Goal: Transaction & Acquisition: Download file/media

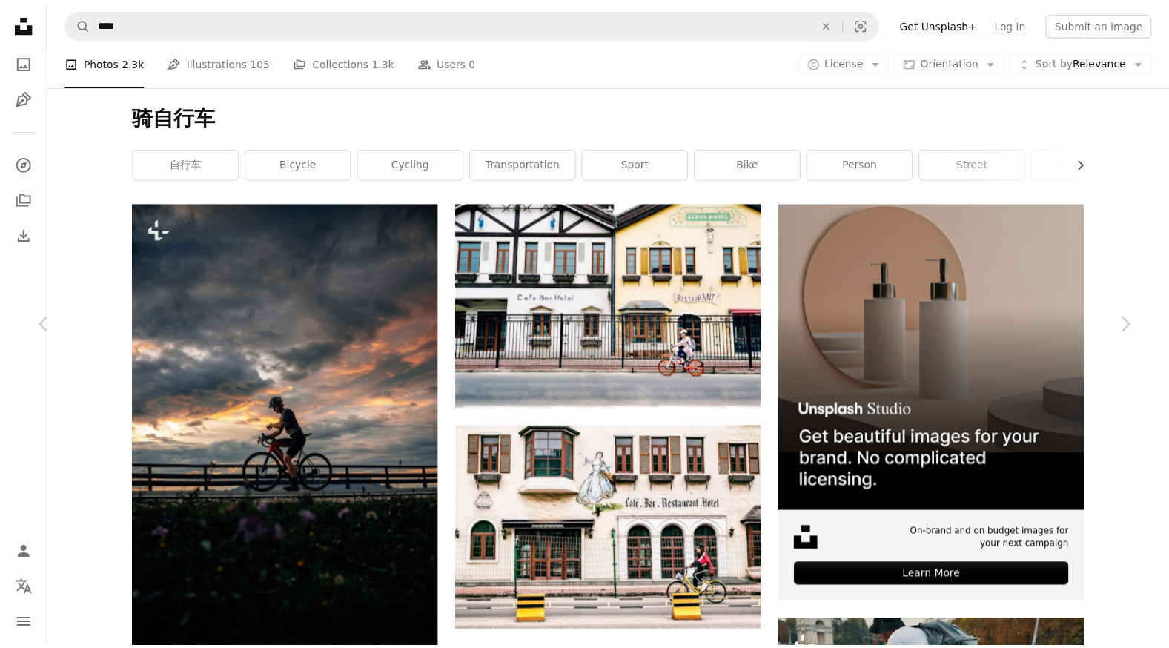
scroll to position [55912, 0]
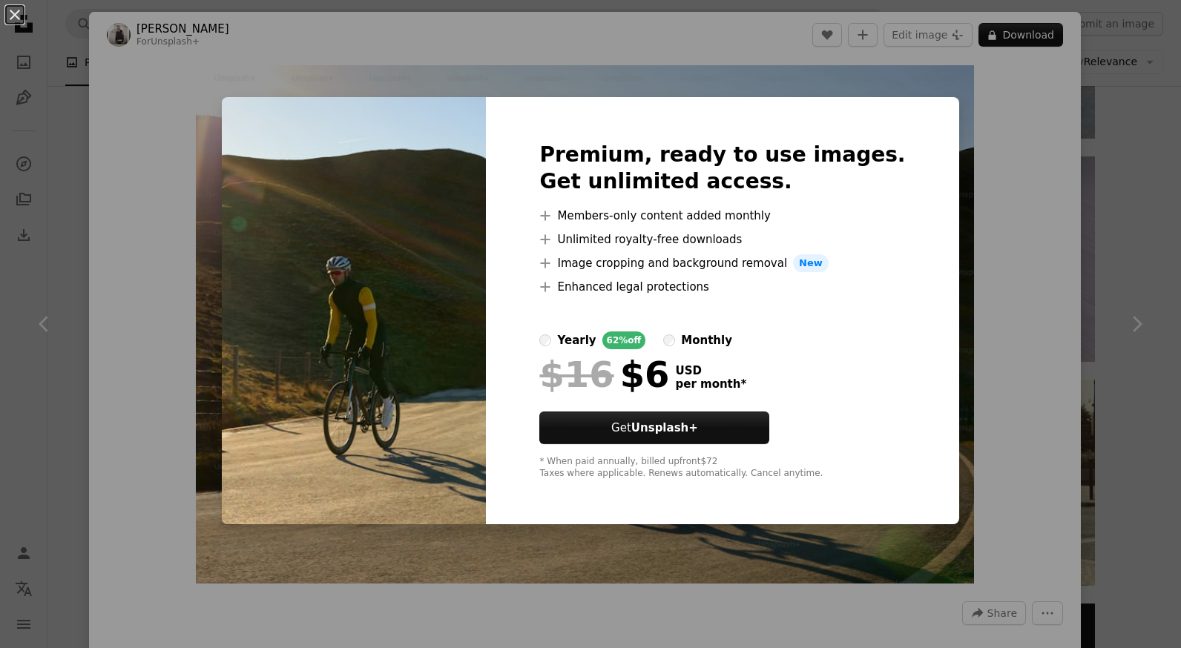
click at [1000, 413] on div "An X shape Premium, ready to use images. Get unlimited access. A plus sign Memb…" at bounding box center [590, 324] width 1181 height 648
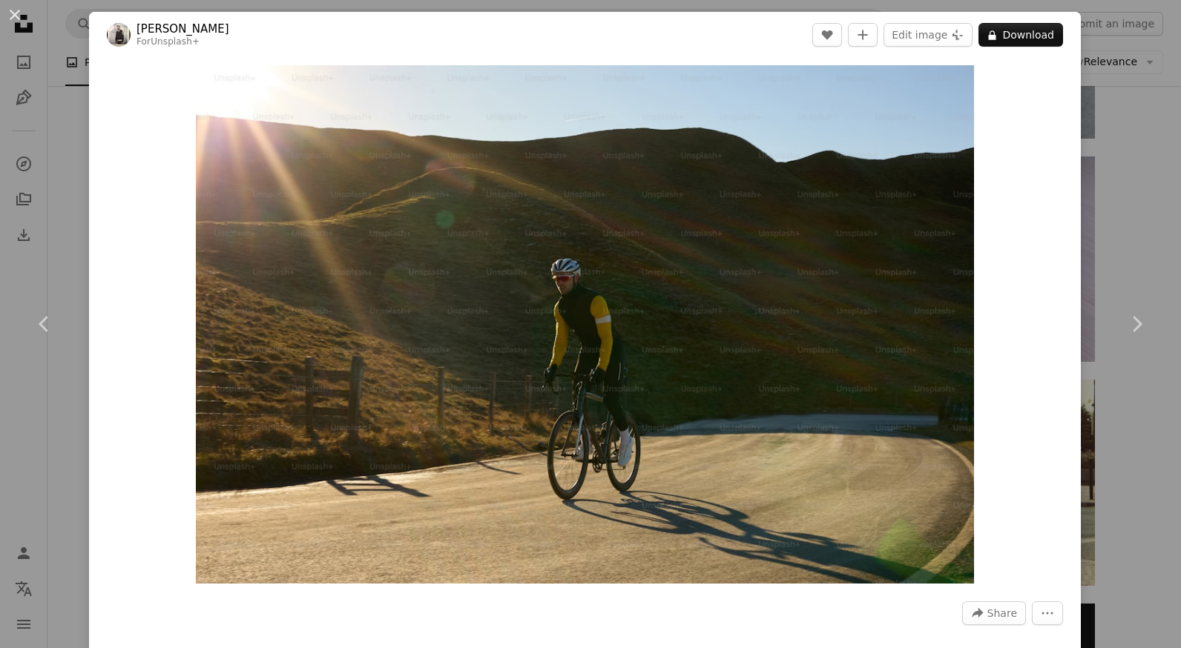
click at [1128, 421] on div "An X shape Chevron left Chevron right Rob Binder For Unsplash+ A heart A plus s…" at bounding box center [590, 324] width 1181 height 648
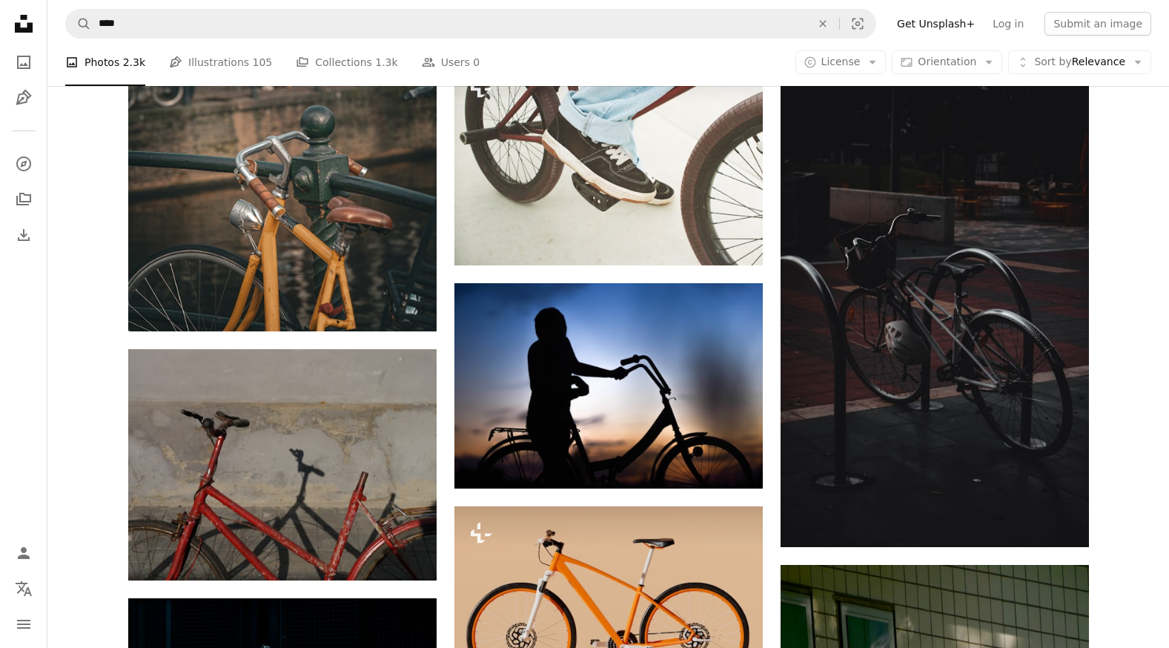
scroll to position [55912, 0]
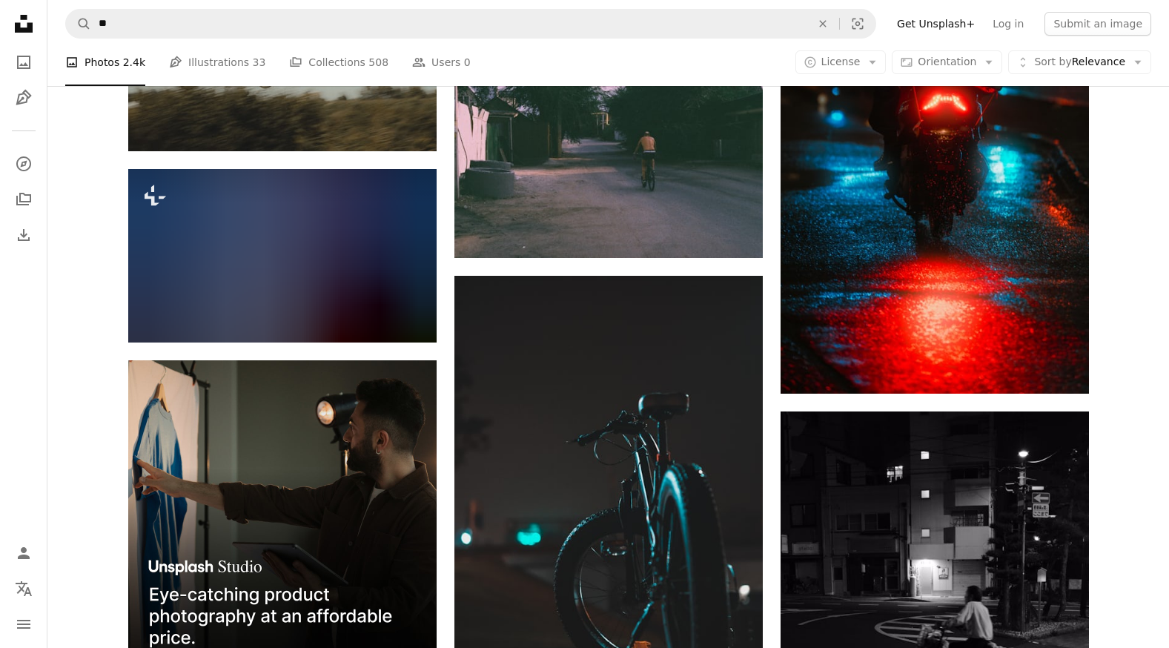
scroll to position [1854, 0]
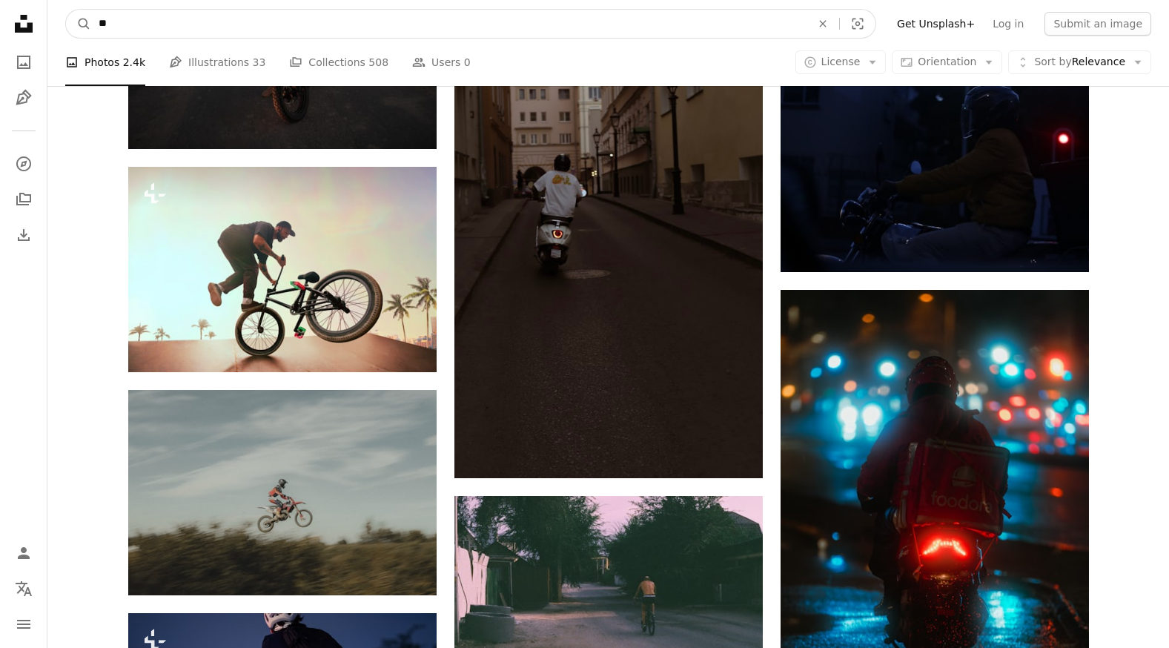
click at [162, 37] on input "**" at bounding box center [449, 24] width 716 height 28
type input "*"
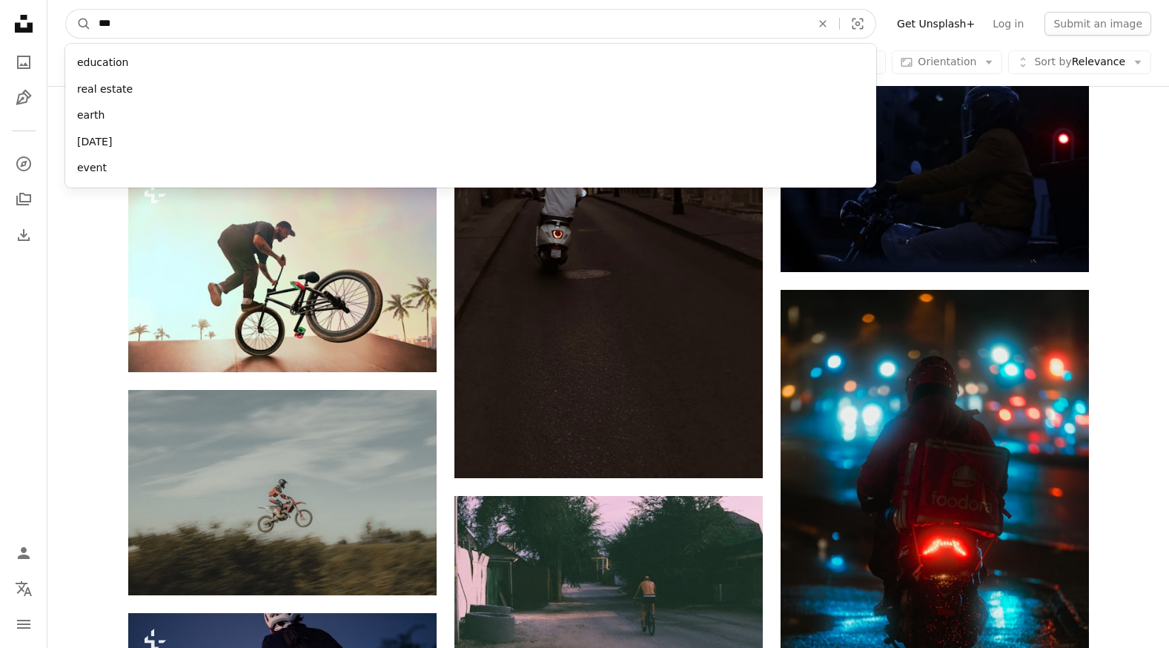
type input "******"
click button "A magnifying glass" at bounding box center [78, 24] width 25 height 28
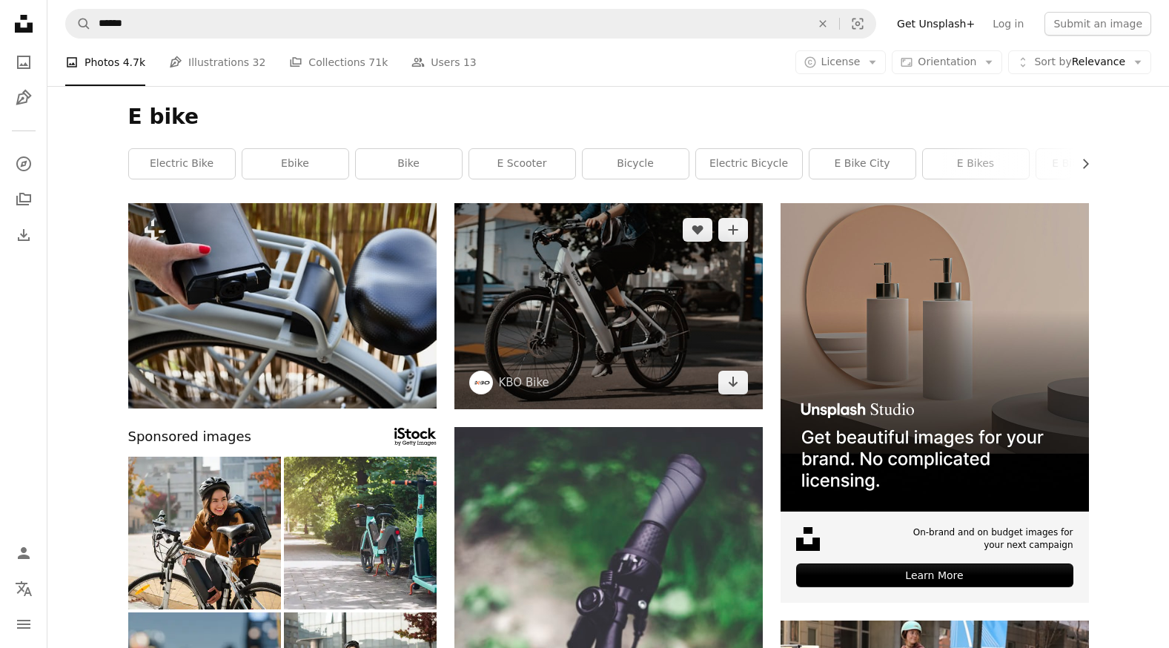
click at [644, 351] on img at bounding box center [609, 306] width 308 height 206
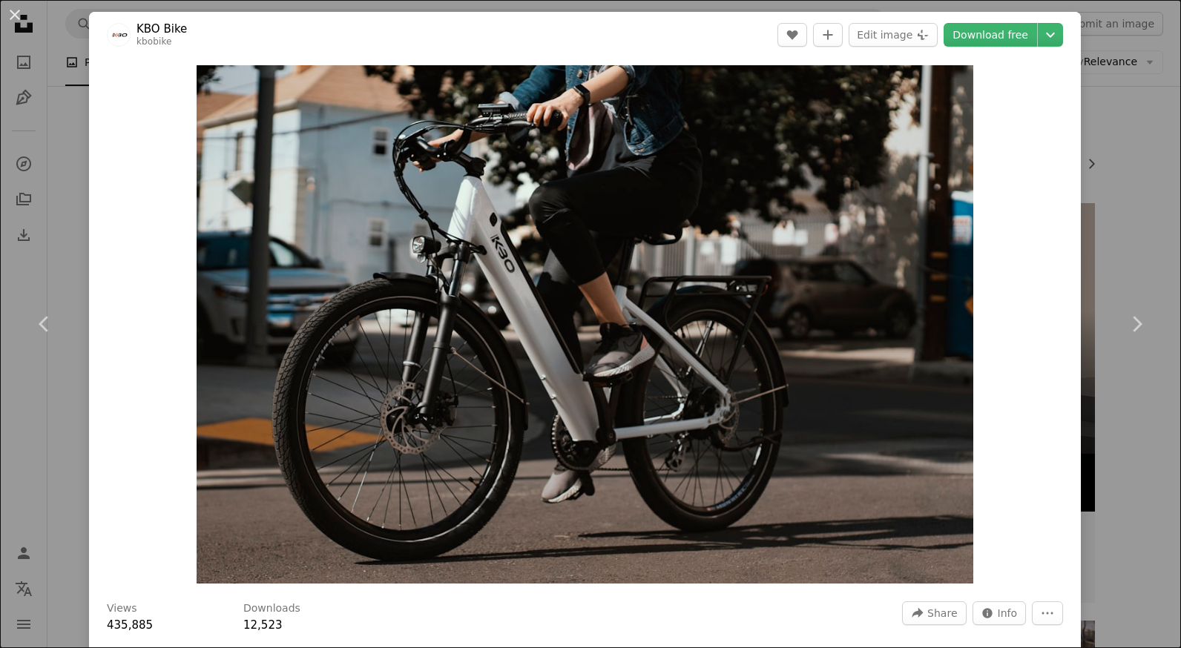
click at [1095, 187] on div "An X shape Chevron left Chevron right KBO Bike kbobike A heart A plus sign Edit…" at bounding box center [590, 324] width 1181 height 648
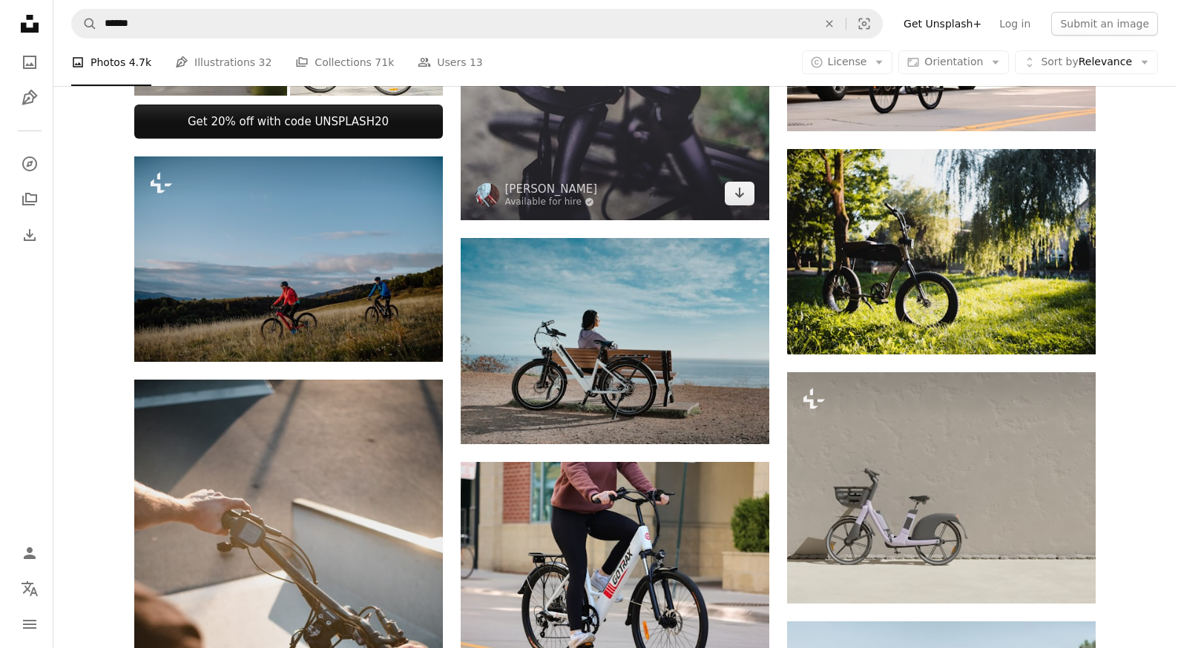
scroll to position [667, 0]
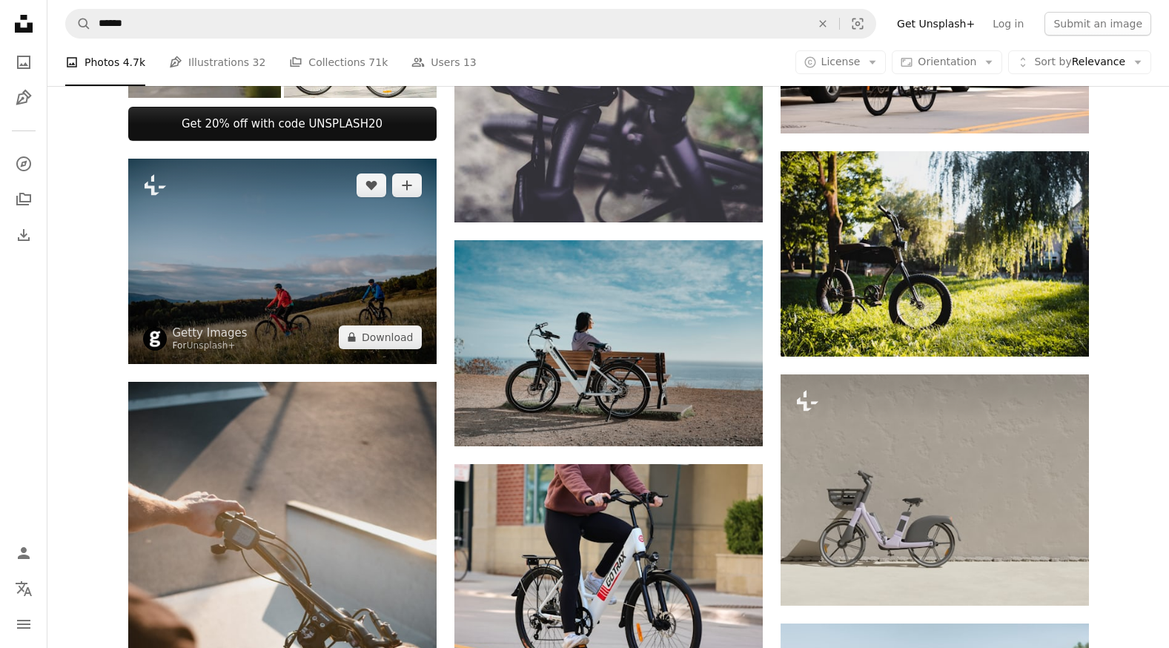
click at [353, 255] on img at bounding box center [282, 261] width 308 height 205
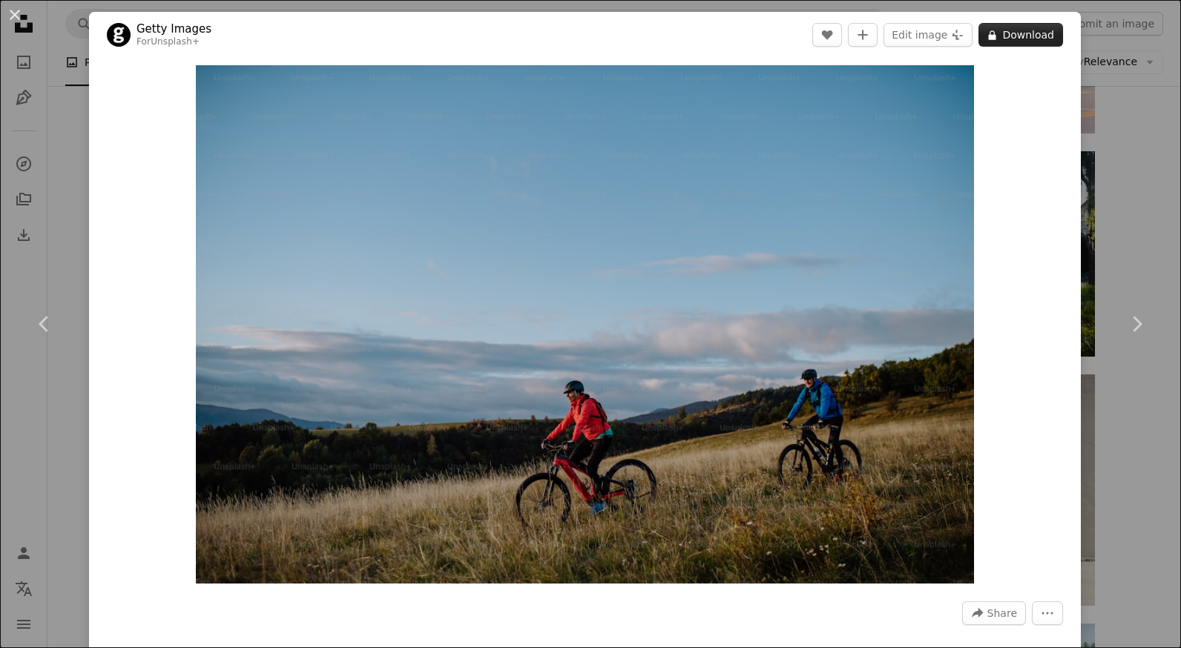
click at [1029, 39] on button "A lock Download" at bounding box center [1020, 35] width 85 height 24
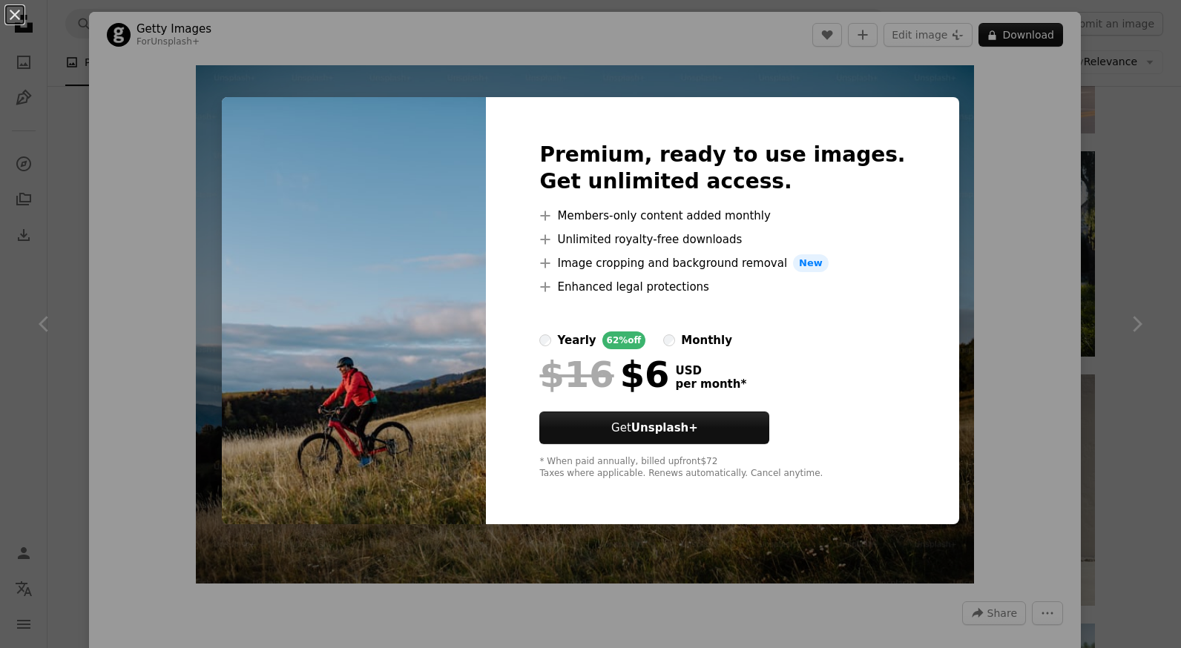
click at [994, 400] on div "An X shape Premium, ready to use images. Get unlimited access. A plus sign Memb…" at bounding box center [590, 324] width 1181 height 648
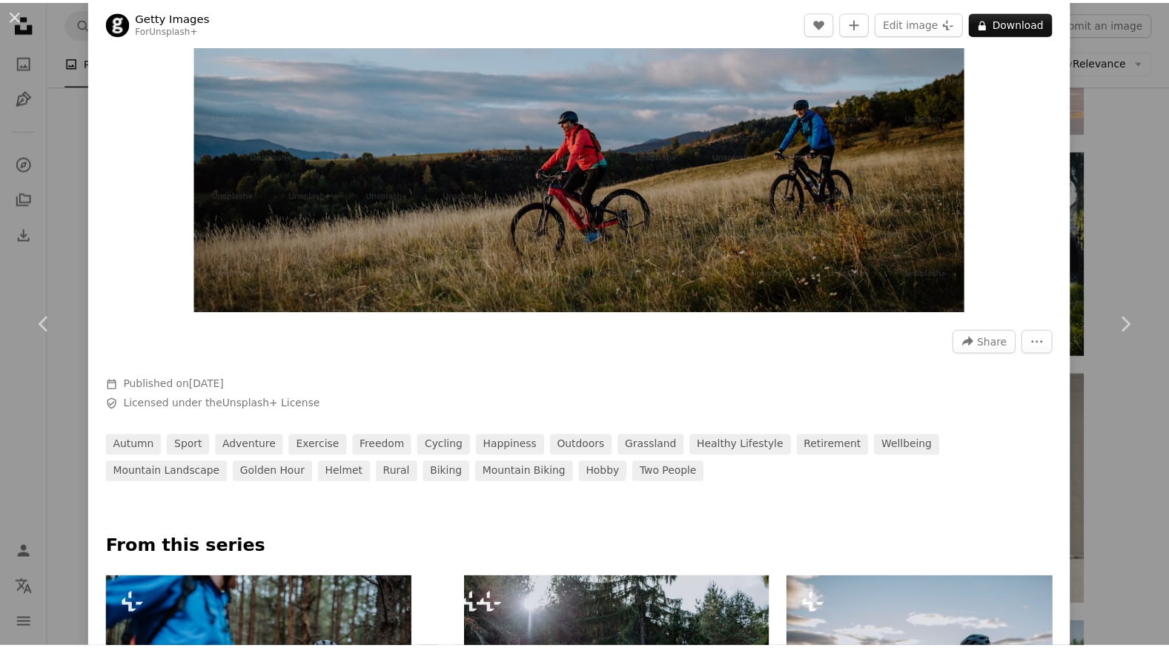
scroll to position [148, 0]
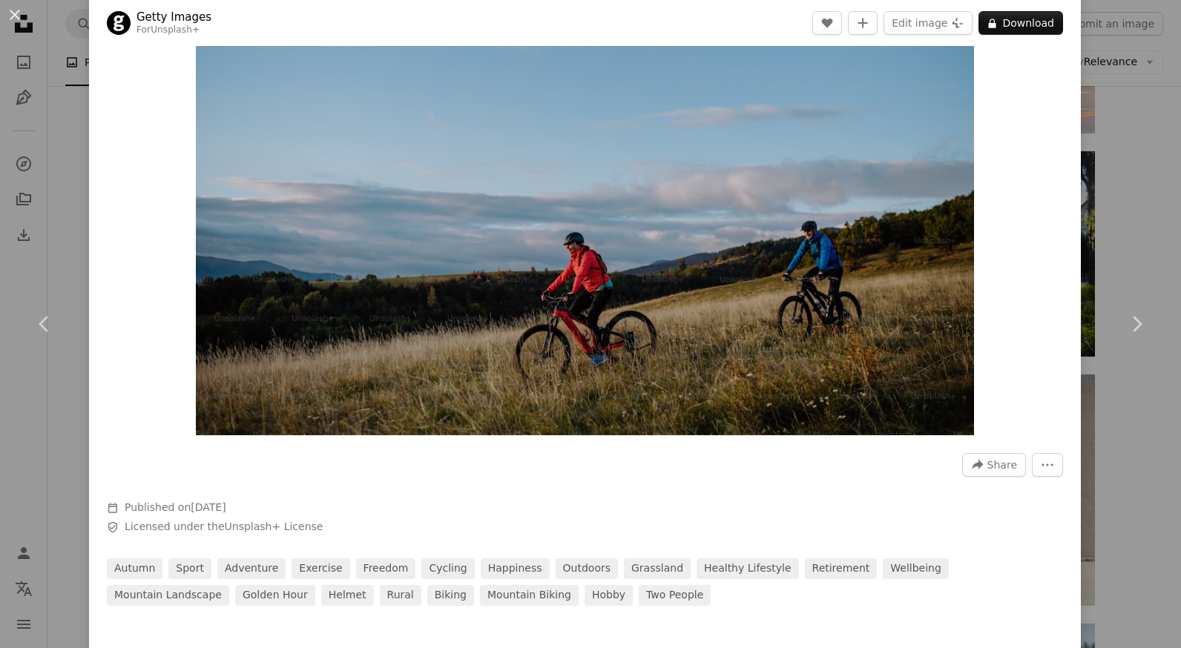
click at [1107, 248] on div "An X shape Chevron left Chevron right Getty Images For Unsplash+ A heart A plus…" at bounding box center [590, 324] width 1181 height 648
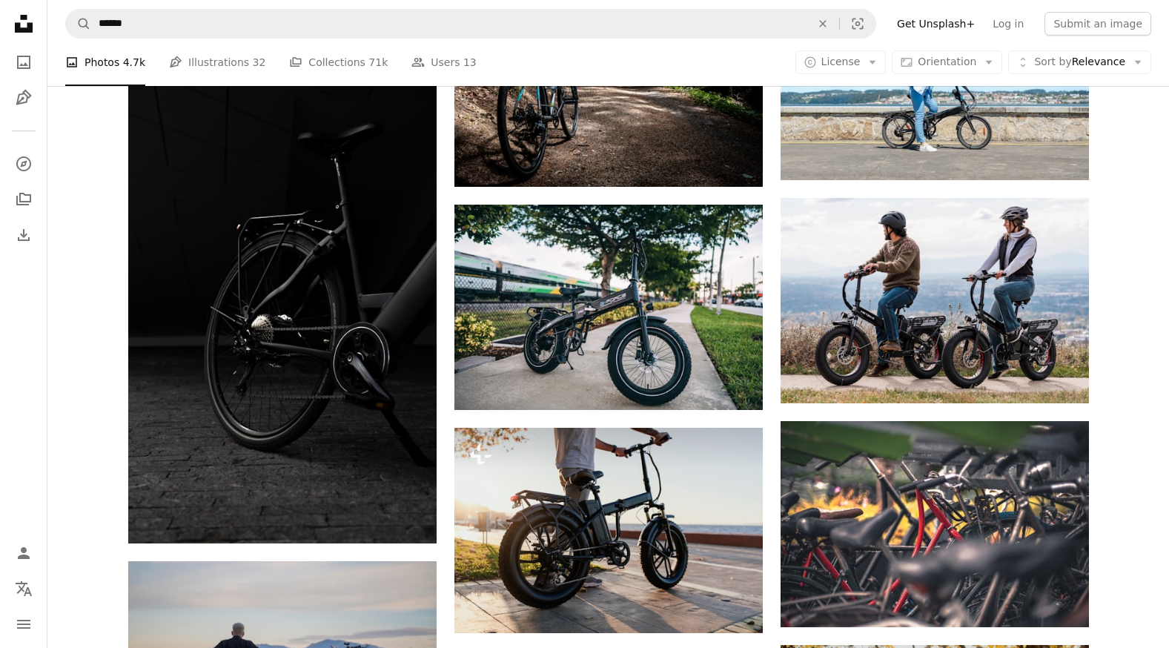
scroll to position [6006, 0]
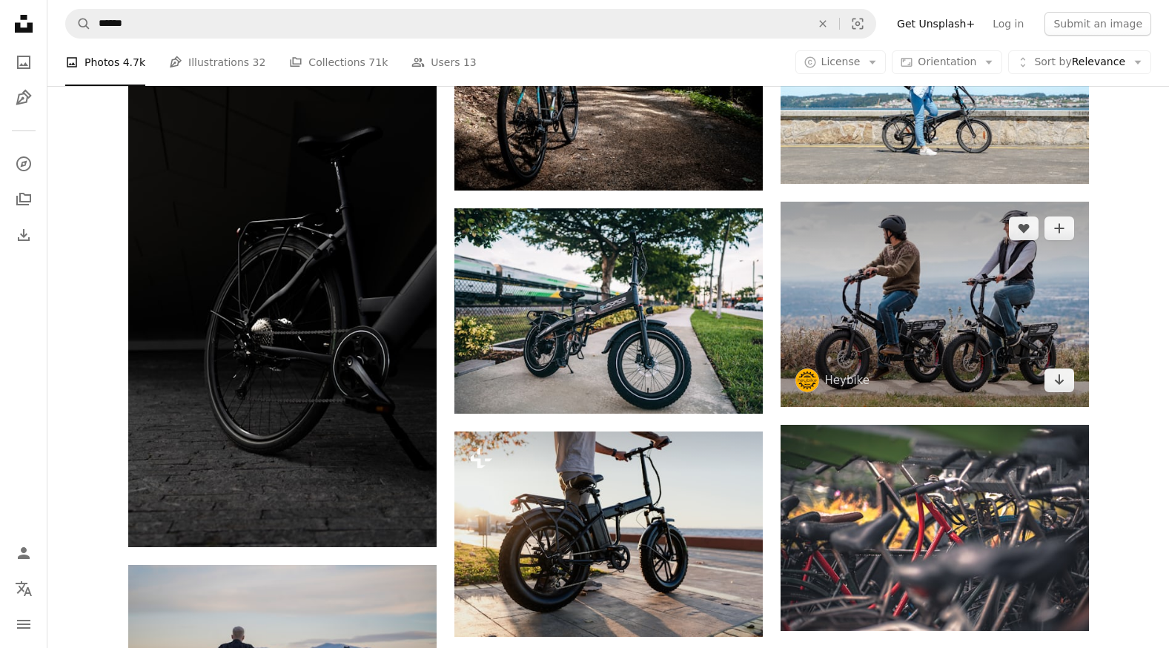
click at [963, 283] on img at bounding box center [935, 304] width 308 height 205
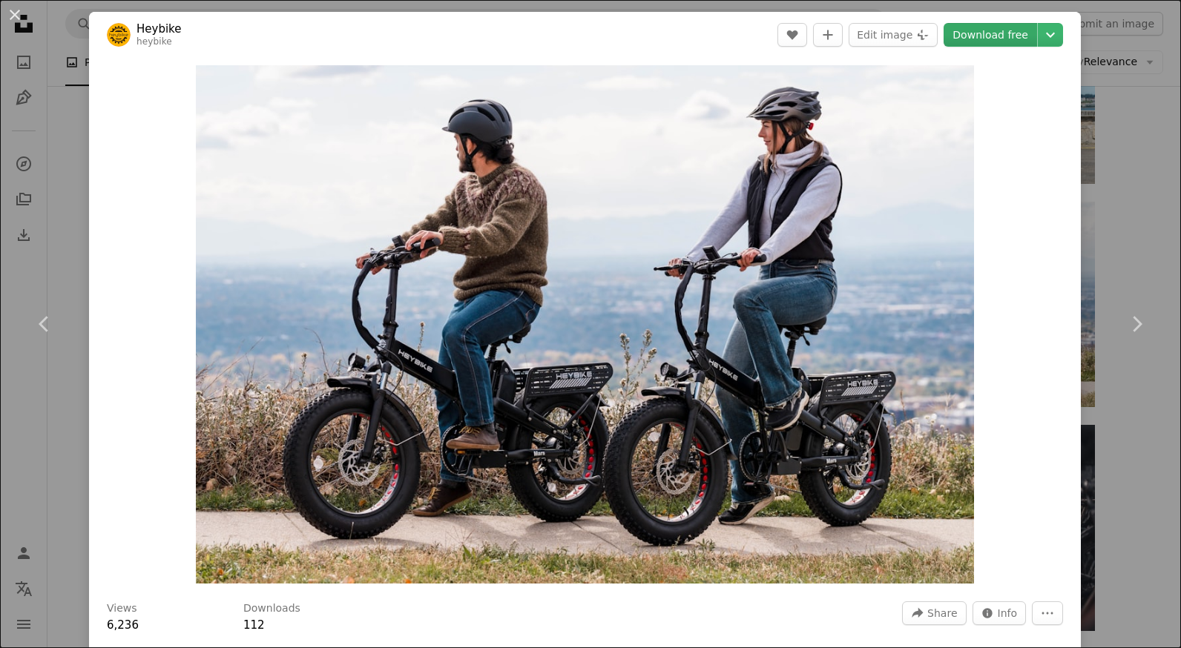
click at [986, 46] on link "Download free" at bounding box center [989, 35] width 93 height 24
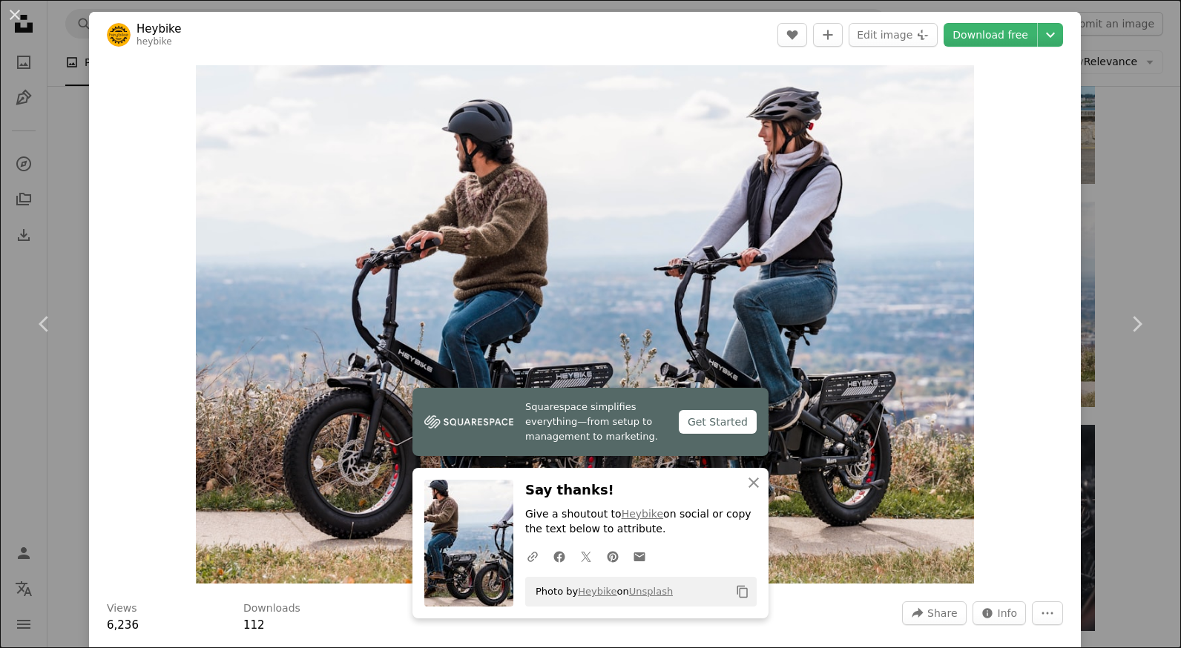
click at [1102, 254] on link "Chevron right" at bounding box center [1136, 324] width 89 height 142
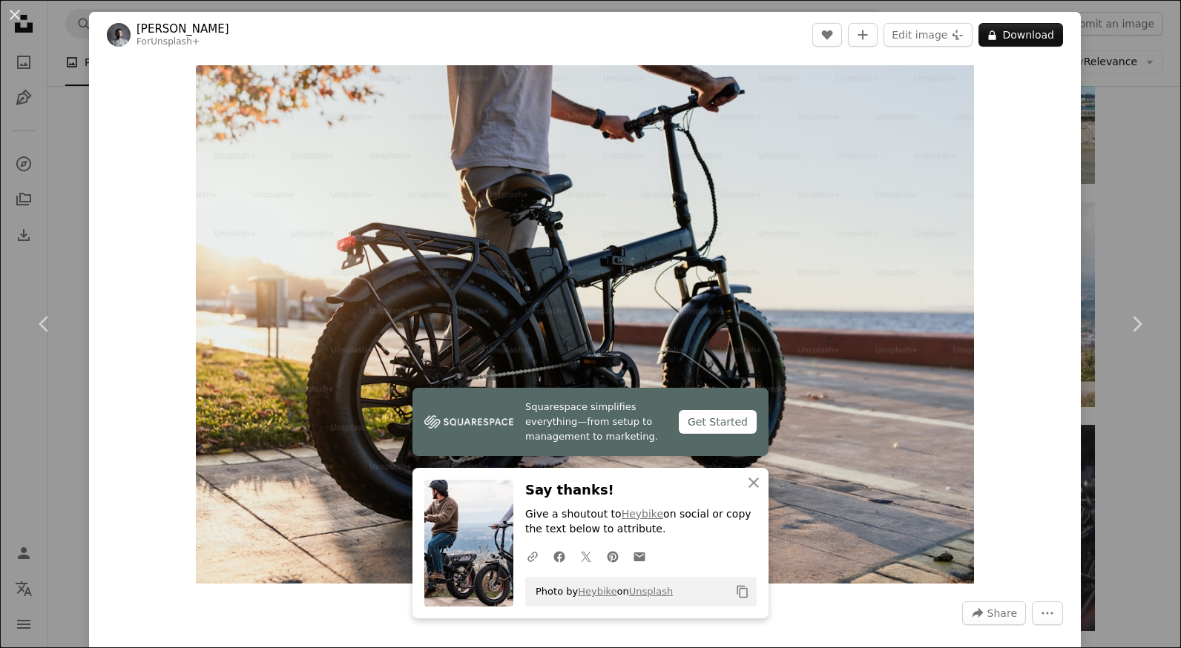
click at [1109, 227] on div "An X shape Chevron left Chevron right Yunus Tuğ For Unsplash+ A heart A plus si…" at bounding box center [590, 324] width 1181 height 648
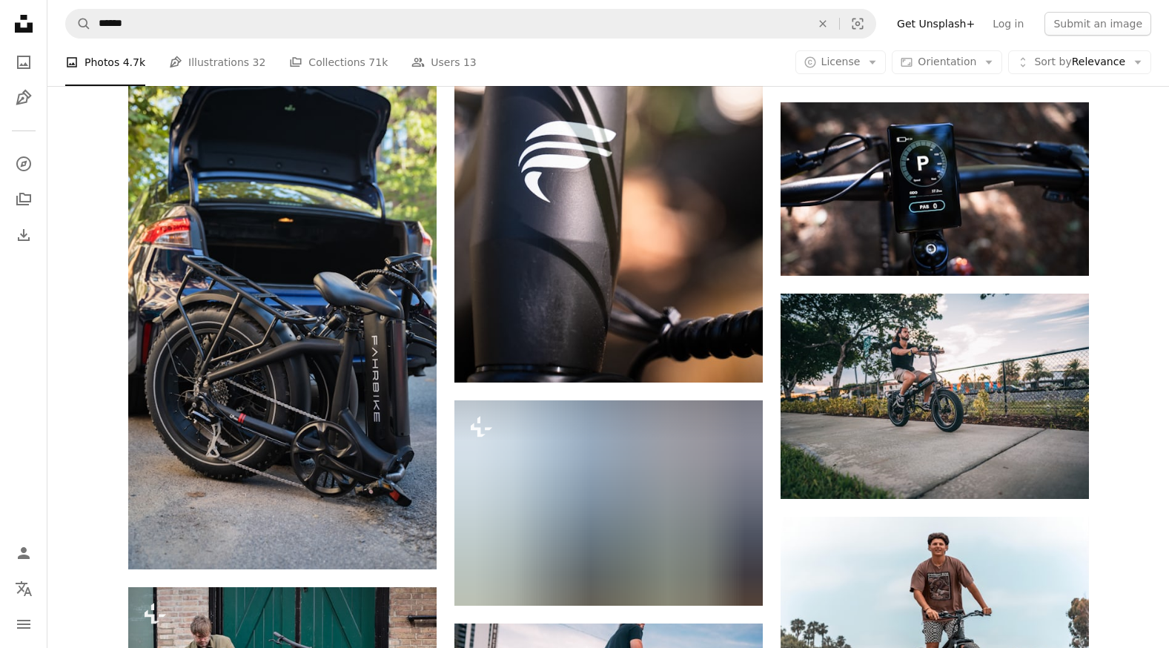
scroll to position [8824, 0]
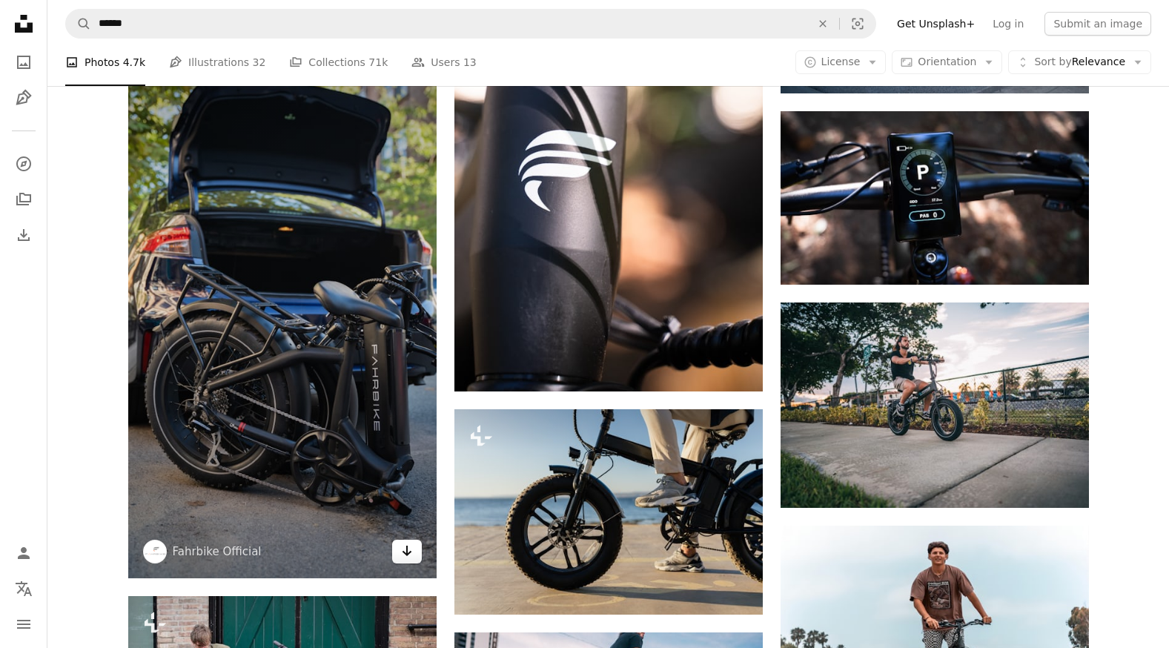
click at [415, 556] on link "Arrow pointing down" at bounding box center [407, 552] width 30 height 24
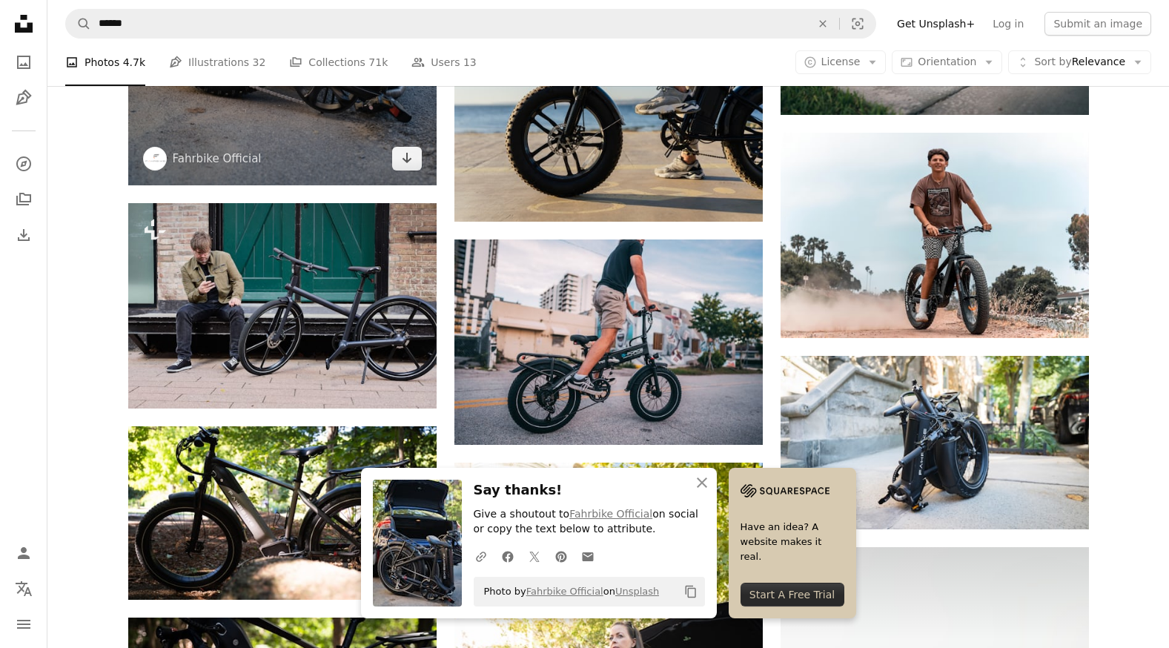
scroll to position [9269, 0]
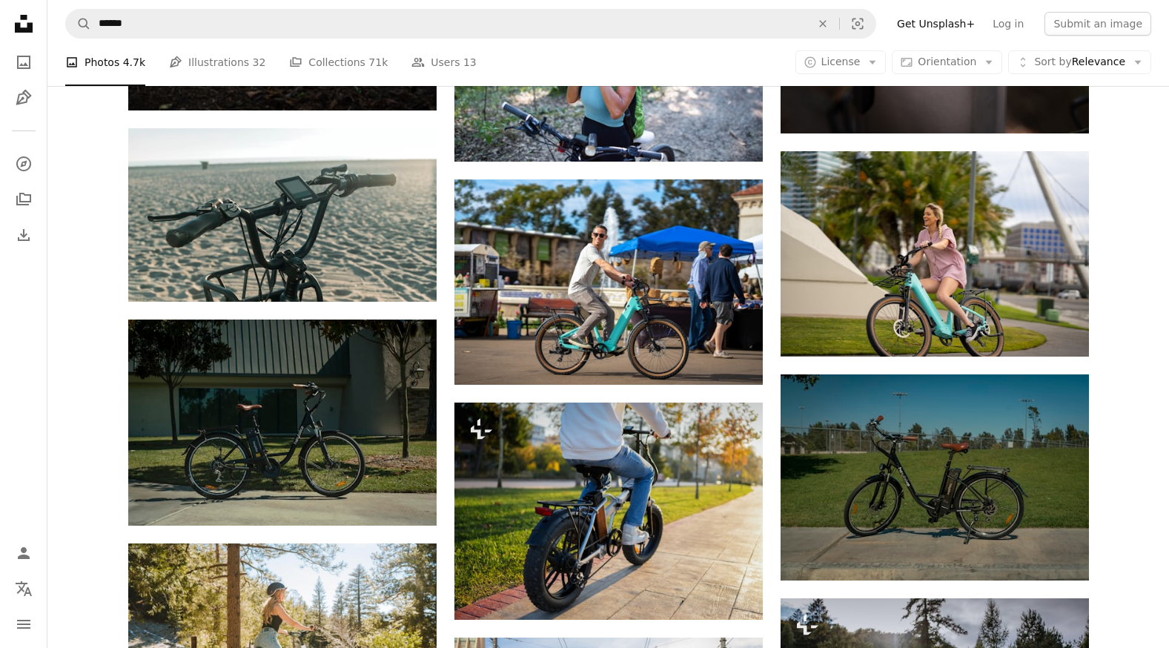
scroll to position [15127, 0]
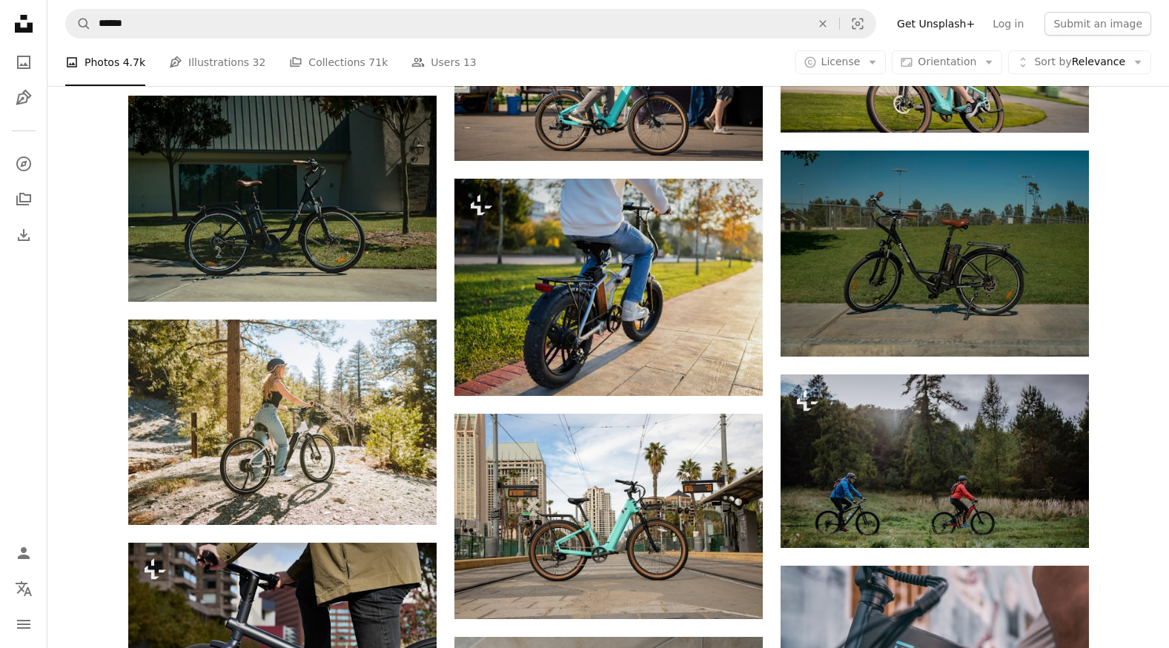
scroll to position [15498, 0]
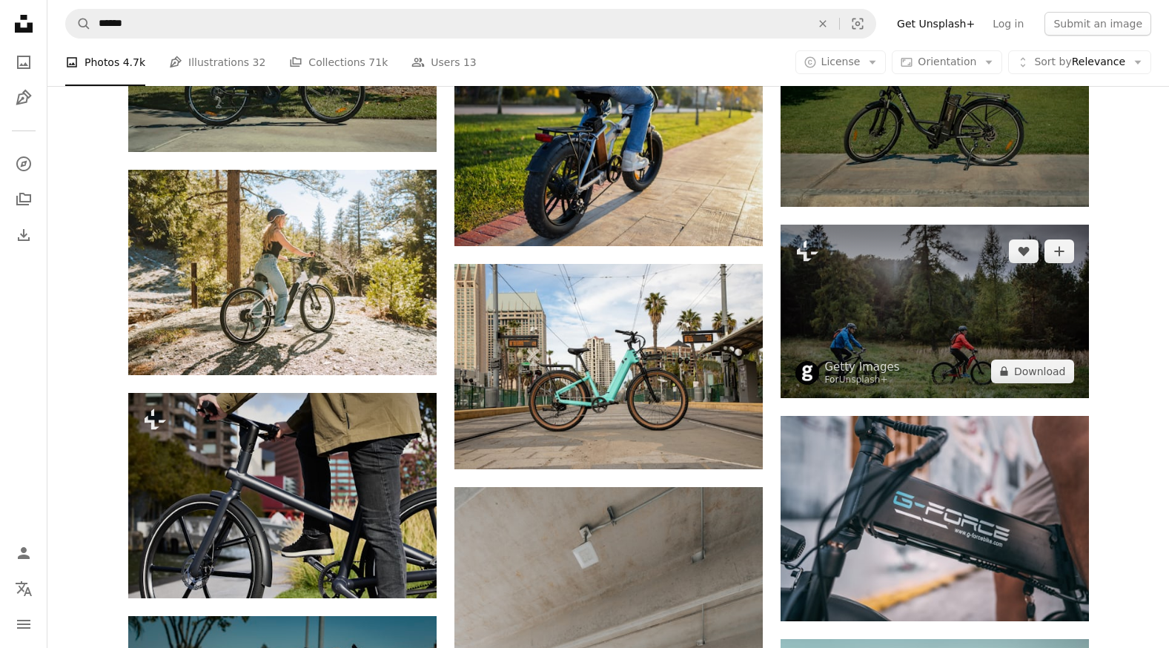
click at [915, 304] on img at bounding box center [935, 312] width 308 height 174
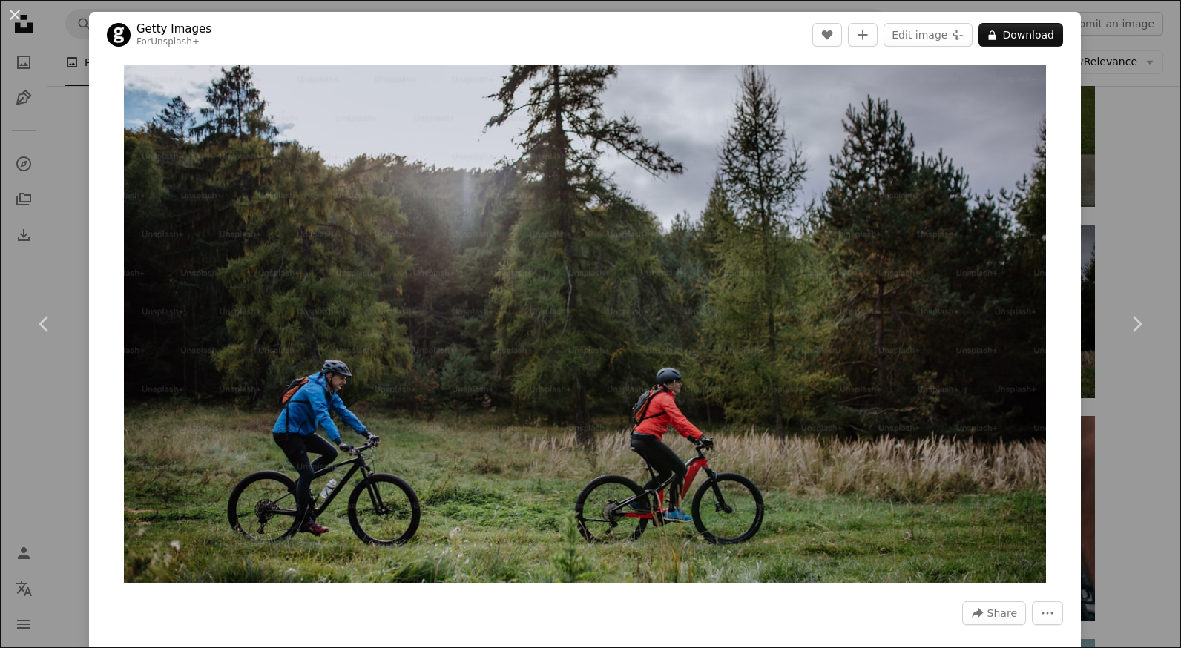
click at [1107, 233] on div "An X shape Chevron left Chevron right Getty Images For Unsplash+ A heart A plus…" at bounding box center [590, 324] width 1181 height 648
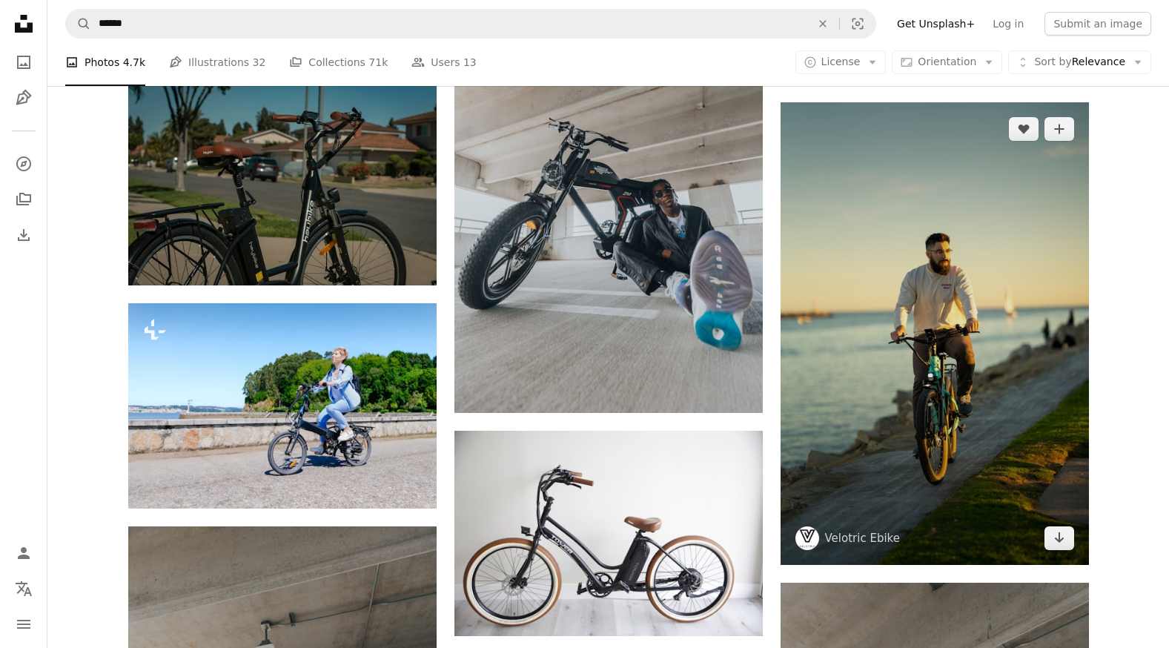
scroll to position [16017, 0]
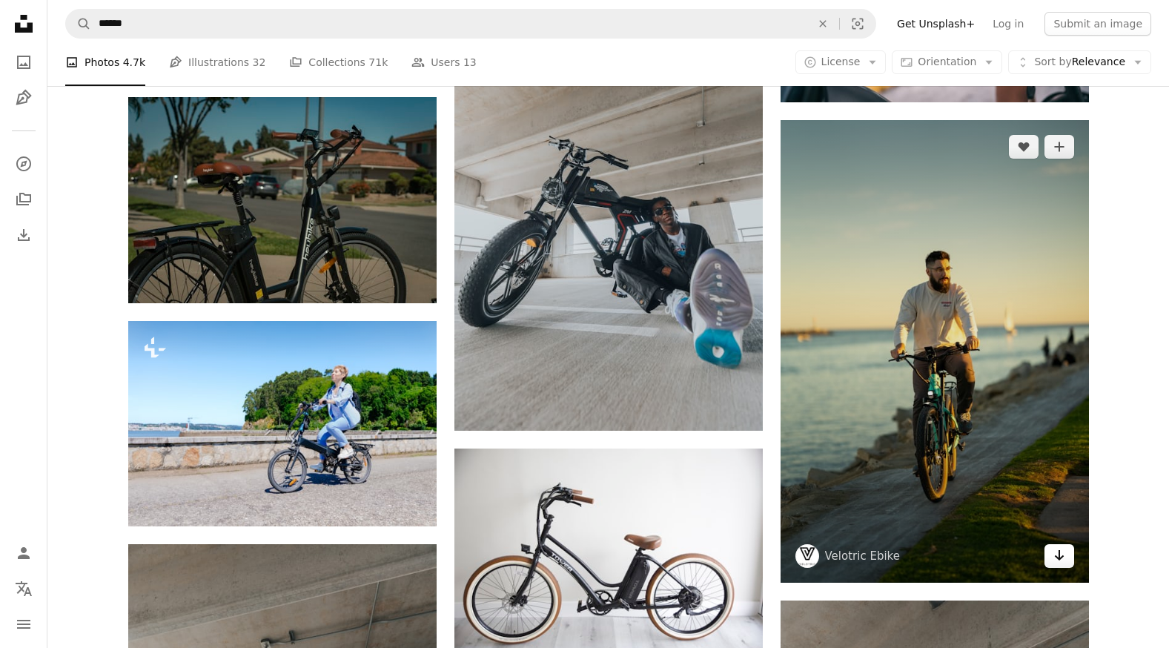
click at [1053, 562] on link "Arrow pointing down" at bounding box center [1060, 556] width 30 height 24
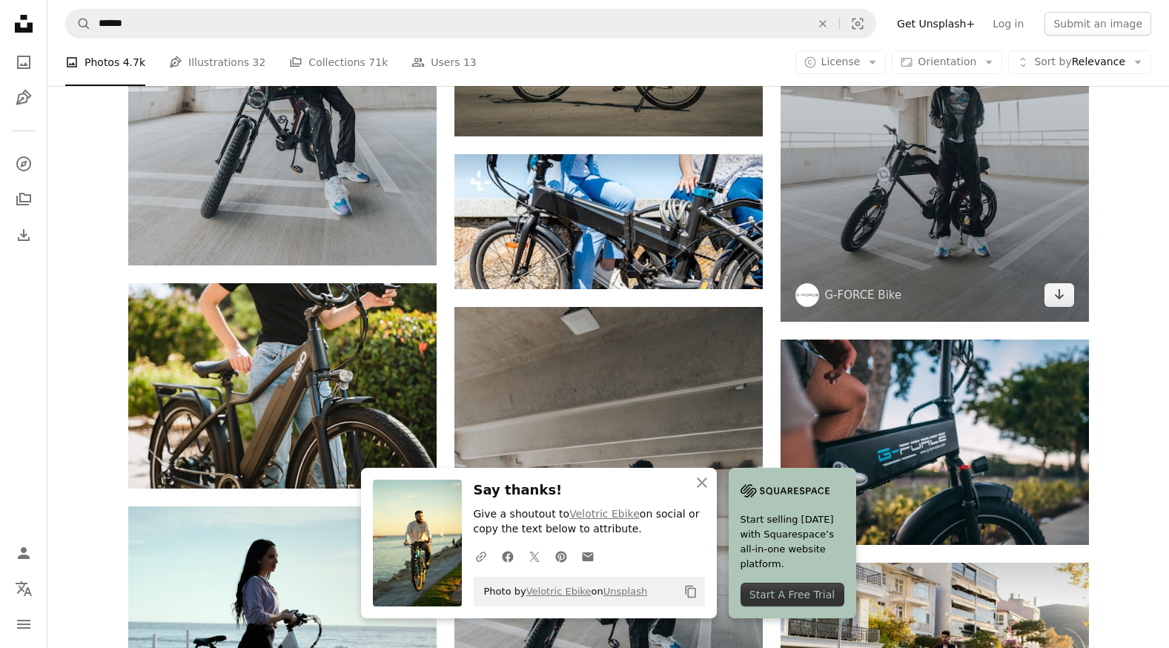
scroll to position [16610, 0]
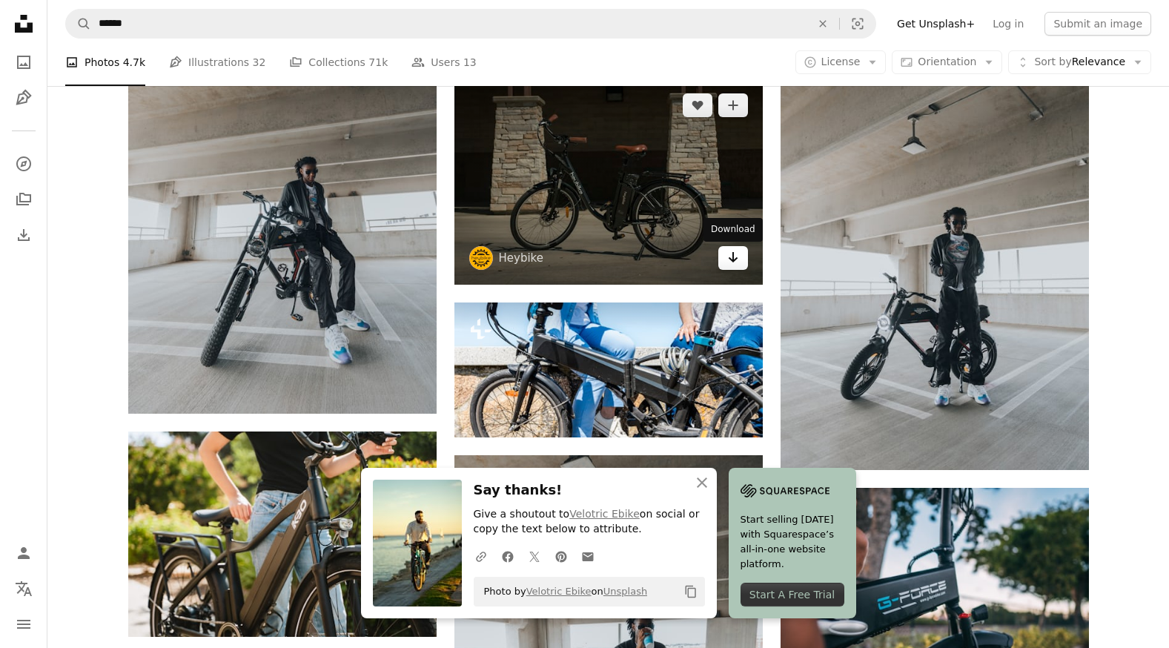
click at [734, 266] on icon "Arrow pointing down" at bounding box center [733, 257] width 12 height 18
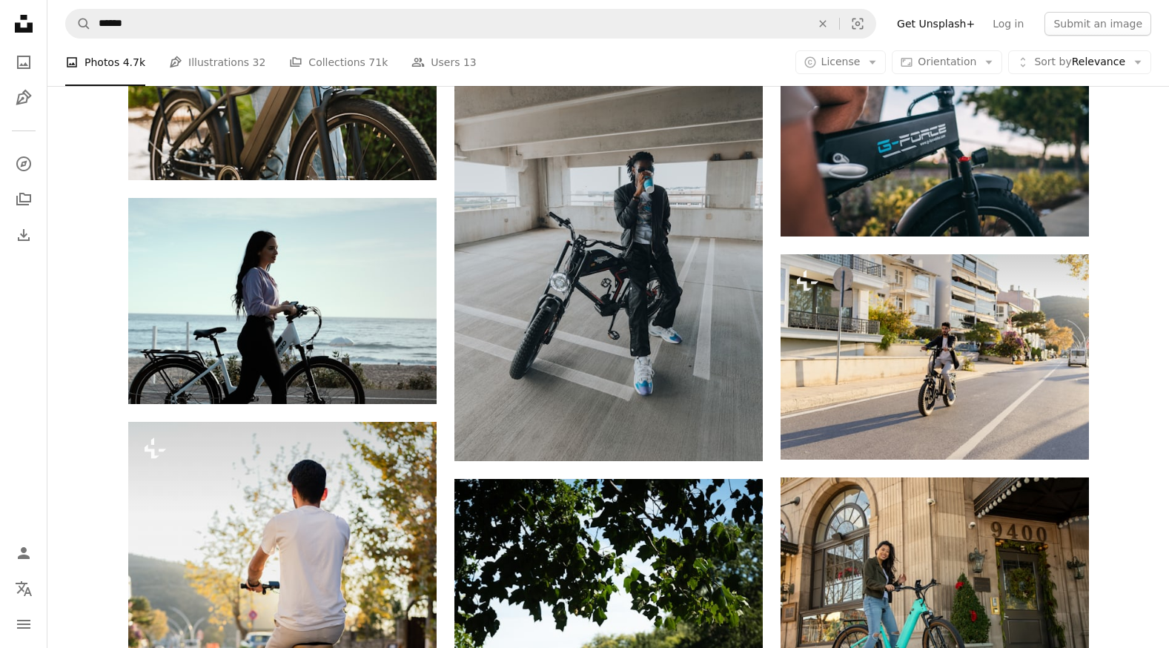
scroll to position [17204, 0]
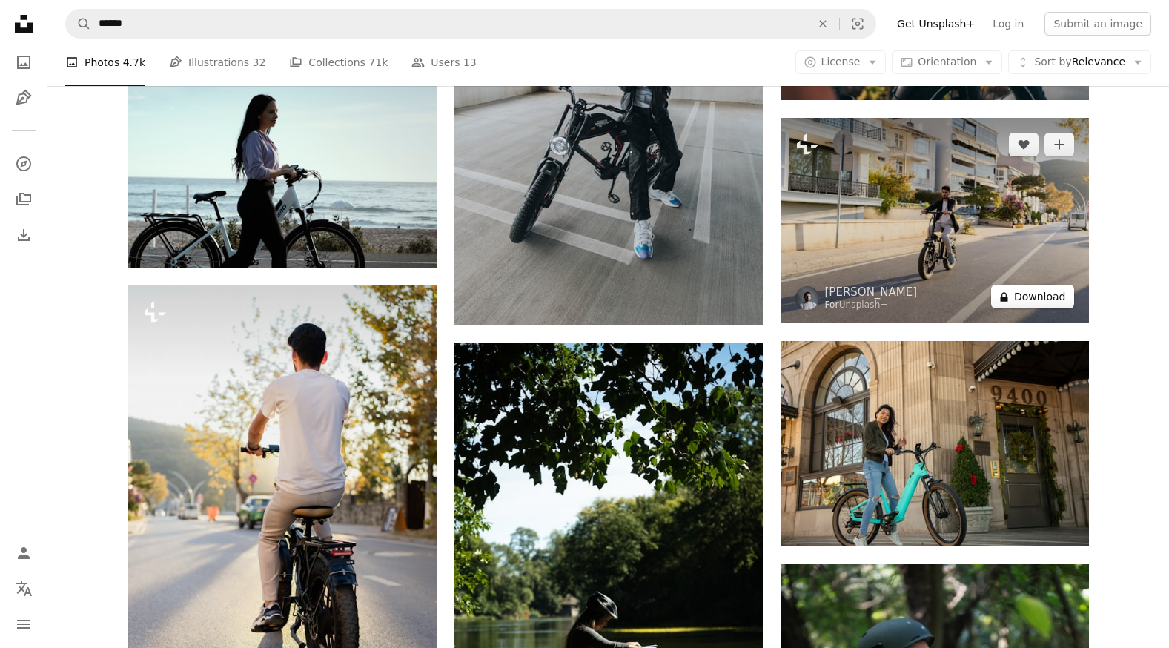
click at [1062, 302] on button "A lock Download" at bounding box center [1032, 297] width 83 height 24
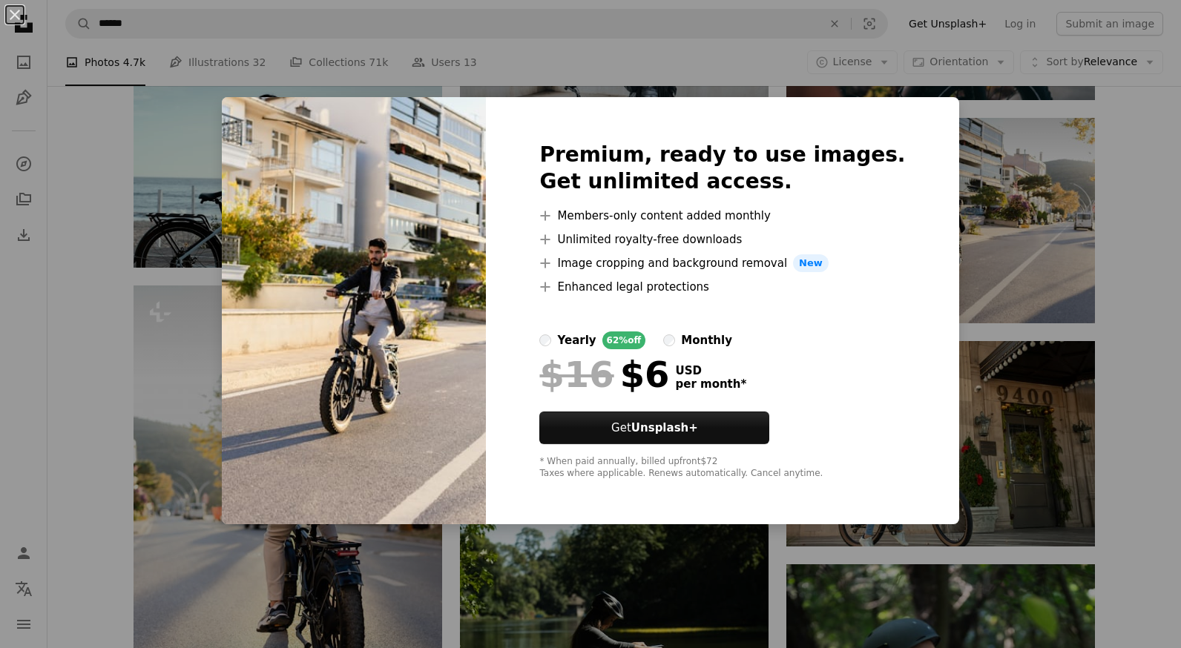
click at [1040, 293] on div "An X shape Premium, ready to use images. Get unlimited access. A plus sign Memb…" at bounding box center [590, 324] width 1181 height 648
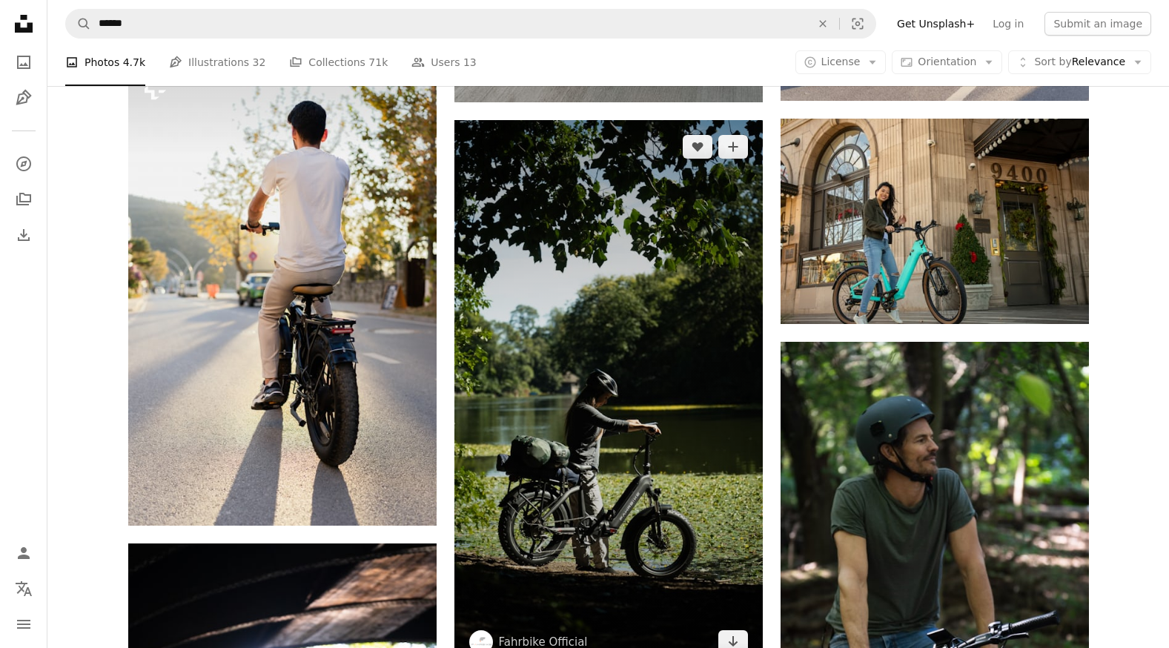
scroll to position [17574, 0]
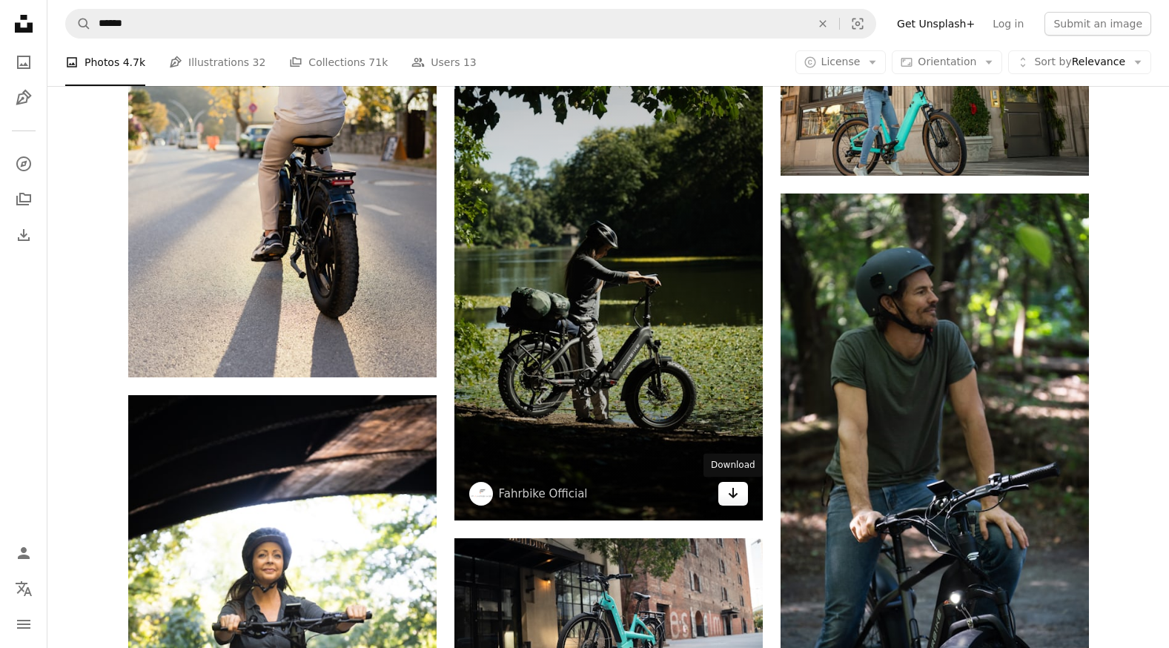
click at [743, 499] on link "Arrow pointing down" at bounding box center [734, 494] width 30 height 24
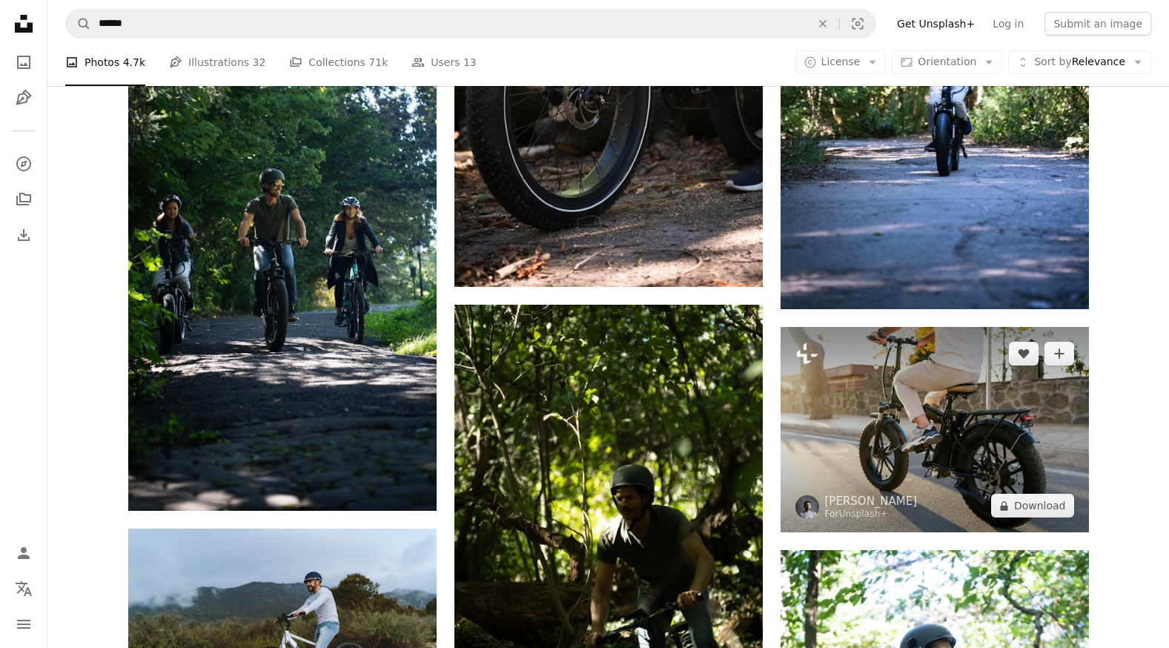
scroll to position [19354, 0]
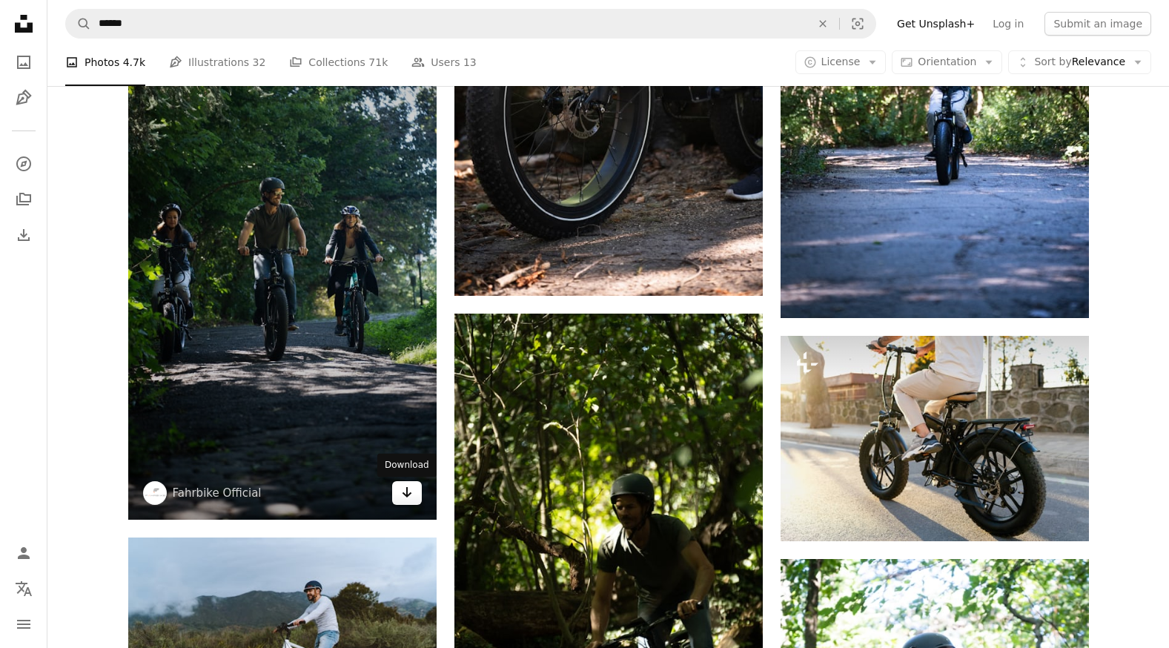
click at [415, 491] on link "Arrow pointing down" at bounding box center [407, 493] width 30 height 24
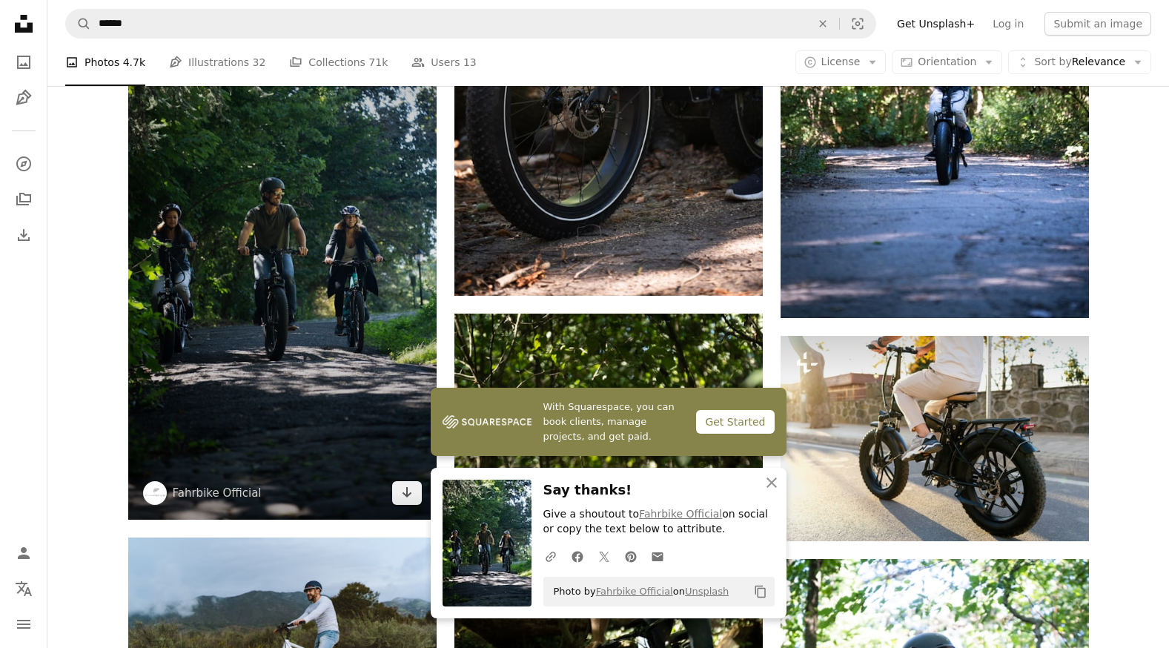
click at [316, 401] on img at bounding box center [282, 245] width 308 height 549
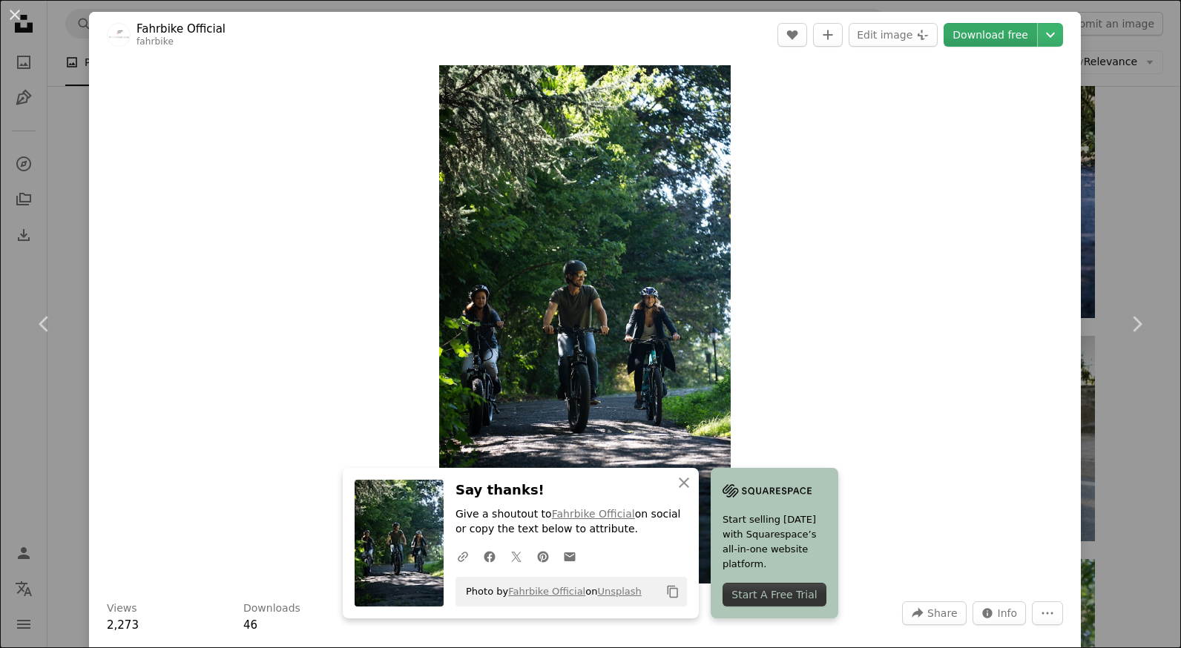
click at [973, 41] on link "Download free" at bounding box center [989, 35] width 93 height 24
click at [1084, 196] on div "An X shape Chevron left Chevron right Fahrbike Official fahrbike A heart A plus…" at bounding box center [590, 324] width 1181 height 648
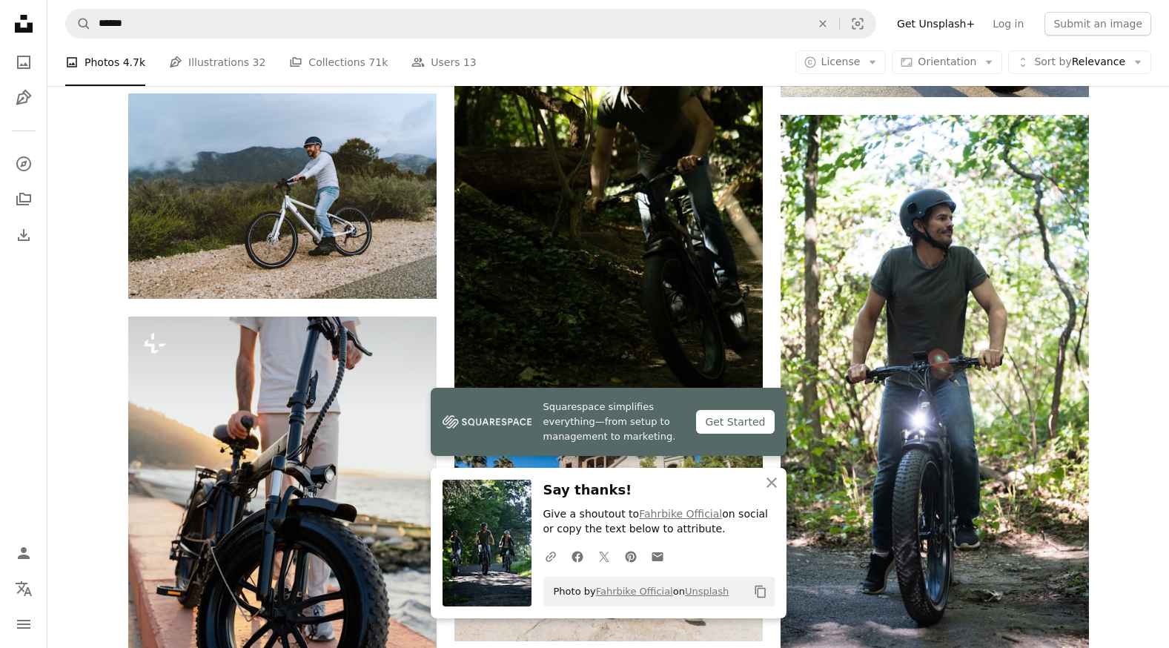
scroll to position [19799, 0]
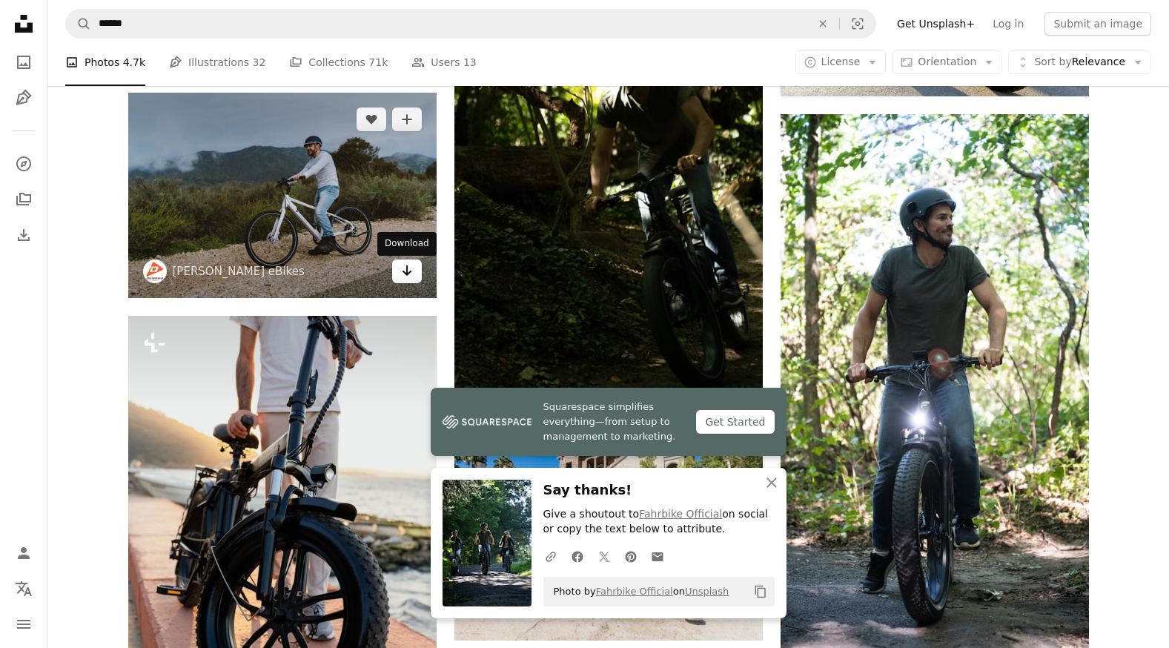
click at [415, 280] on link "Arrow pointing down" at bounding box center [407, 272] width 30 height 24
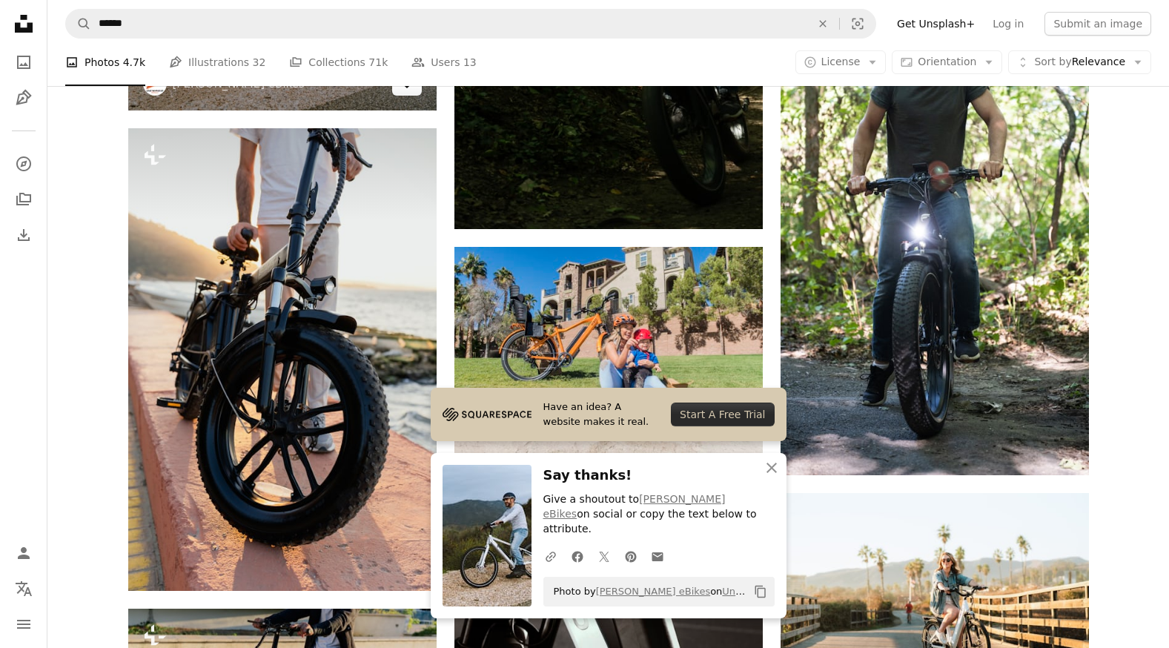
scroll to position [20096, 0]
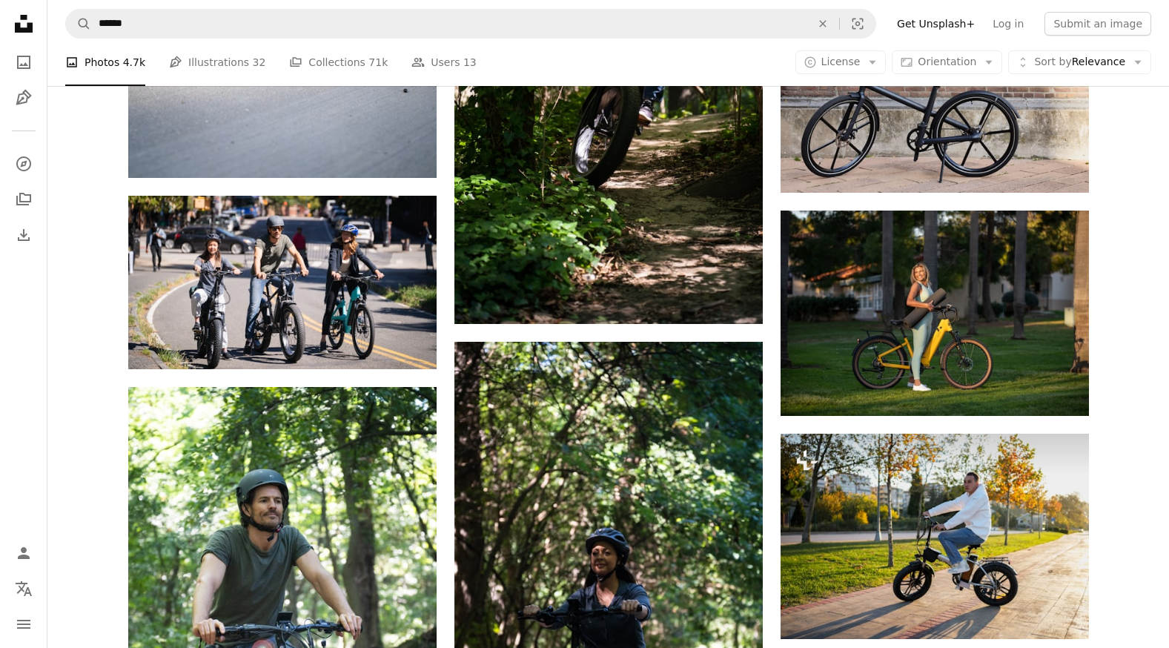
scroll to position [25880, 0]
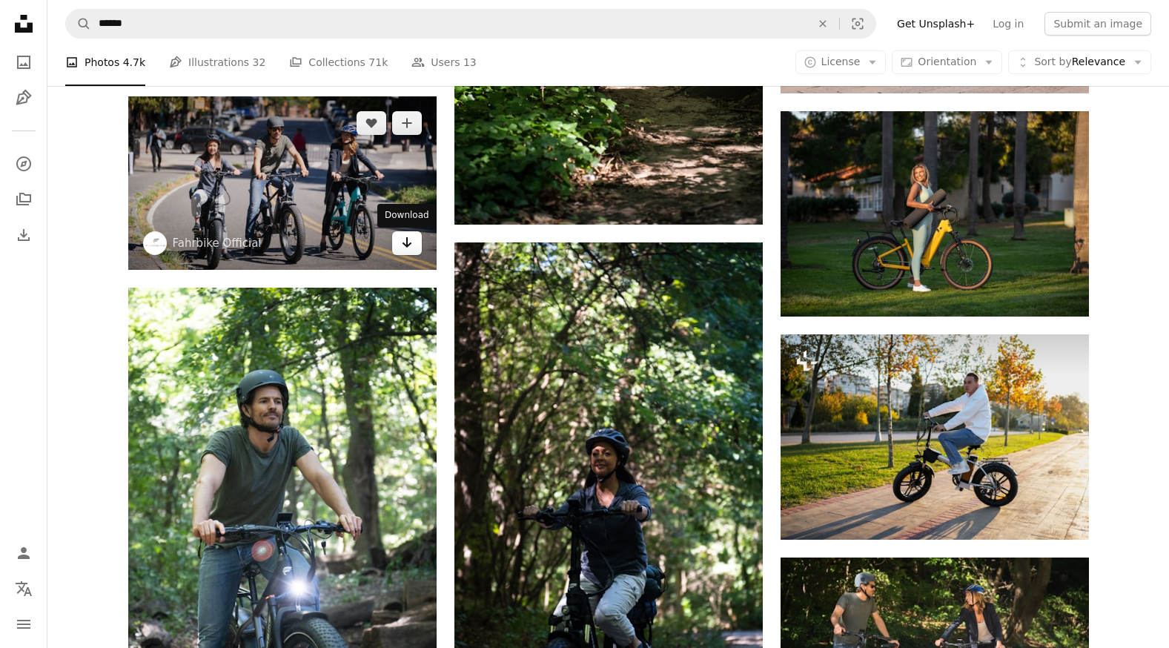
click at [412, 251] on icon "Arrow pointing down" at bounding box center [407, 243] width 12 height 18
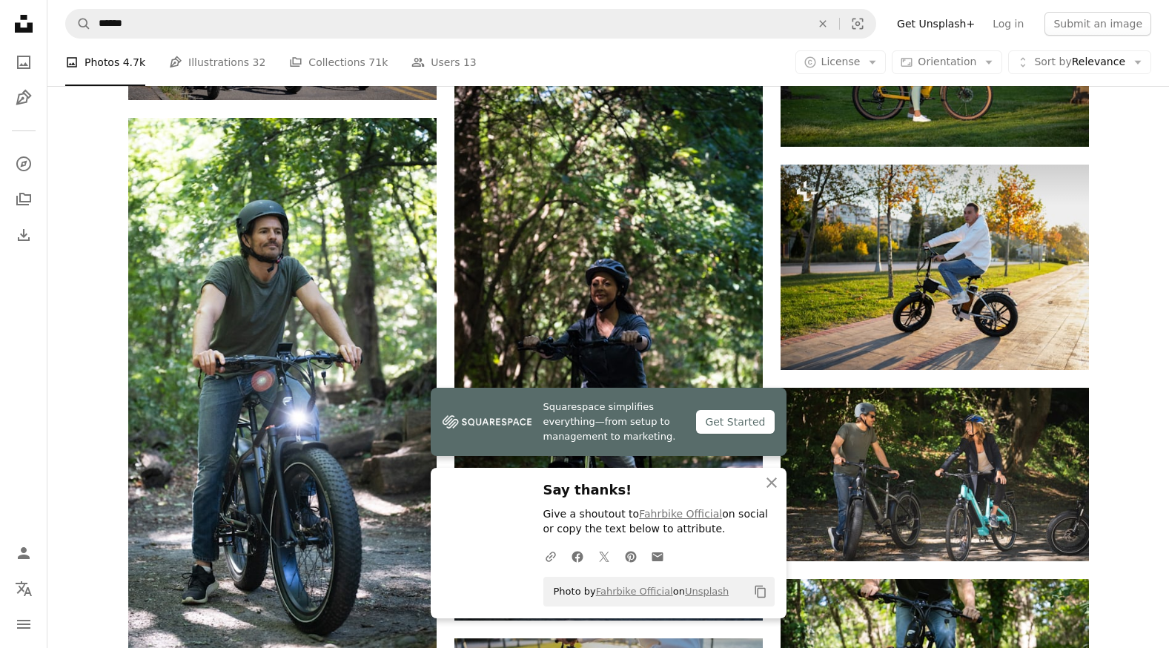
scroll to position [26102, 0]
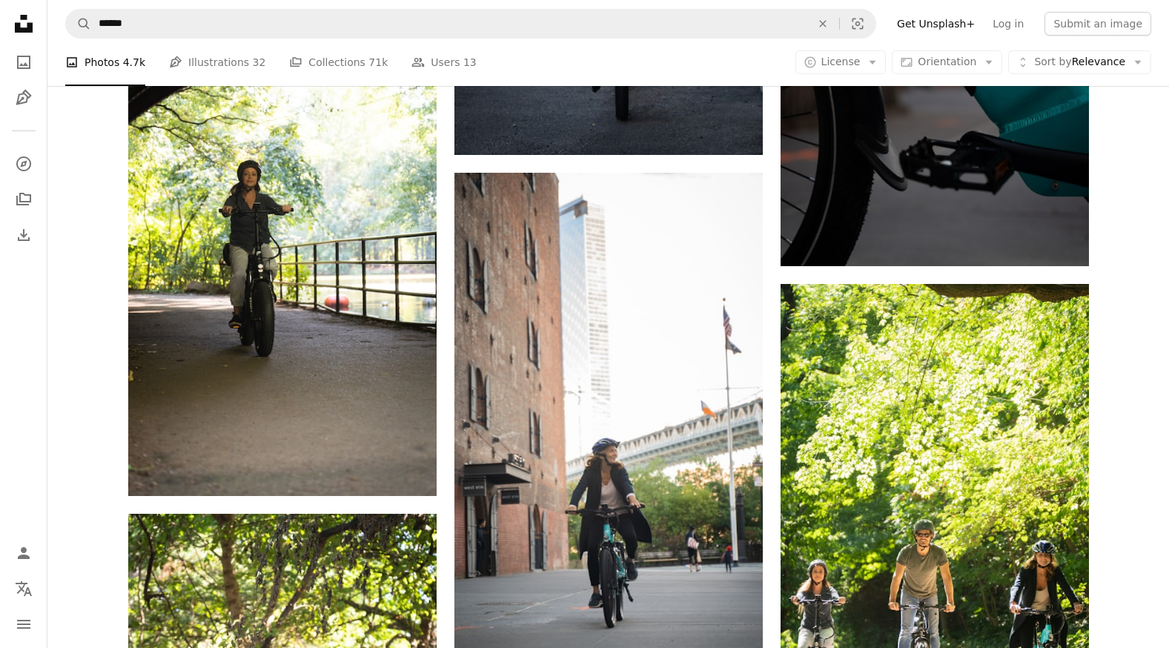
scroll to position [30477, 0]
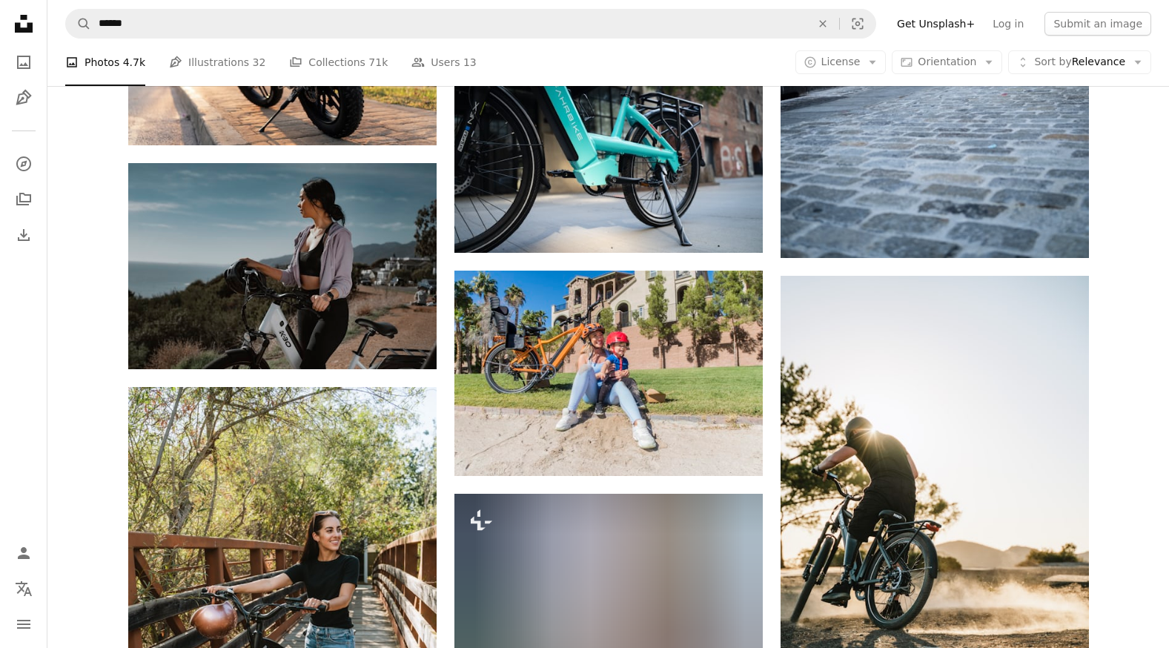
scroll to position [31515, 0]
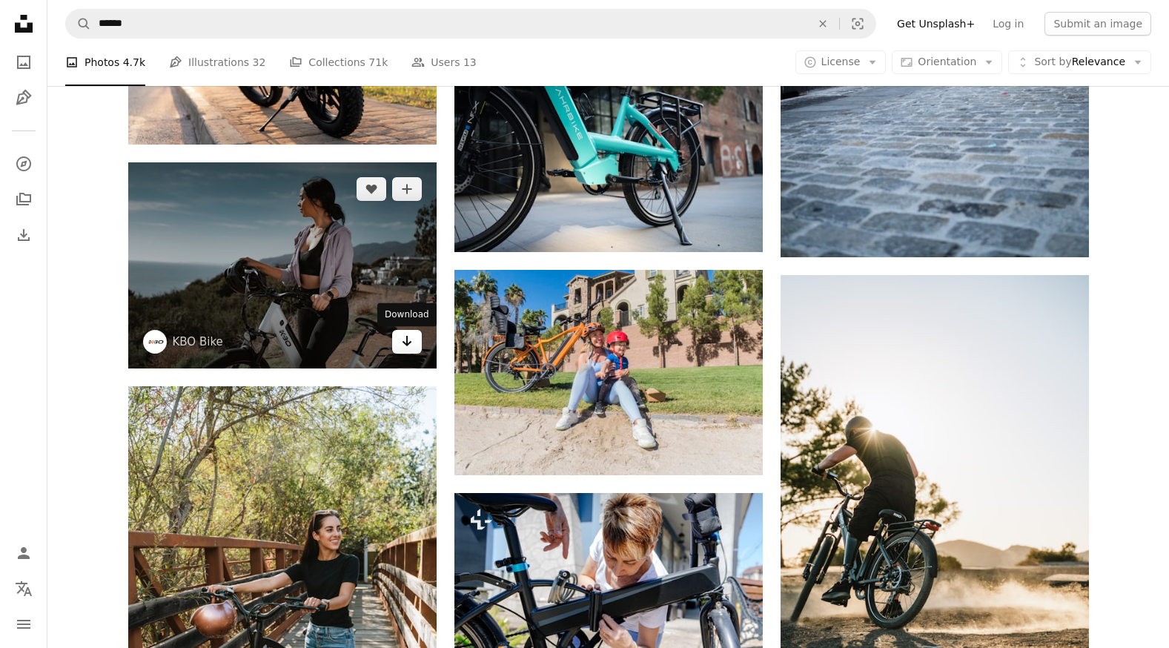
click at [413, 351] on link "Arrow pointing down" at bounding box center [407, 342] width 30 height 24
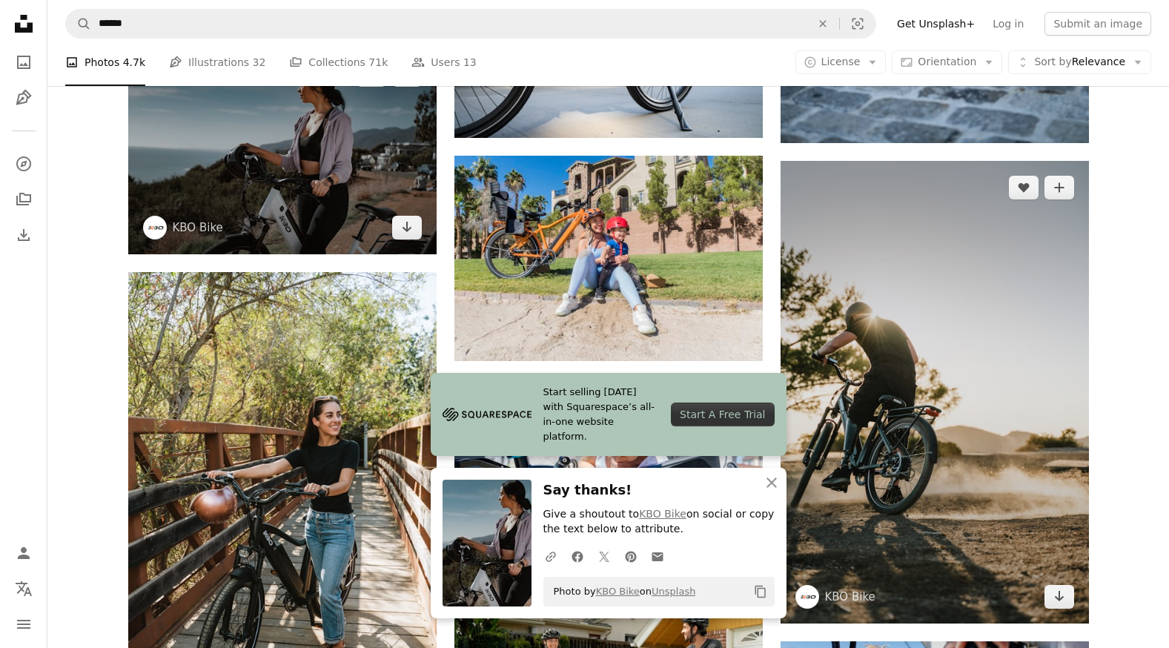
scroll to position [31664, 0]
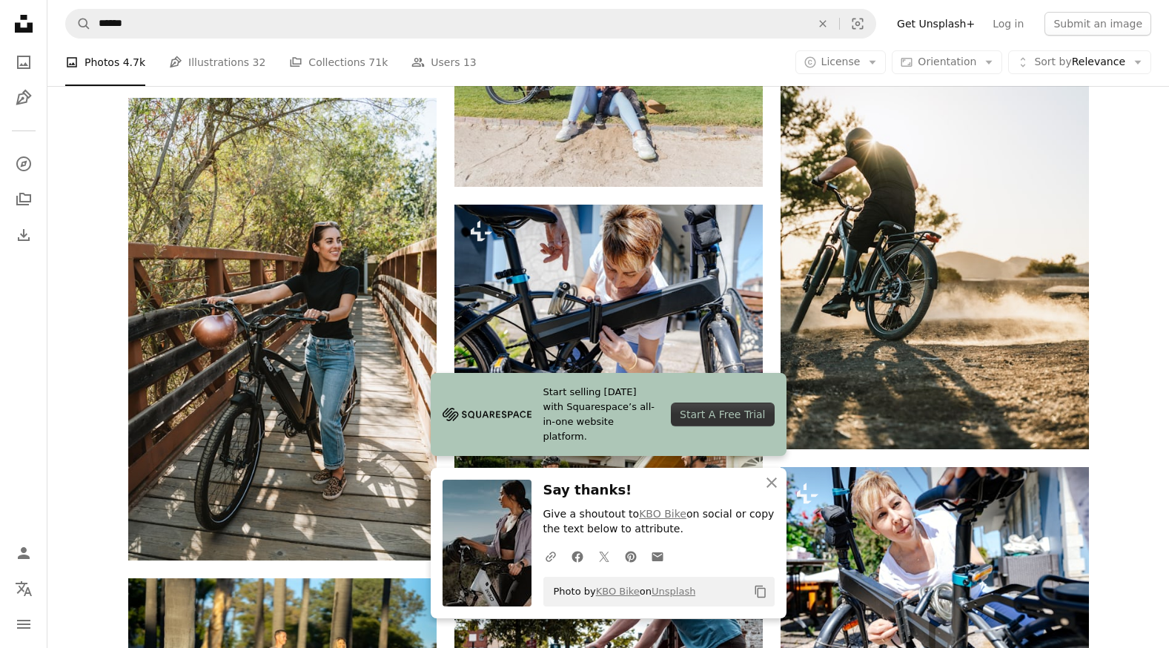
scroll to position [31812, 0]
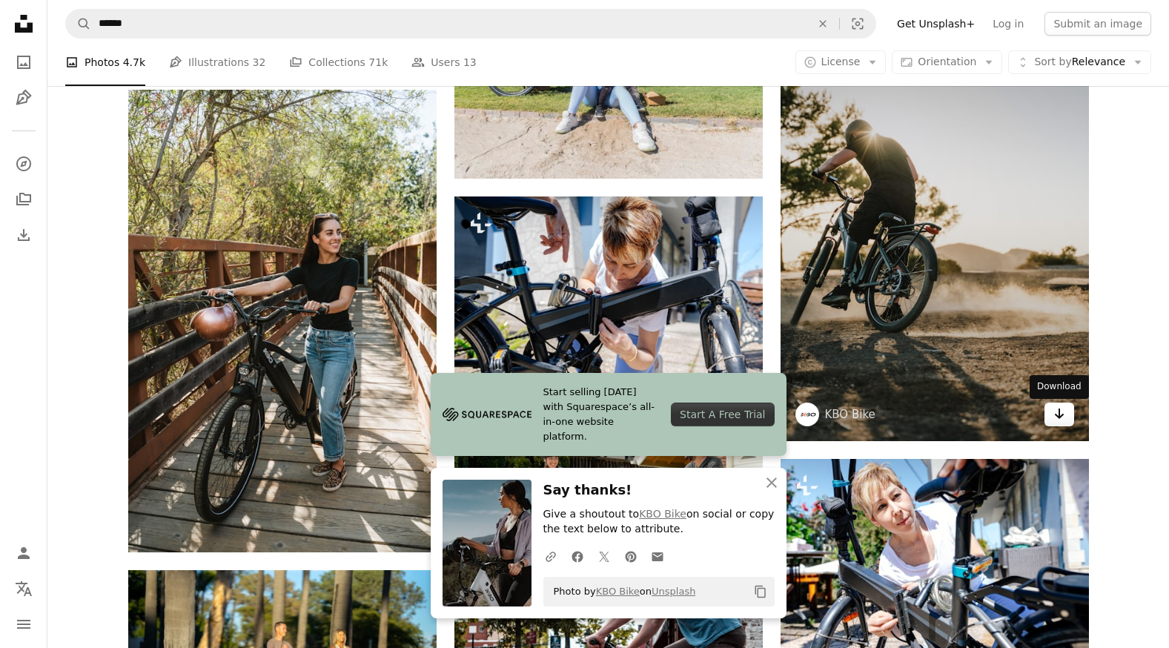
click at [1059, 419] on icon "Download" at bounding box center [1059, 414] width 10 height 10
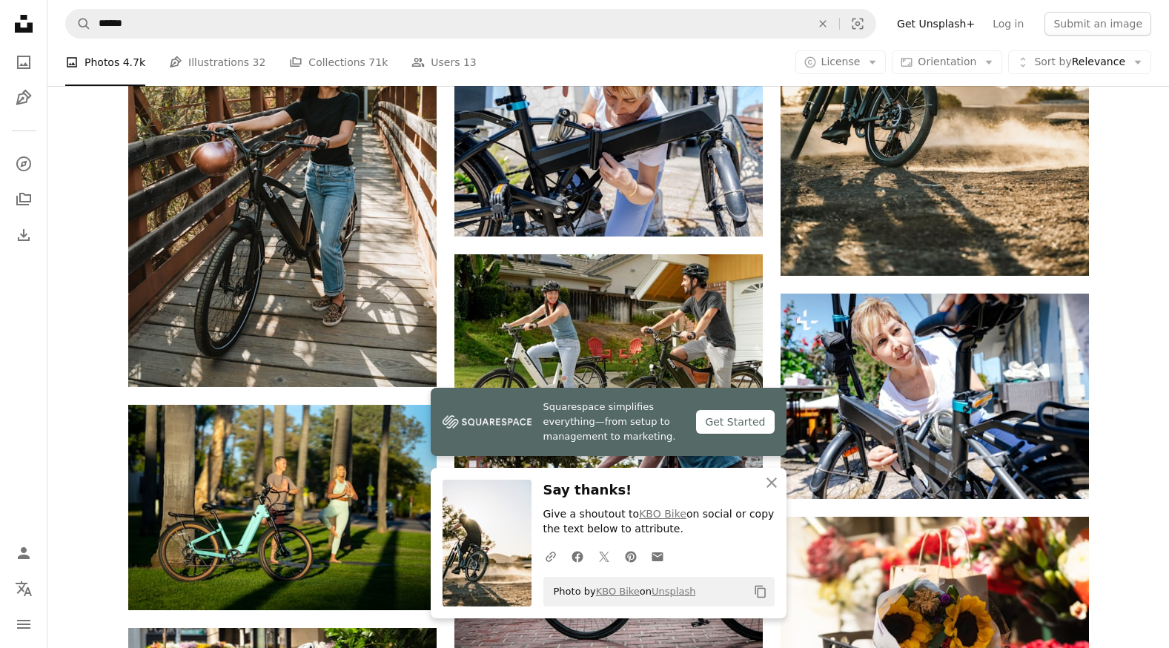
scroll to position [32109, 0]
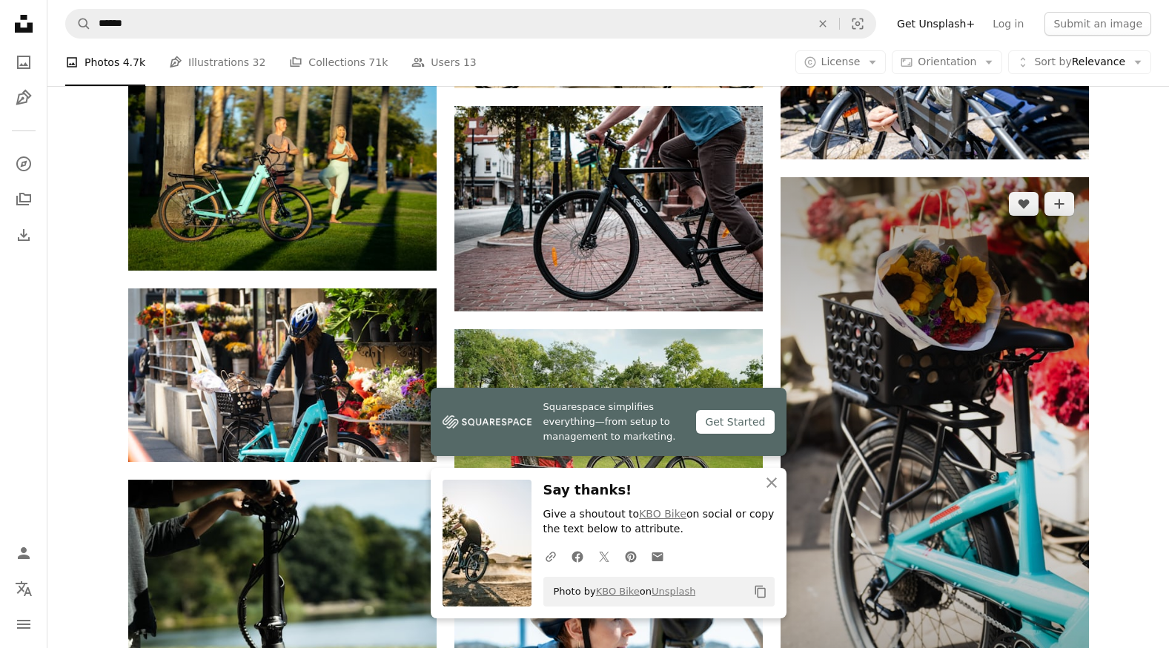
scroll to position [32479, 0]
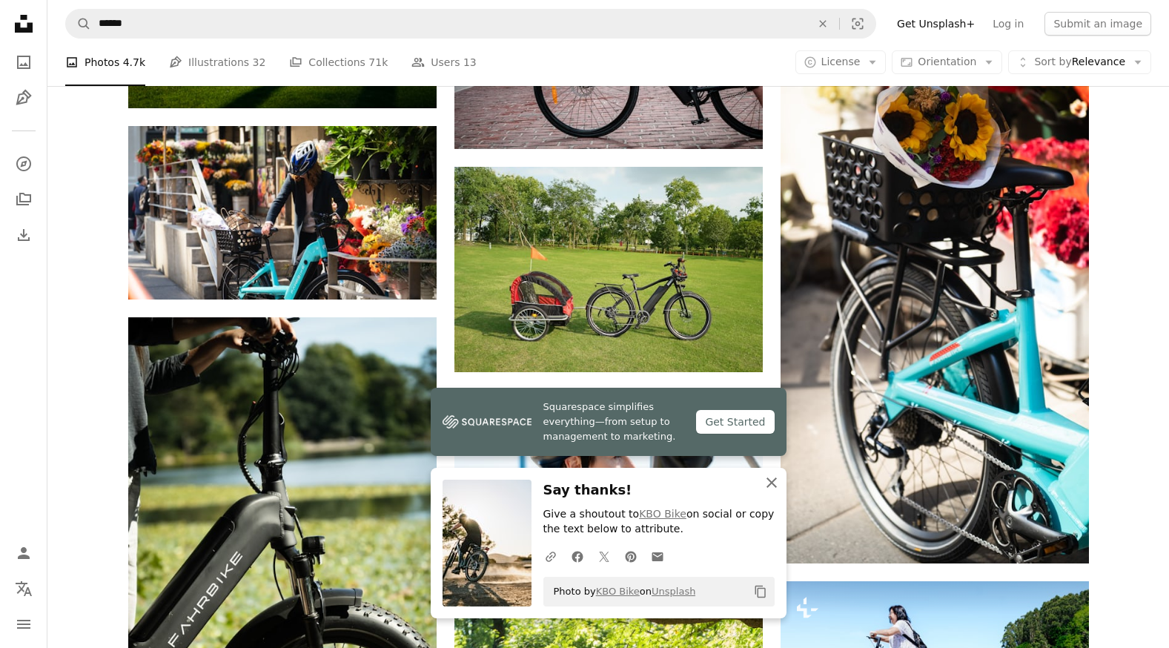
click at [765, 484] on icon "An X shape" at bounding box center [772, 483] width 18 height 18
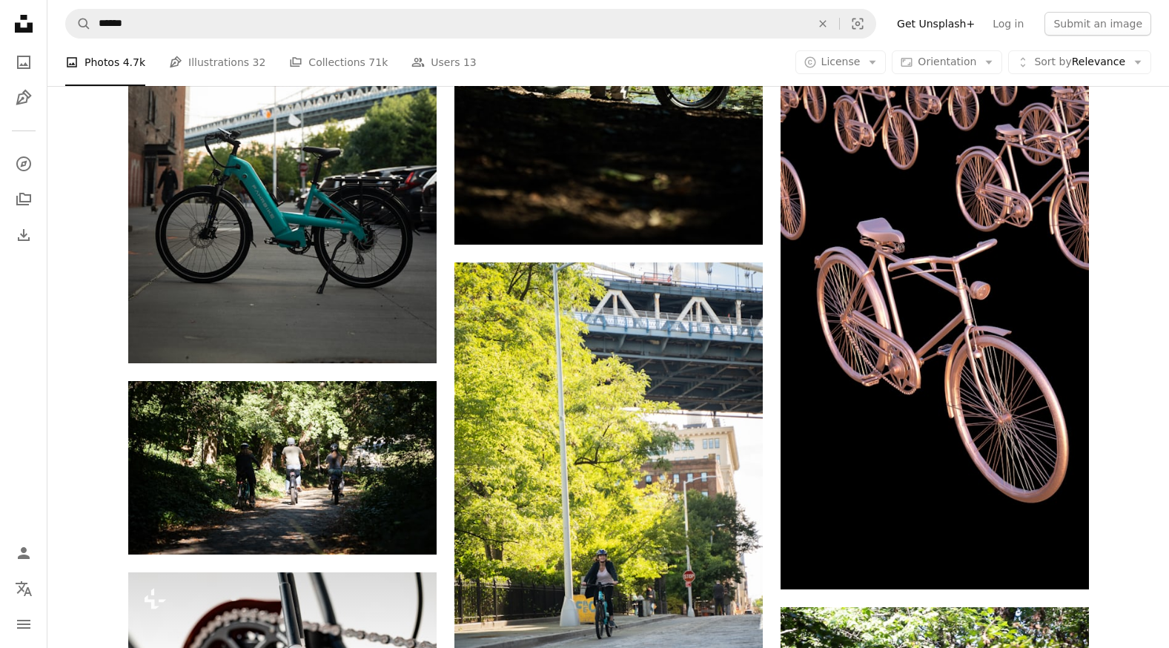
scroll to position [34259, 0]
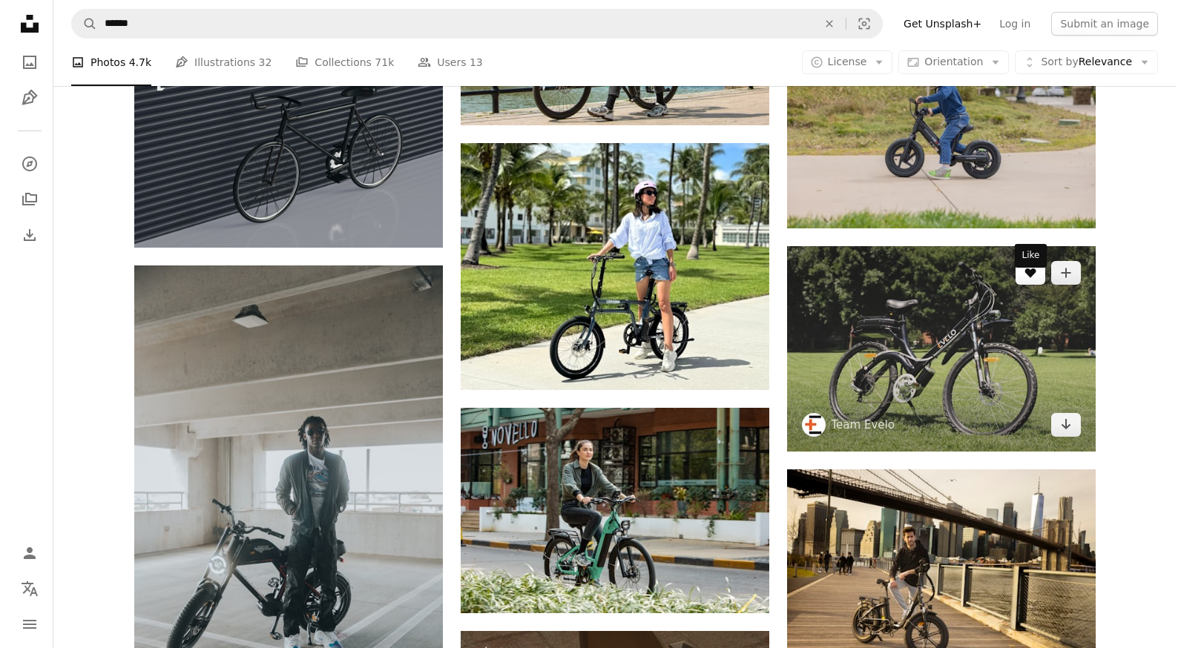
scroll to position [72597, 0]
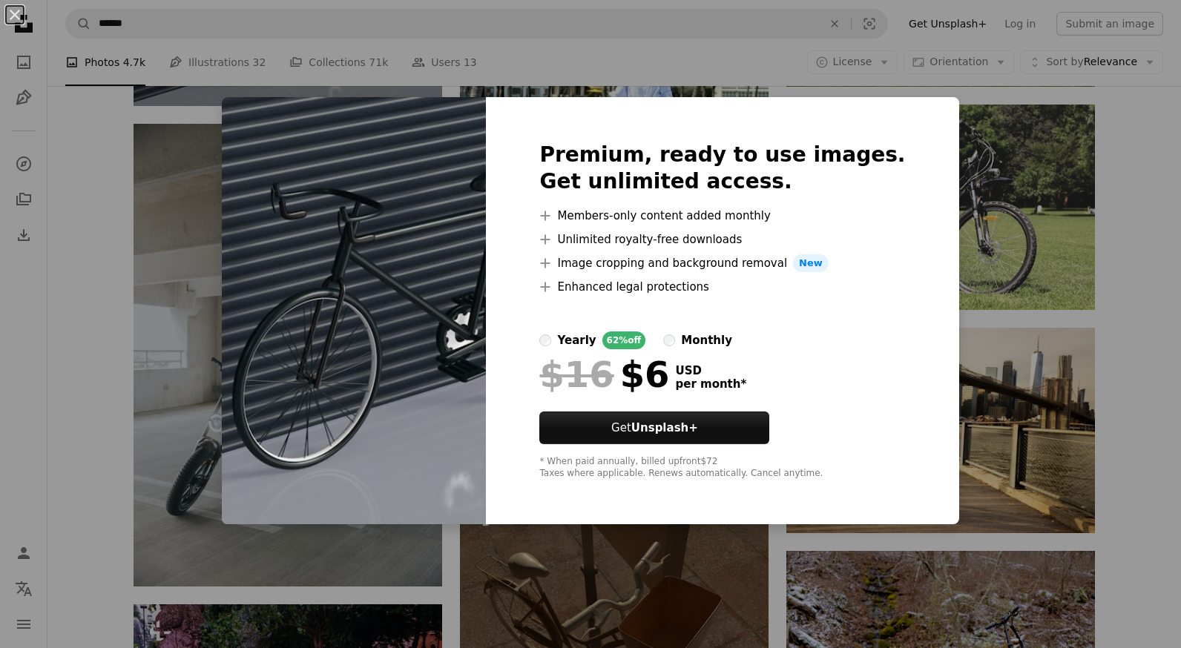
click at [1076, 377] on div "An X shape Premium, ready to use images. Get unlimited access. A plus sign Memb…" at bounding box center [590, 324] width 1181 height 648
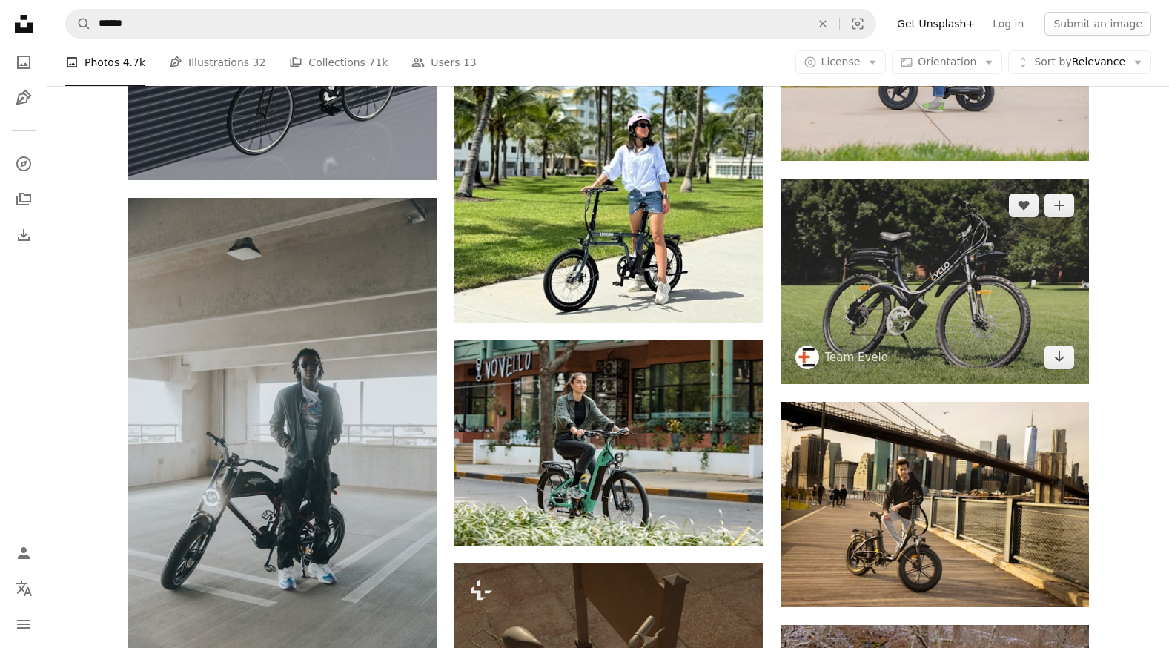
scroll to position [72671, 0]
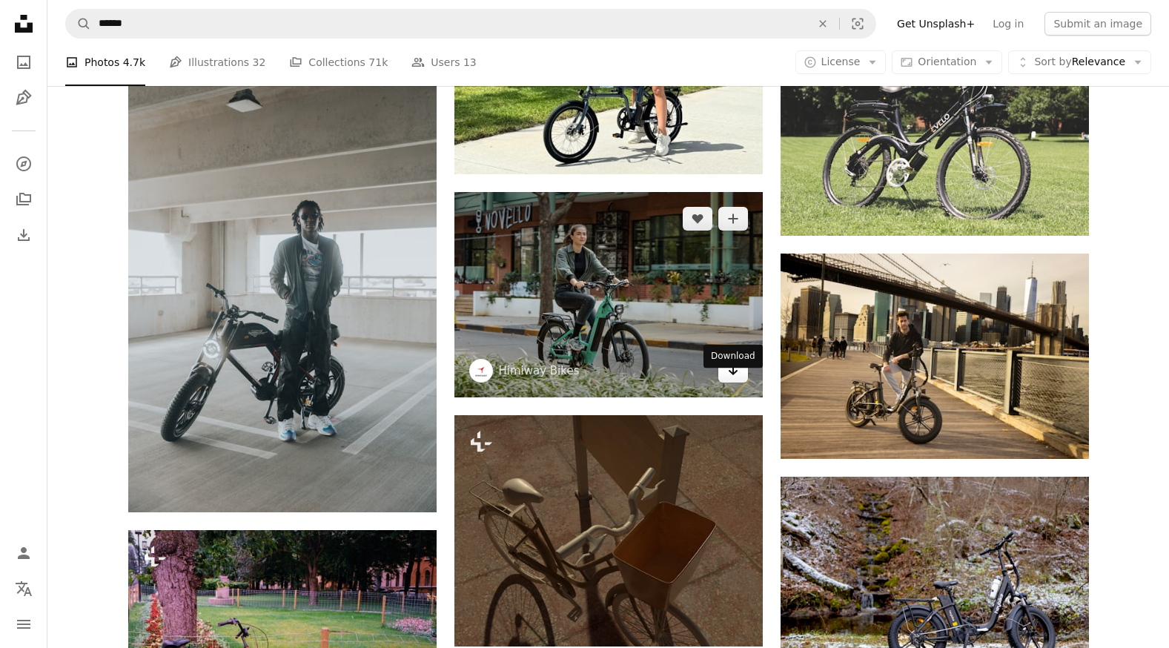
click at [743, 383] on link "Arrow pointing down" at bounding box center [734, 371] width 30 height 24
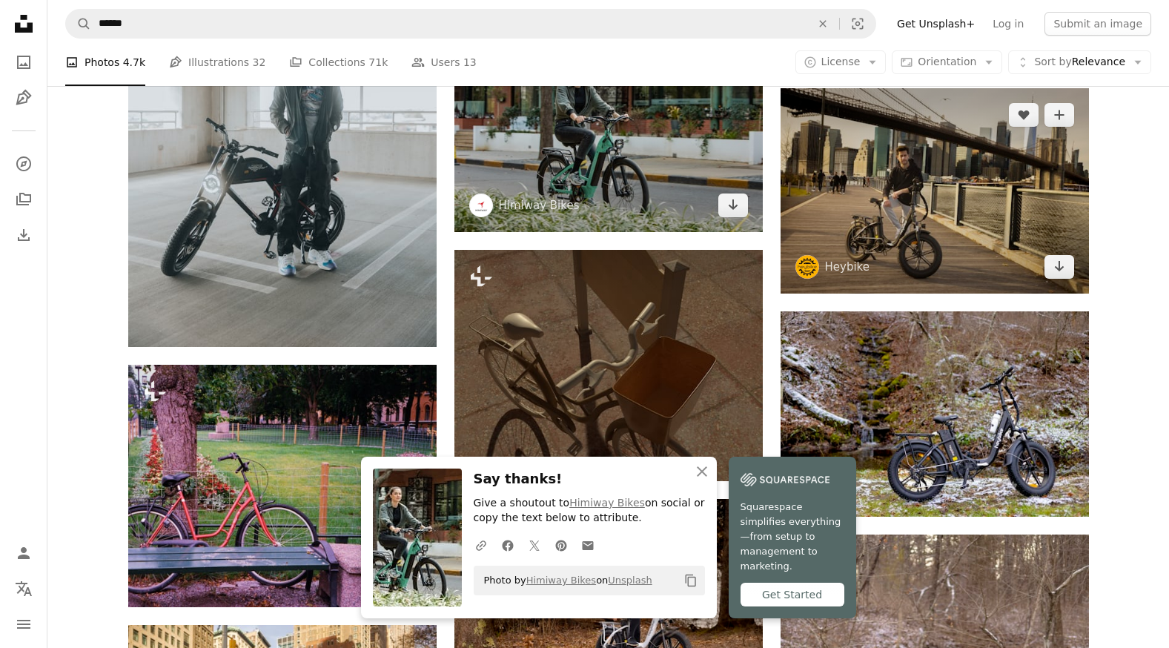
scroll to position [72967, 0]
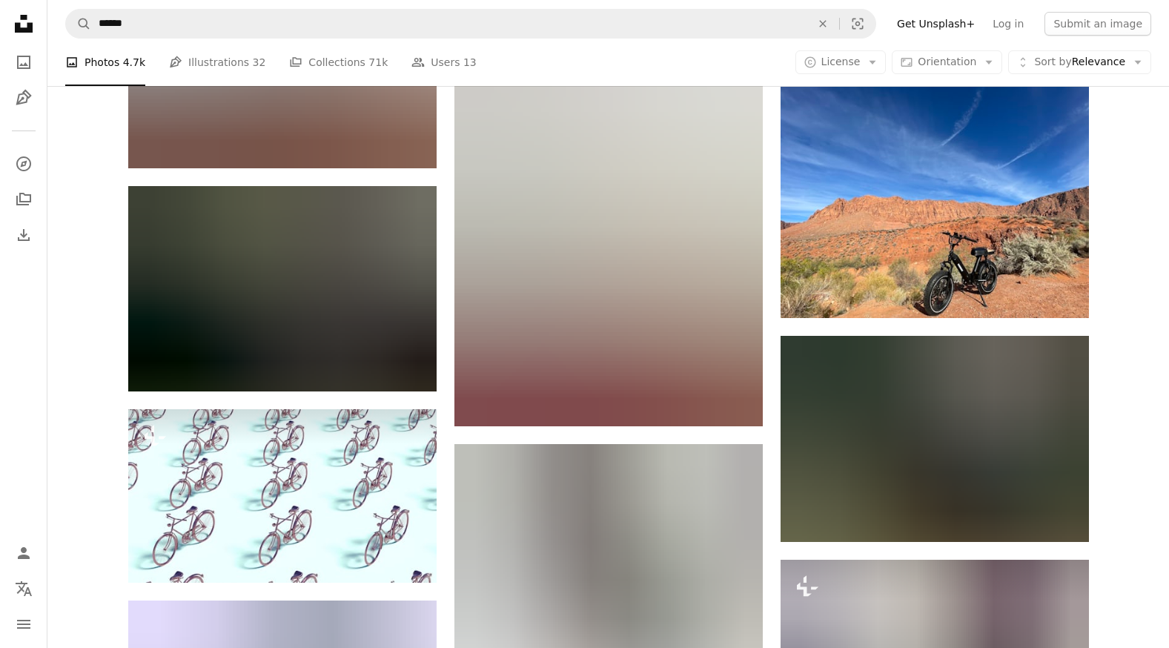
scroll to position [83127, 0]
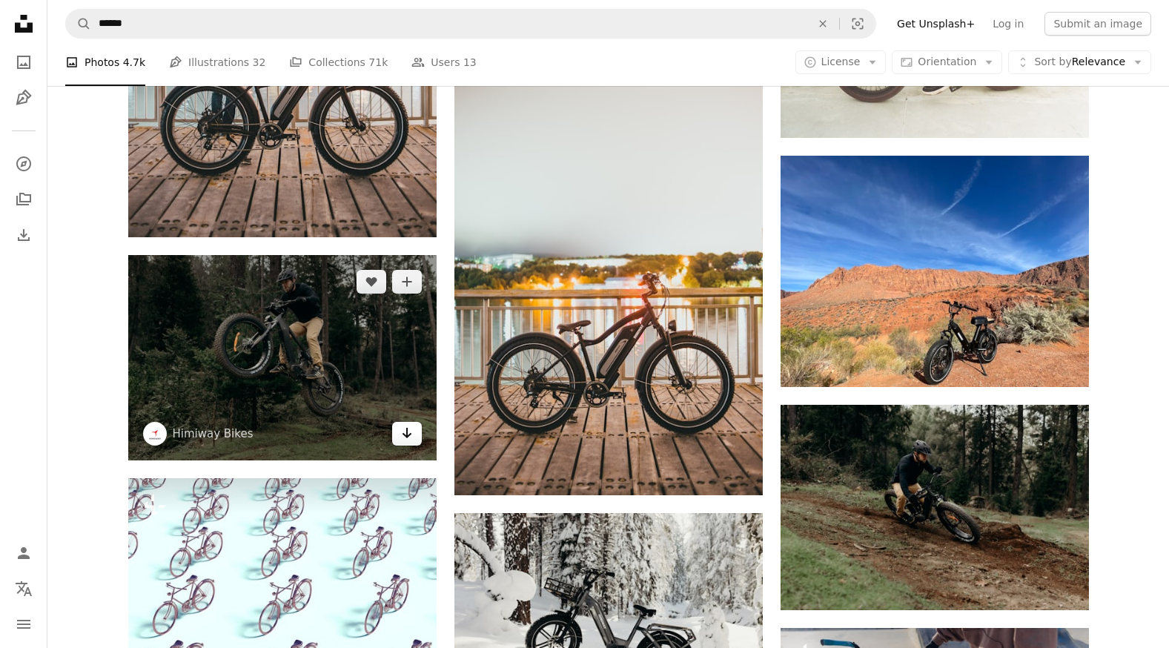
click at [409, 442] on icon "Arrow pointing down" at bounding box center [407, 433] width 12 height 18
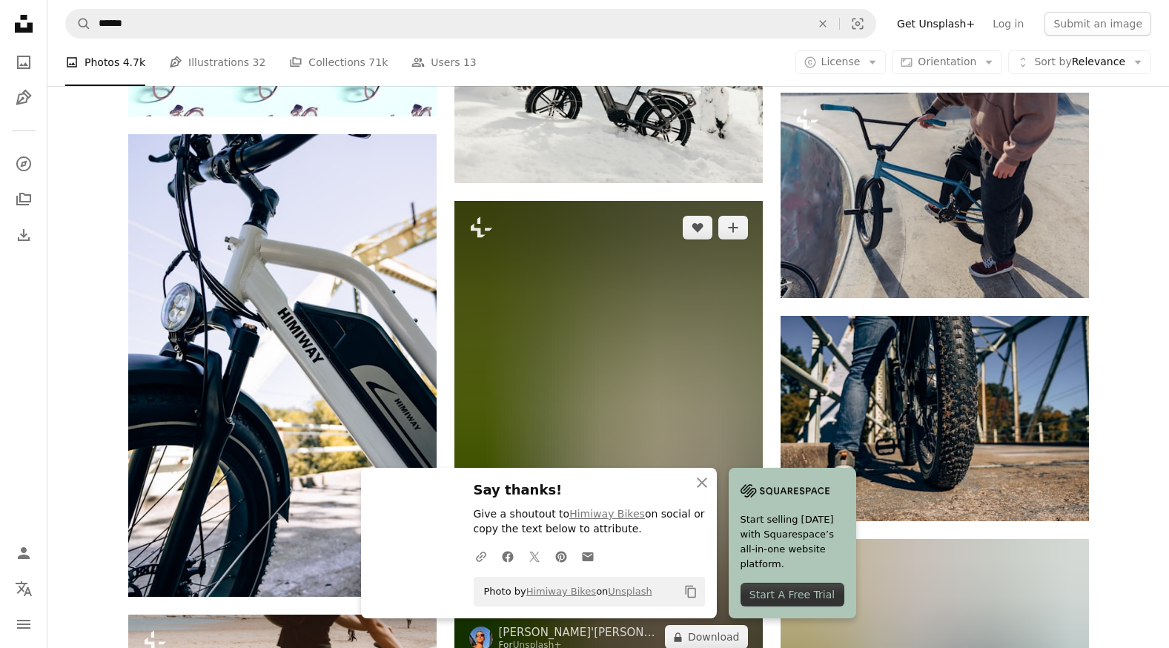
scroll to position [83794, 0]
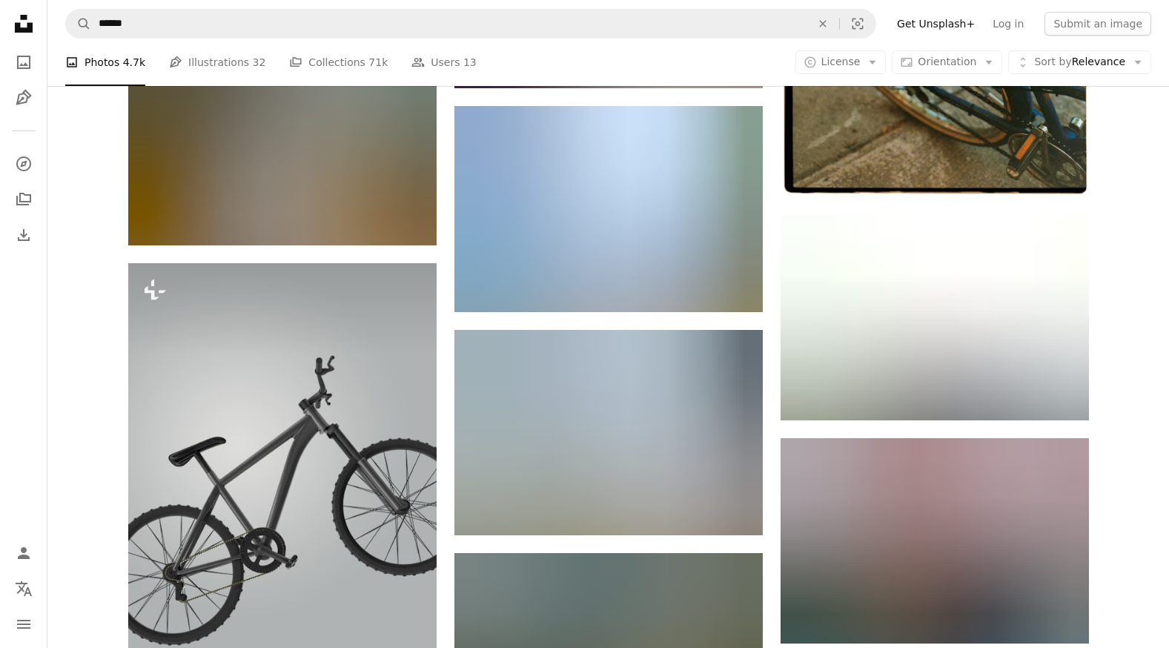
scroll to position [84980, 0]
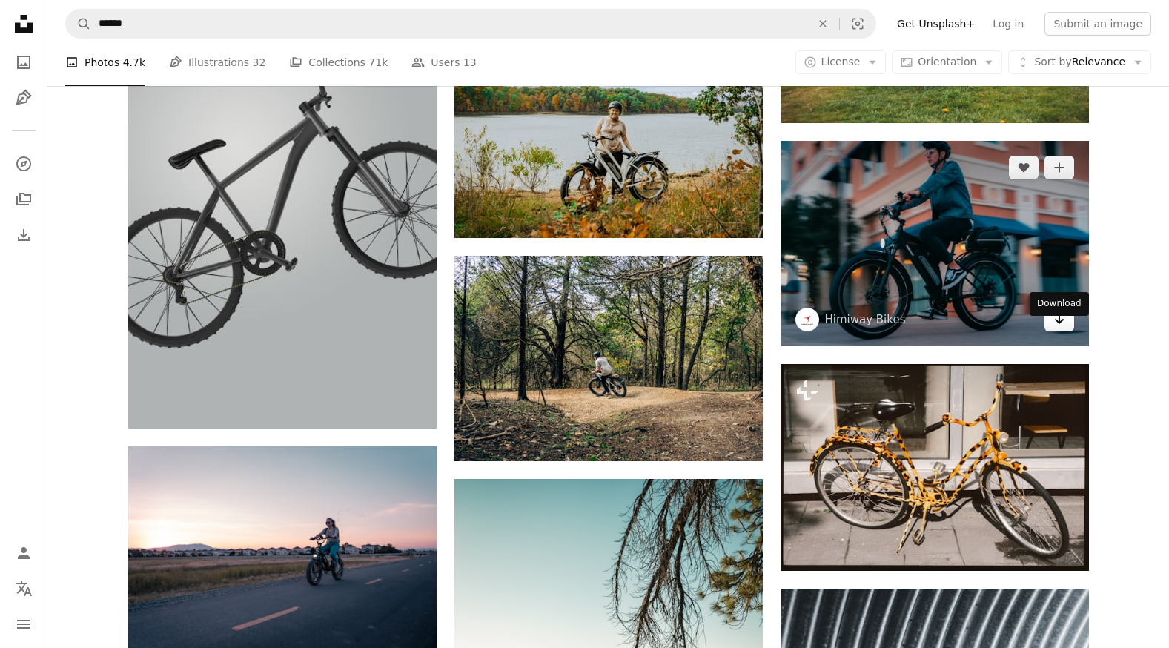
click at [1066, 331] on link "Arrow pointing down" at bounding box center [1060, 320] width 30 height 24
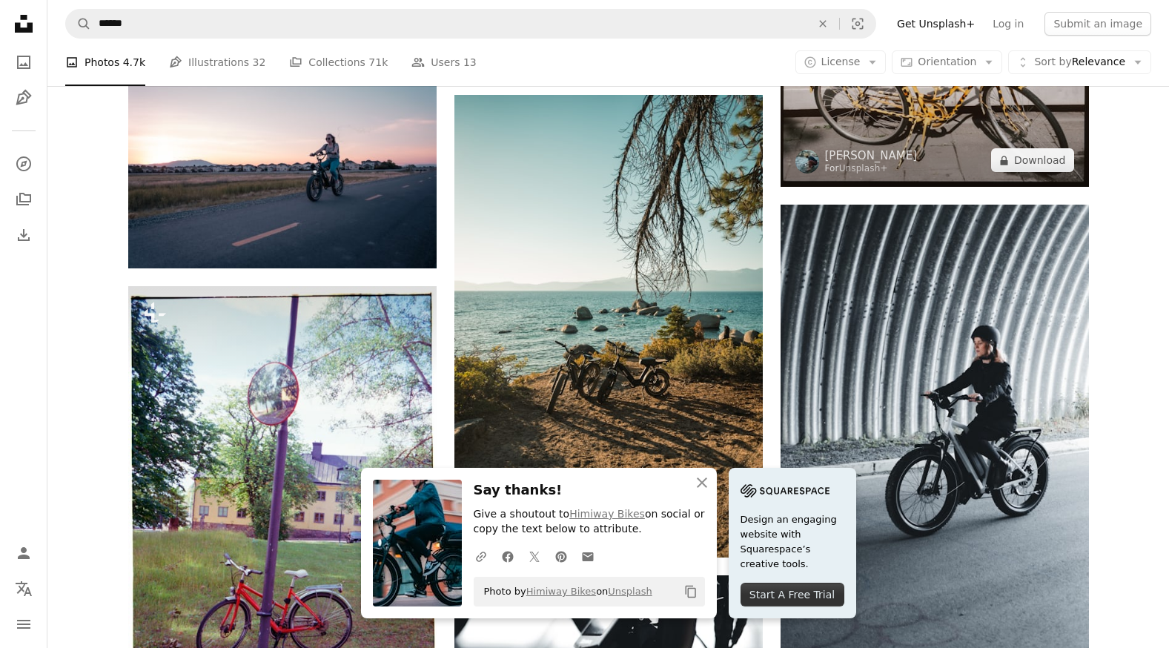
scroll to position [85499, 0]
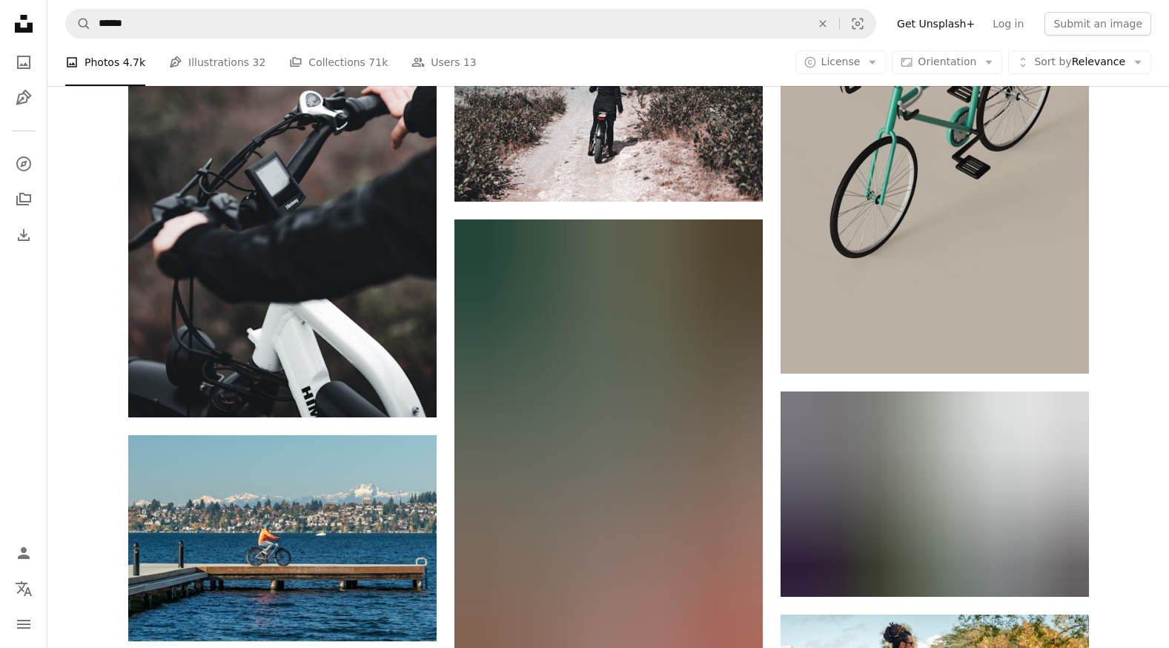
scroll to position [86463, 0]
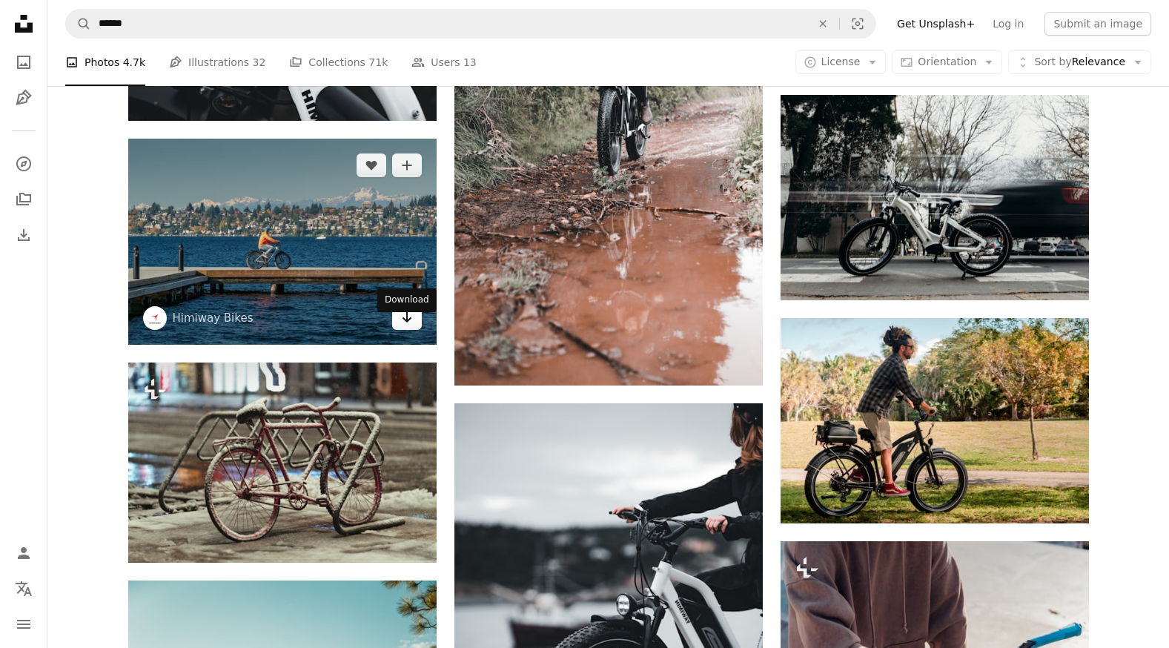
click at [412, 330] on link "Arrow pointing down" at bounding box center [407, 318] width 30 height 24
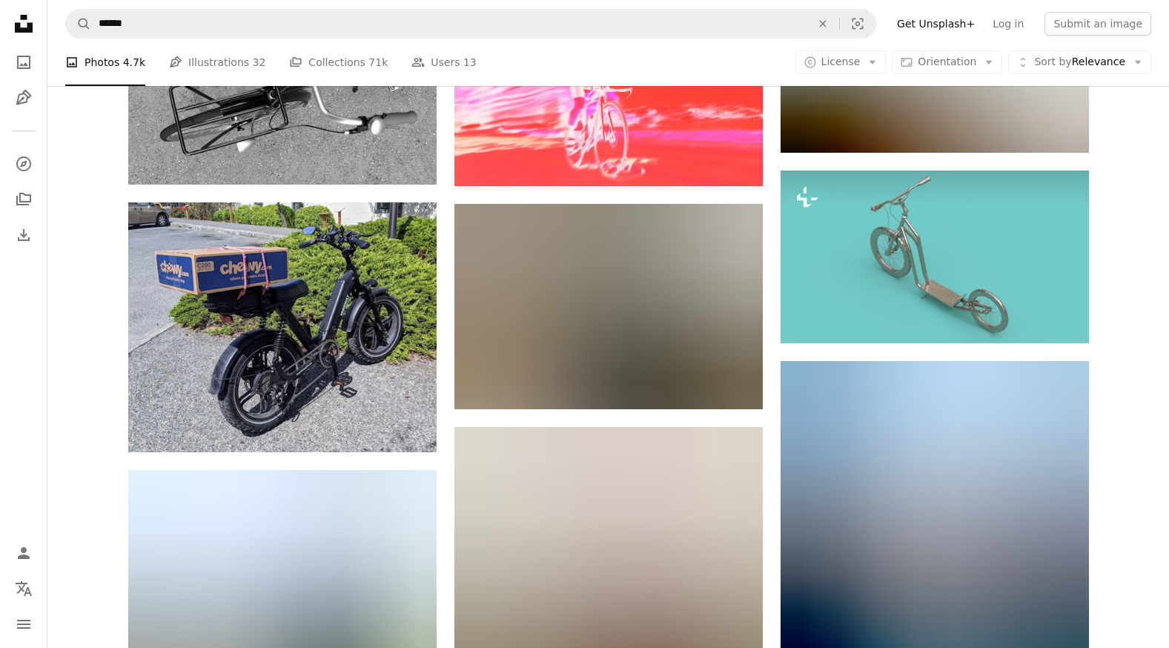
scroll to position [88169, 0]
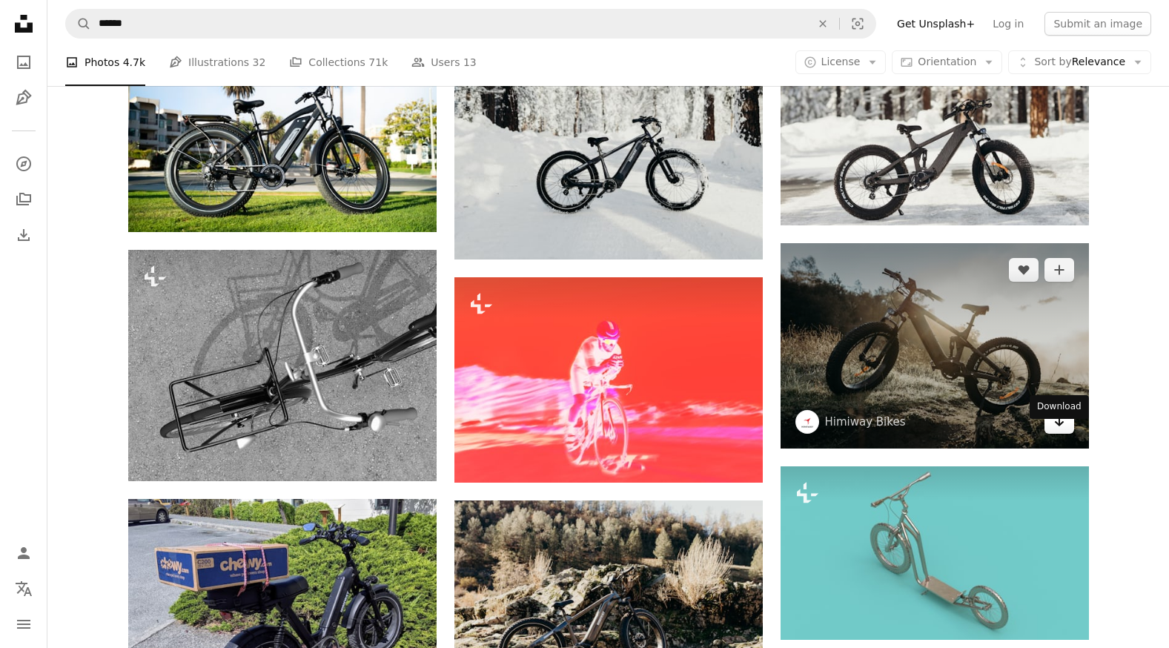
click at [1065, 430] on icon "Arrow pointing down" at bounding box center [1060, 421] width 12 height 18
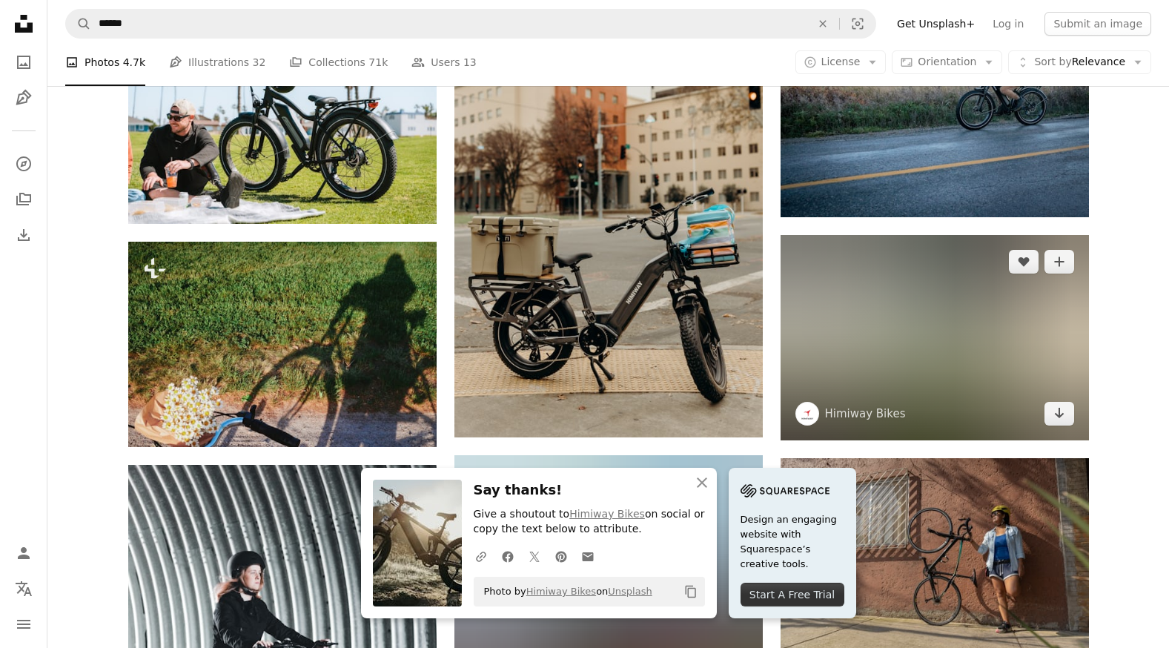
scroll to position [88985, 0]
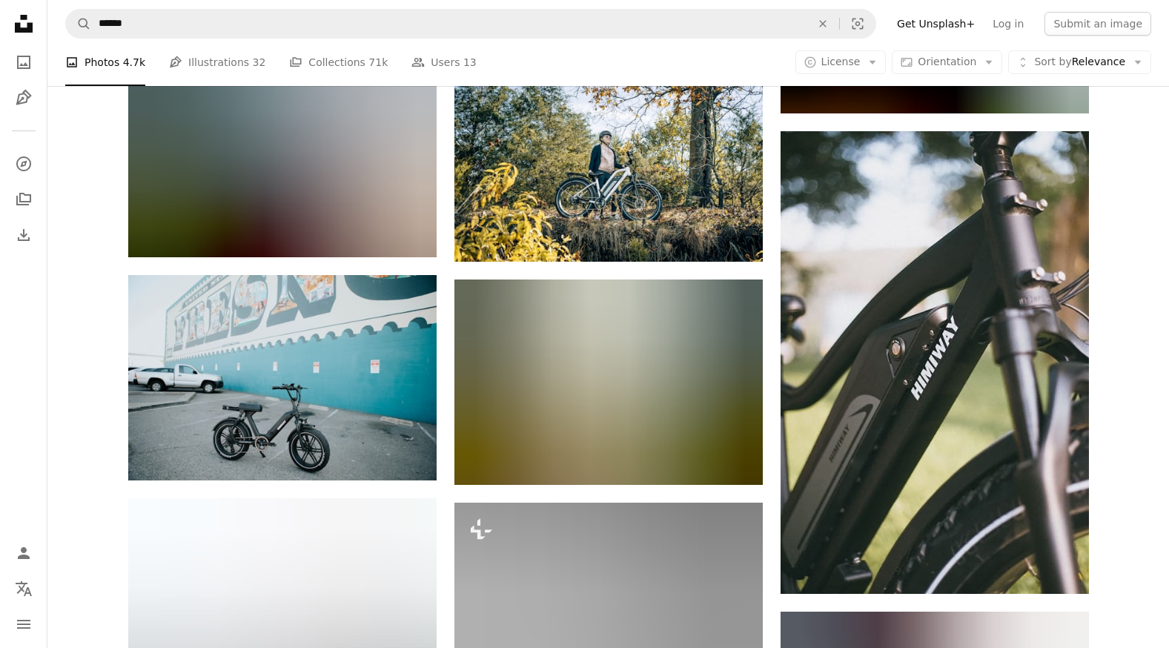
scroll to position [95436, 0]
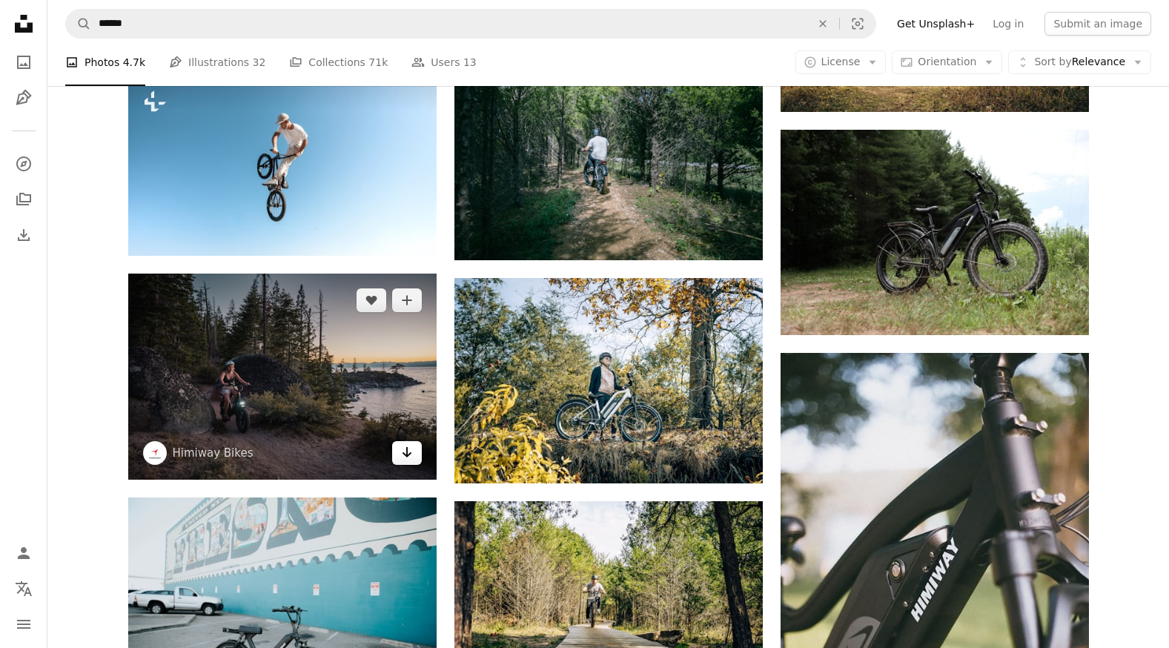
click at [415, 465] on link "Arrow pointing down" at bounding box center [407, 453] width 30 height 24
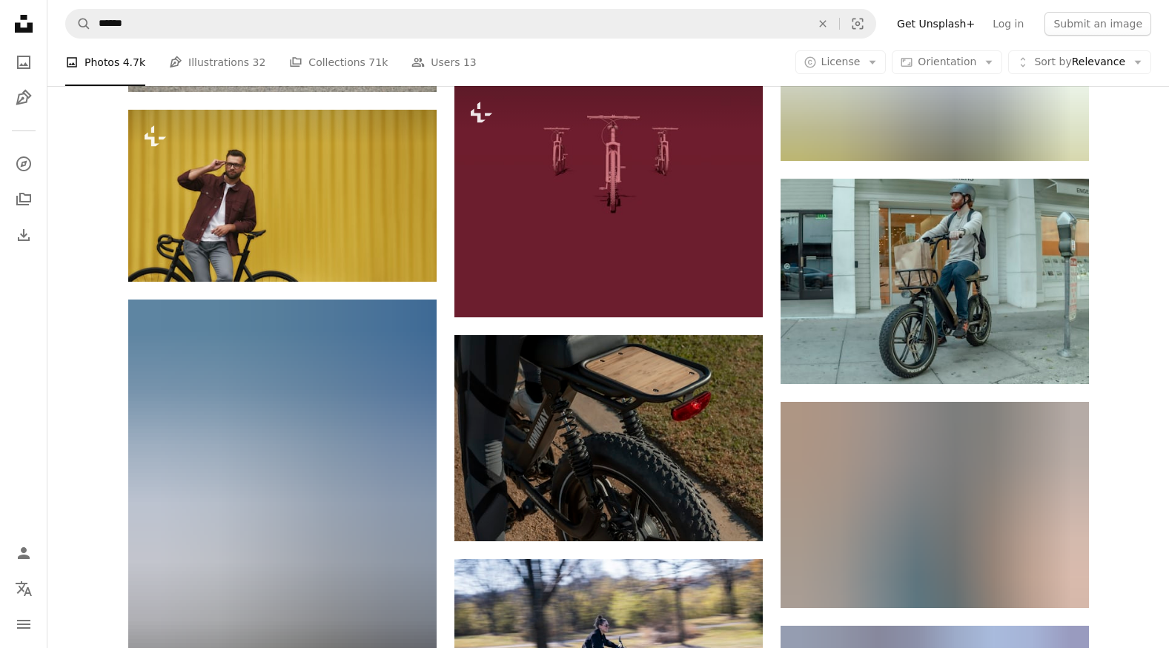
scroll to position [98476, 0]
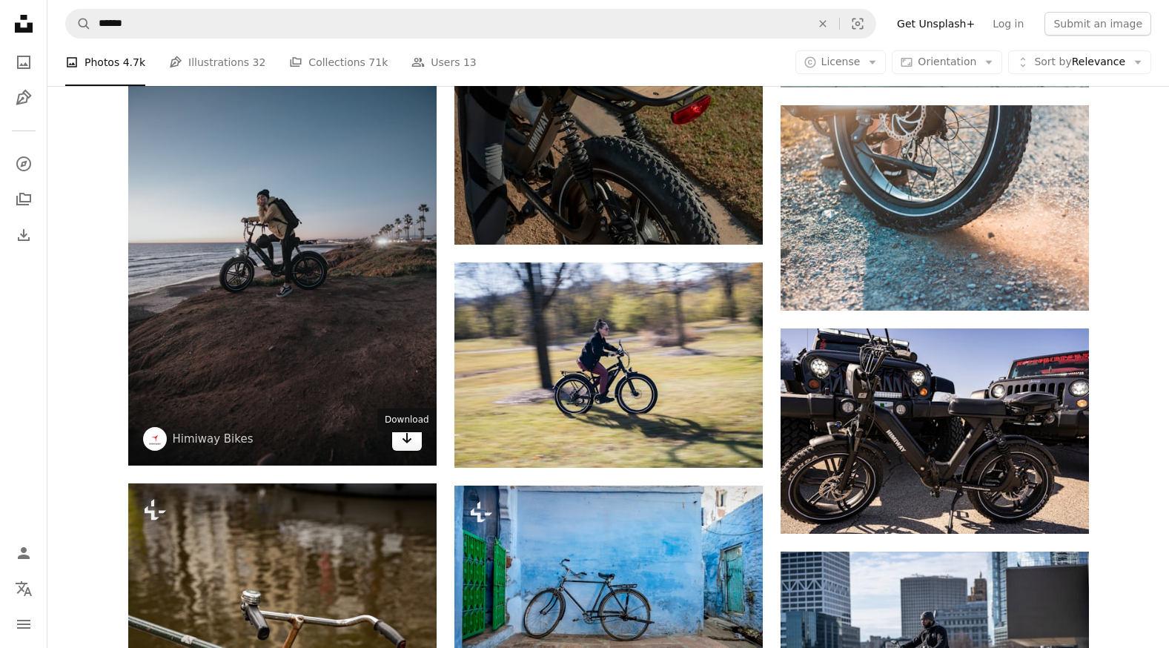
click at [410, 447] on icon "Arrow pointing down" at bounding box center [407, 438] width 12 height 18
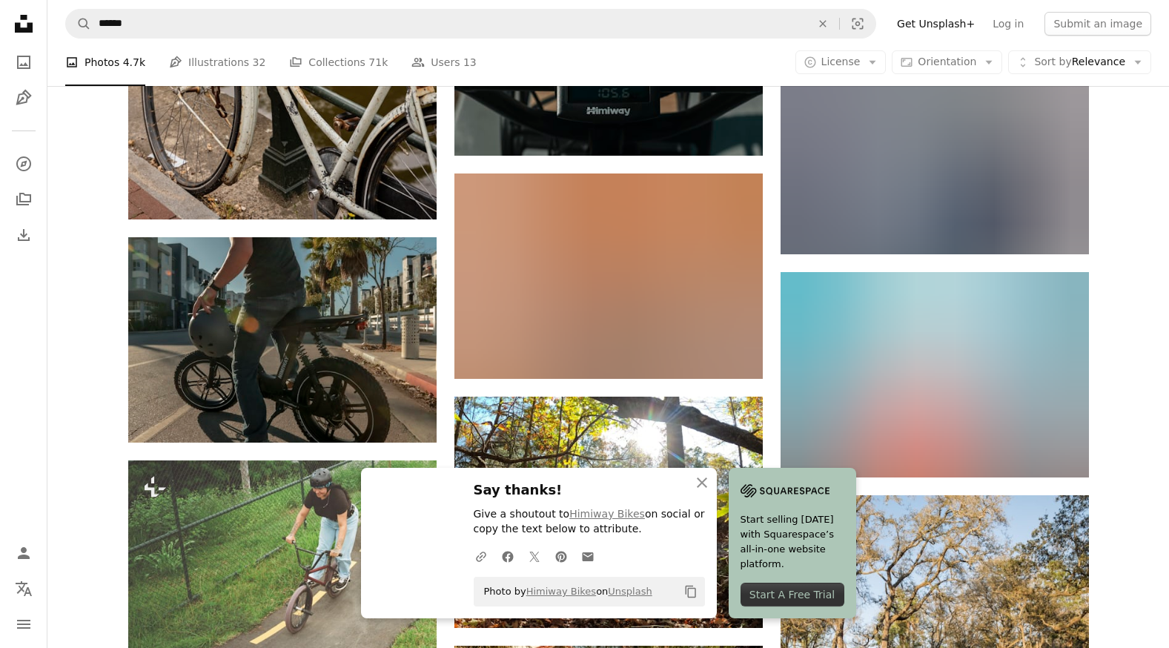
scroll to position [99218, 0]
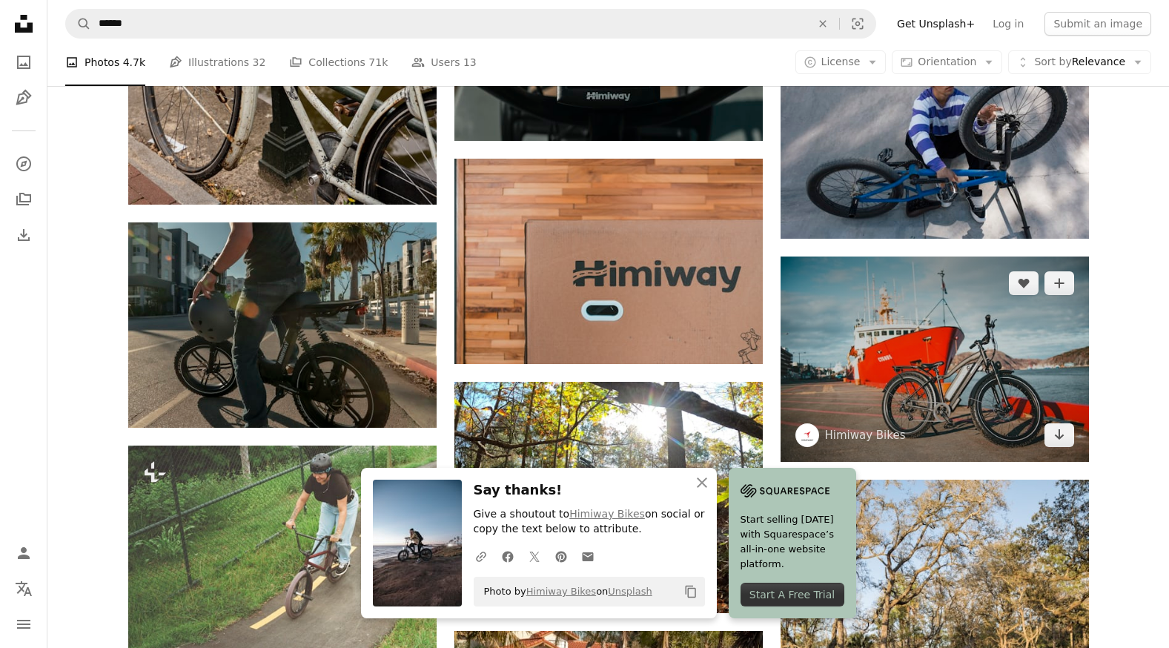
click at [1088, 462] on img at bounding box center [935, 359] width 308 height 205
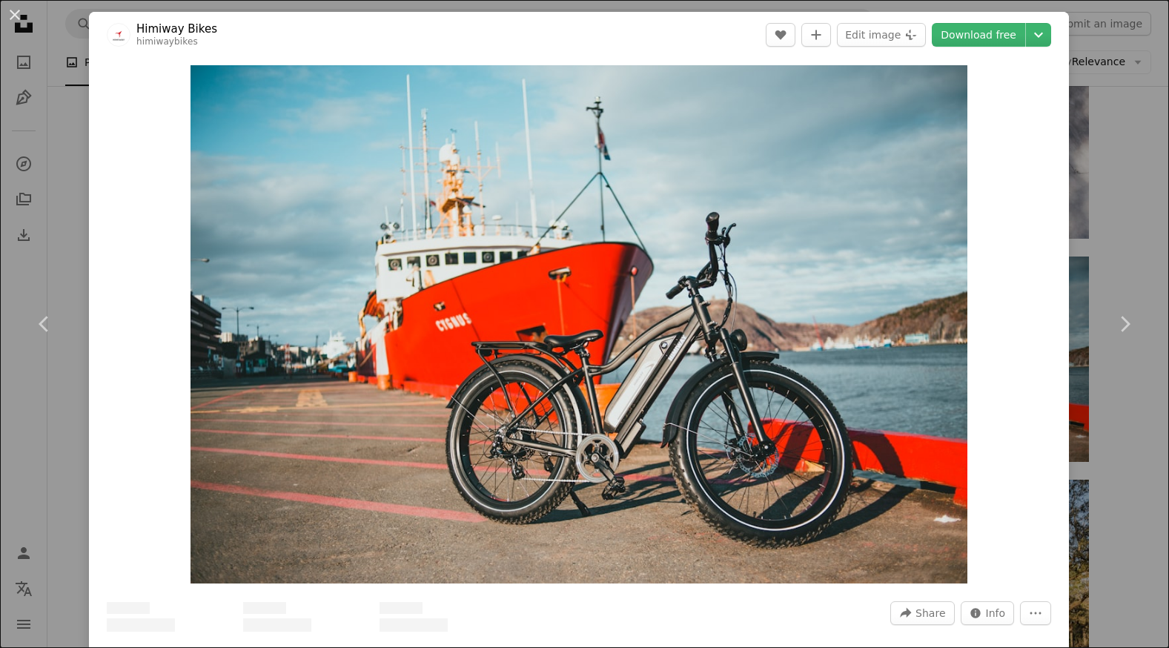
click at [1132, 465] on div "An X shape Chevron left Chevron right Himiway Bikes himiwaybikes A heart A plus…" at bounding box center [584, 324] width 1169 height 648
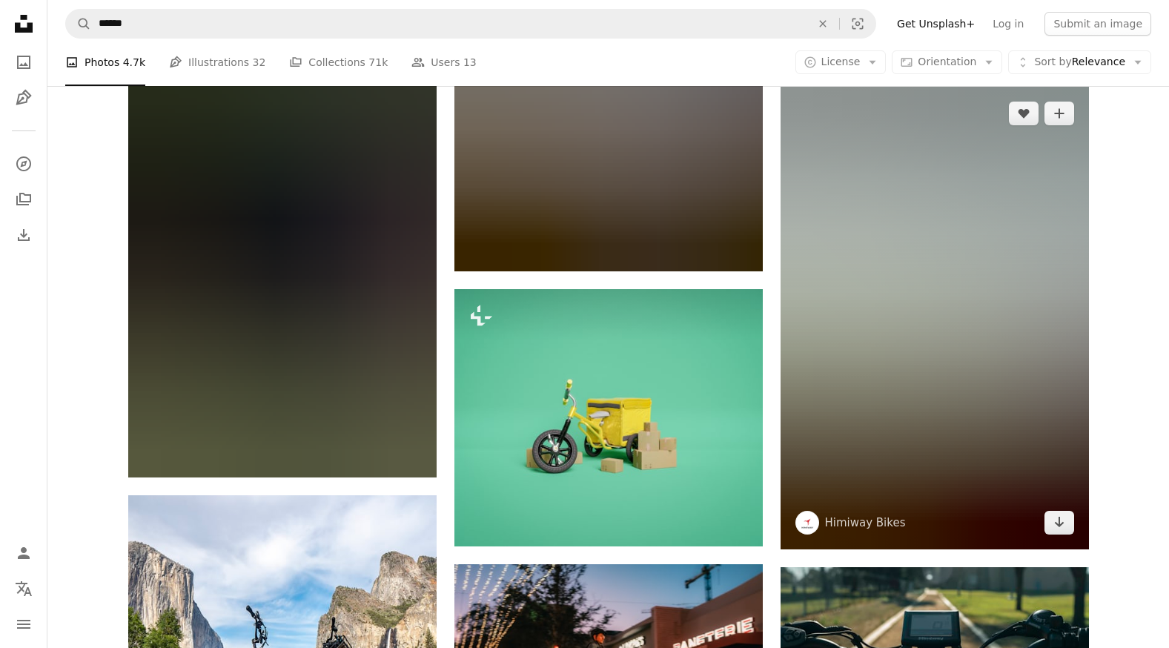
scroll to position [101368, 0]
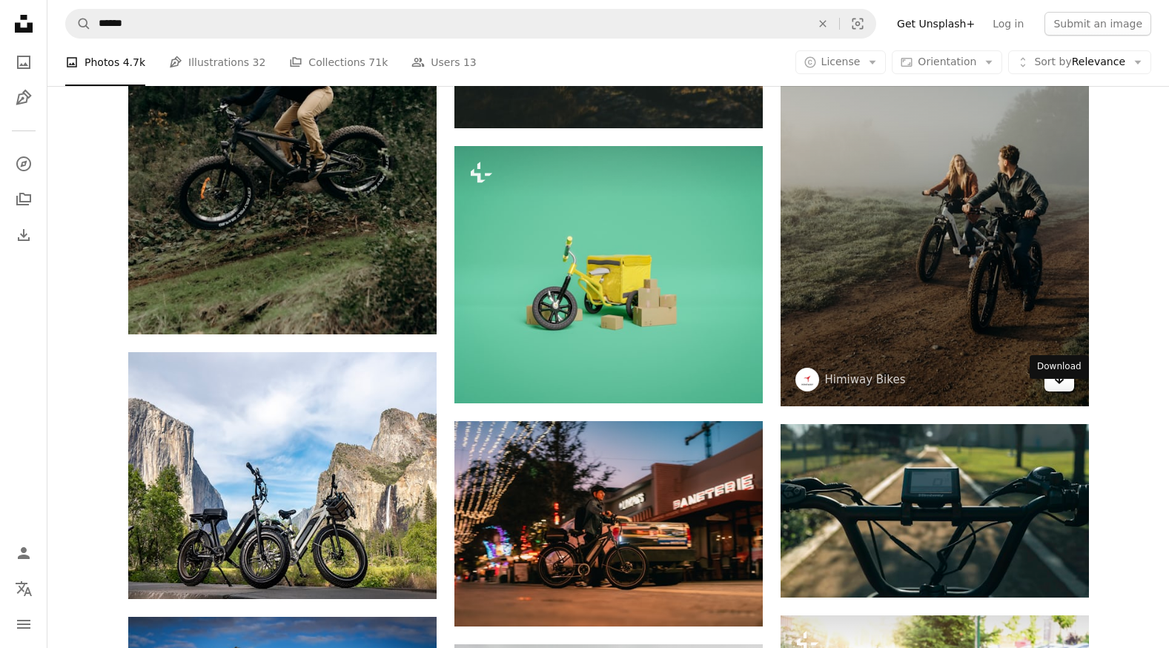
click at [1066, 392] on link "Arrow pointing down" at bounding box center [1060, 380] width 30 height 24
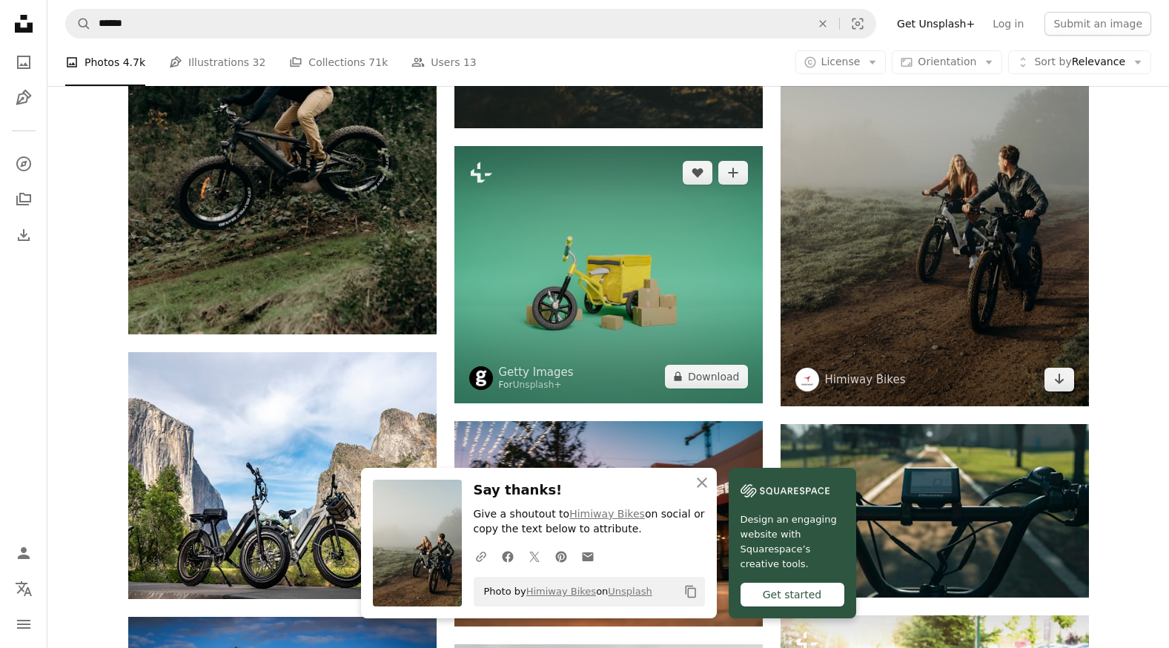
scroll to position [101591, 0]
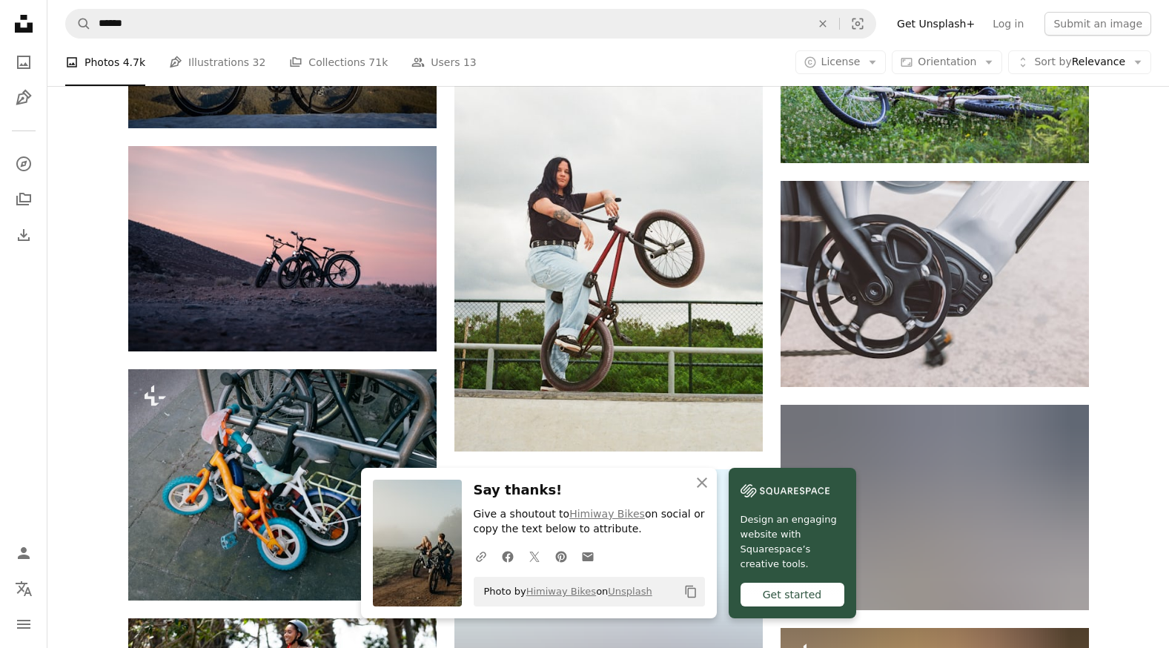
scroll to position [102036, 0]
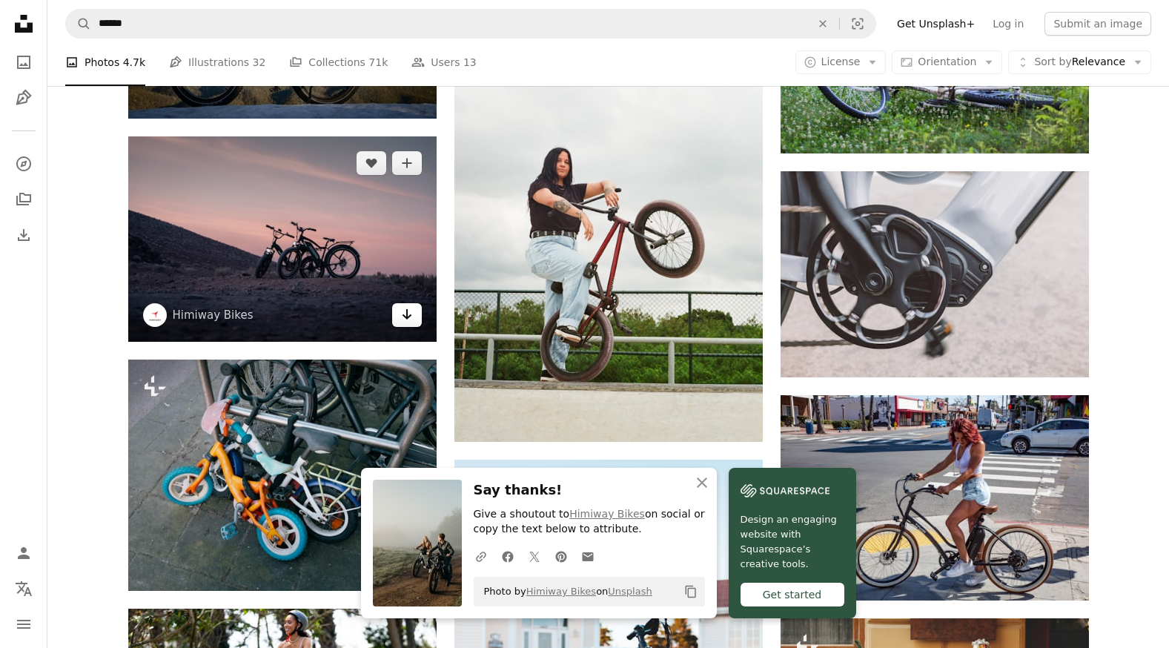
click at [410, 323] on icon "Arrow pointing down" at bounding box center [407, 315] width 12 height 18
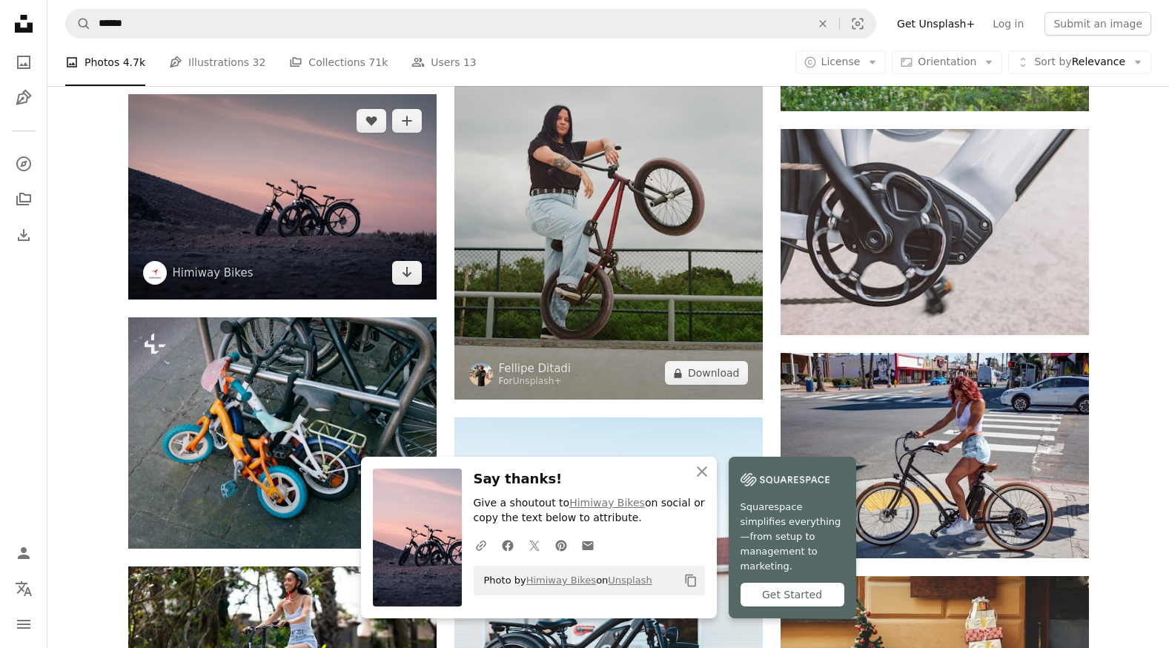
scroll to position [102332, 0]
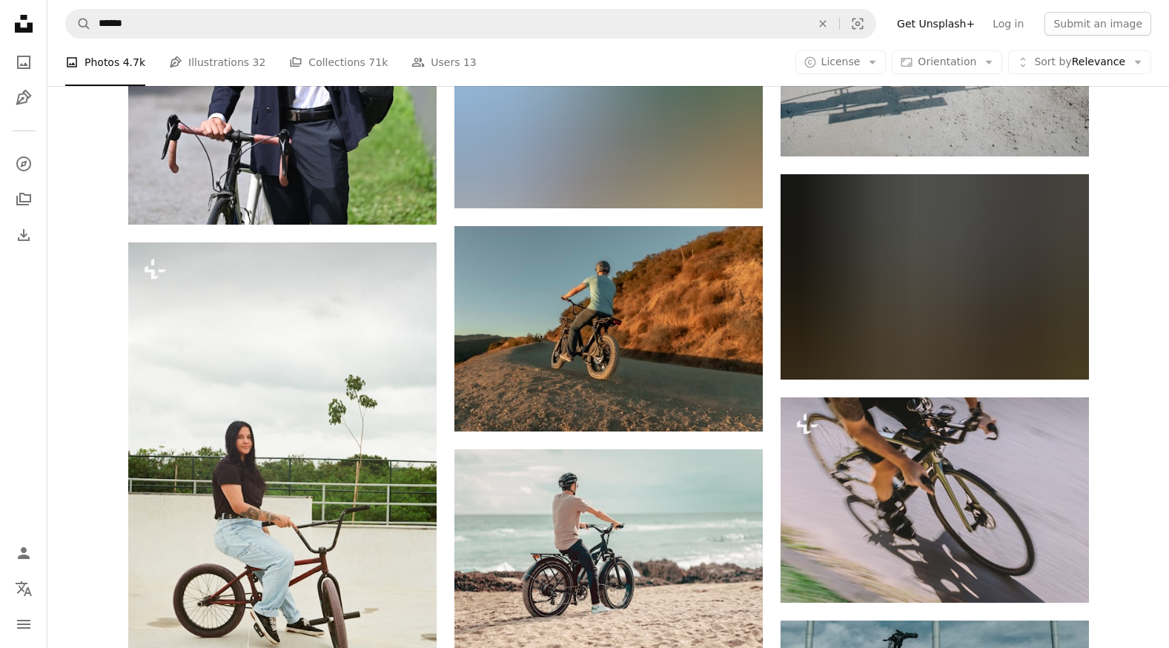
scroll to position [112936, 0]
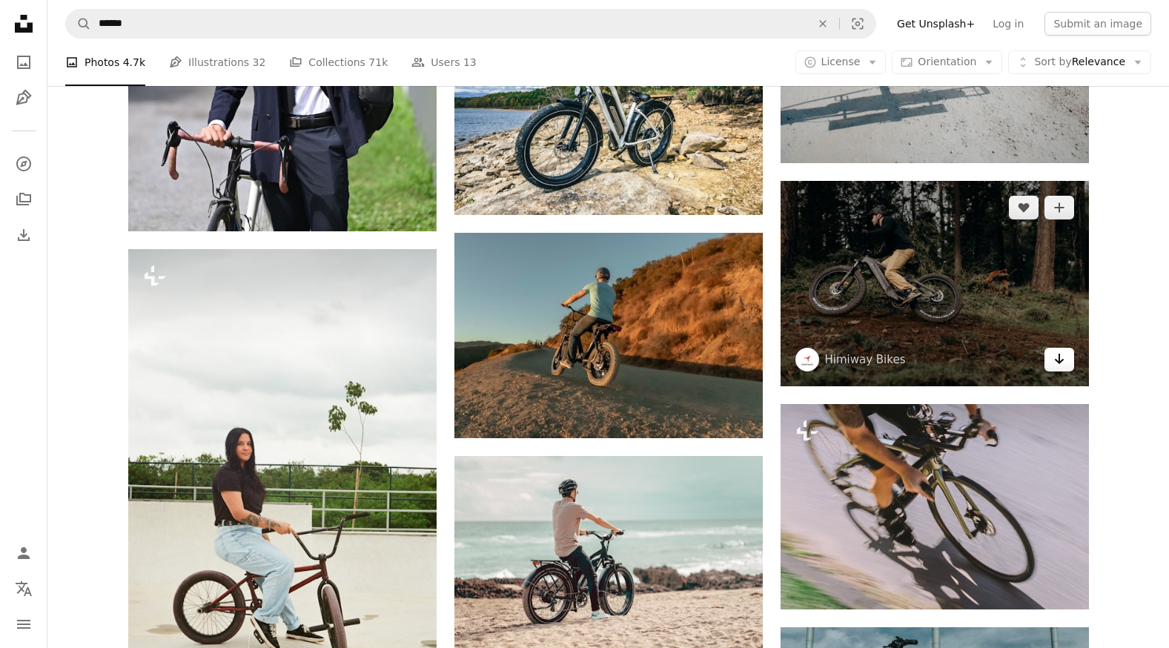
click at [1065, 368] on icon "Arrow pointing down" at bounding box center [1060, 359] width 12 height 18
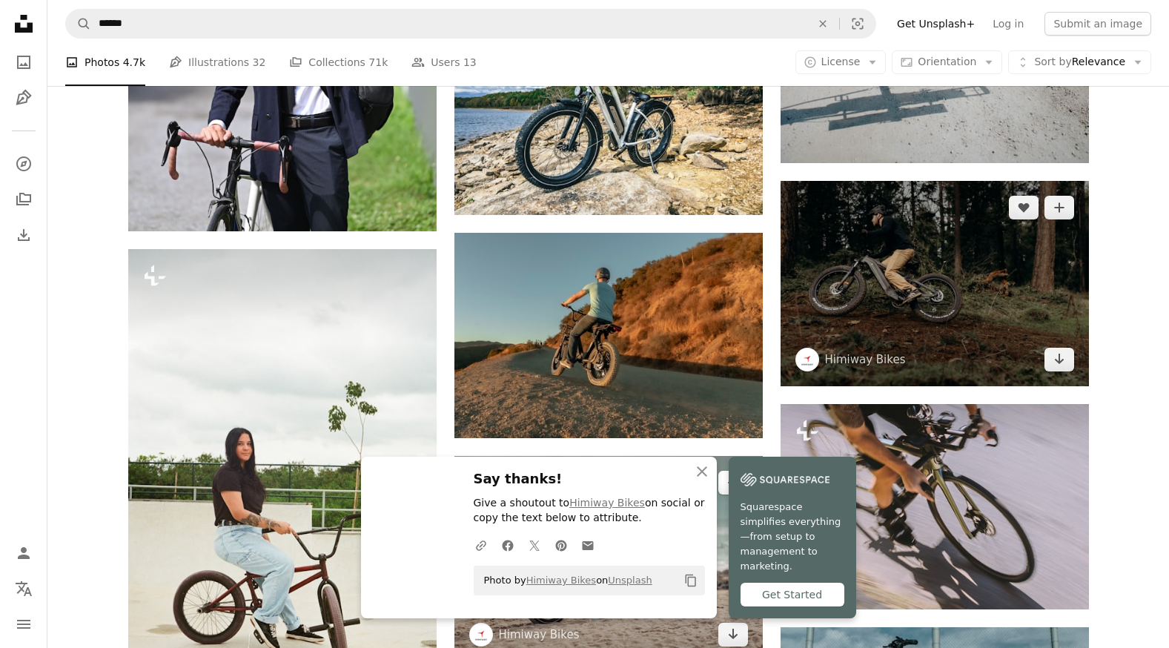
scroll to position [113159, 0]
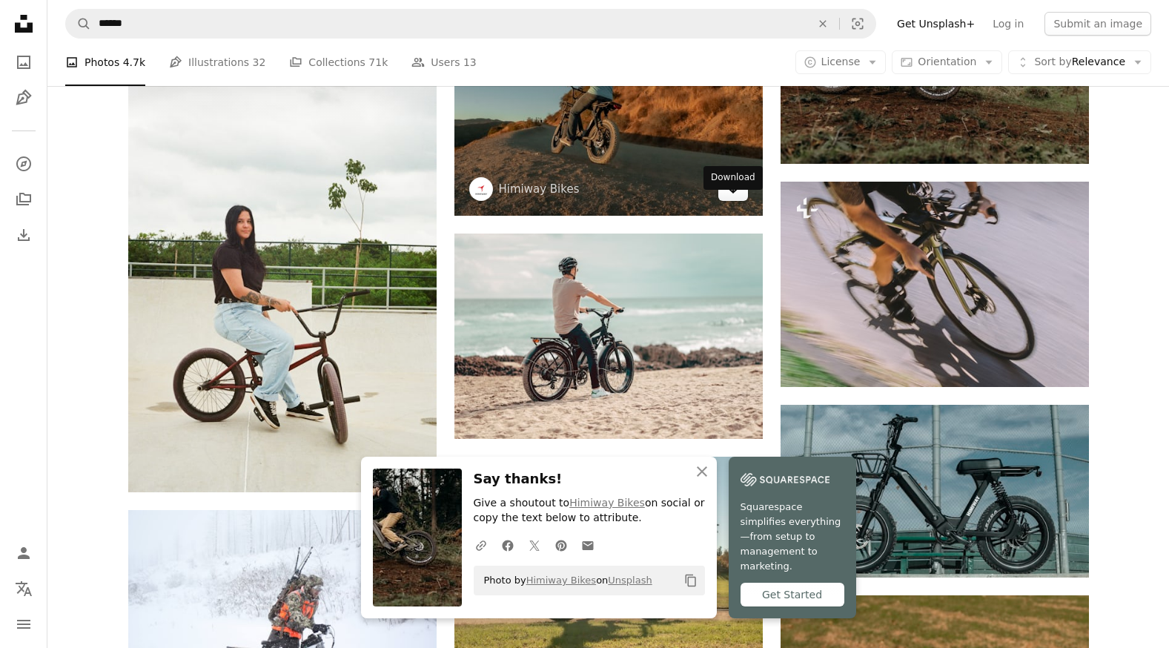
click at [729, 194] on icon "Download" at bounding box center [733, 188] width 10 height 10
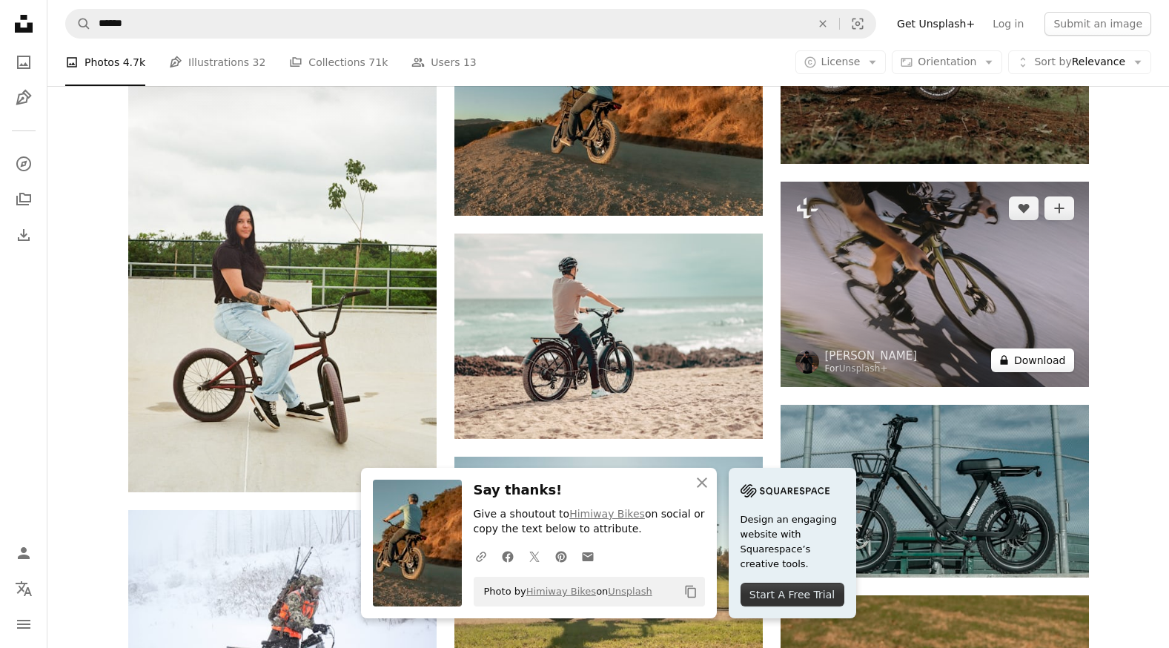
click at [1067, 372] on button "A lock Download" at bounding box center [1032, 361] width 83 height 24
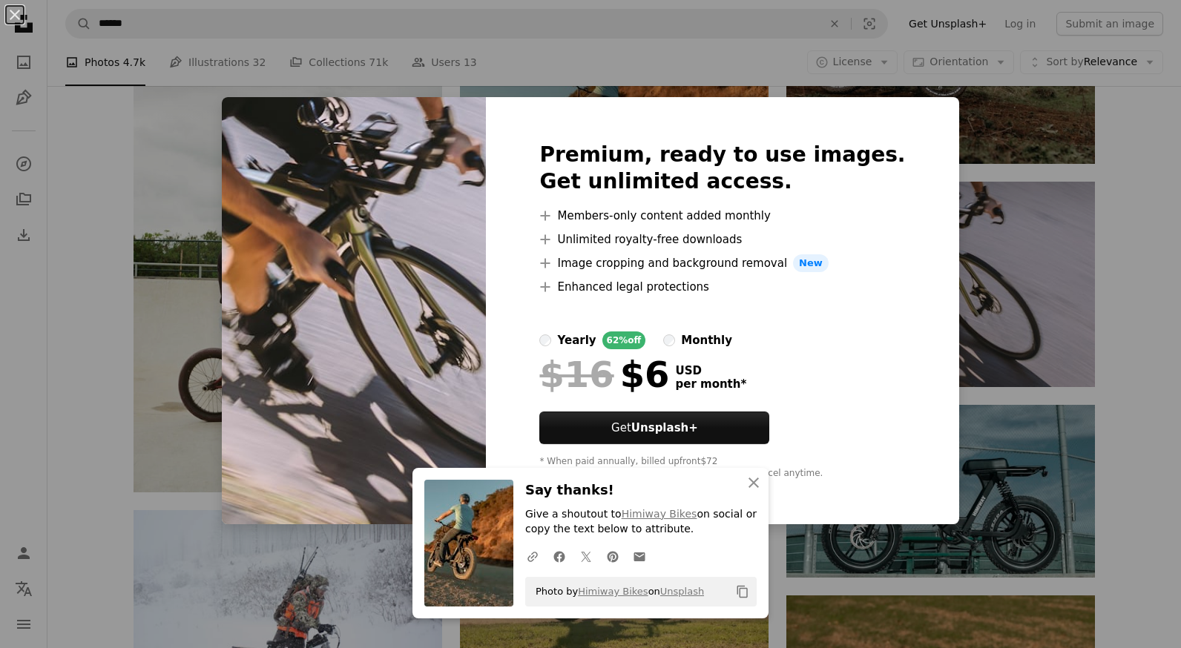
click at [1129, 395] on div "An X shape Premium, ready to use images. Get unlimited access. A plus sign Memb…" at bounding box center [590, 324] width 1181 height 648
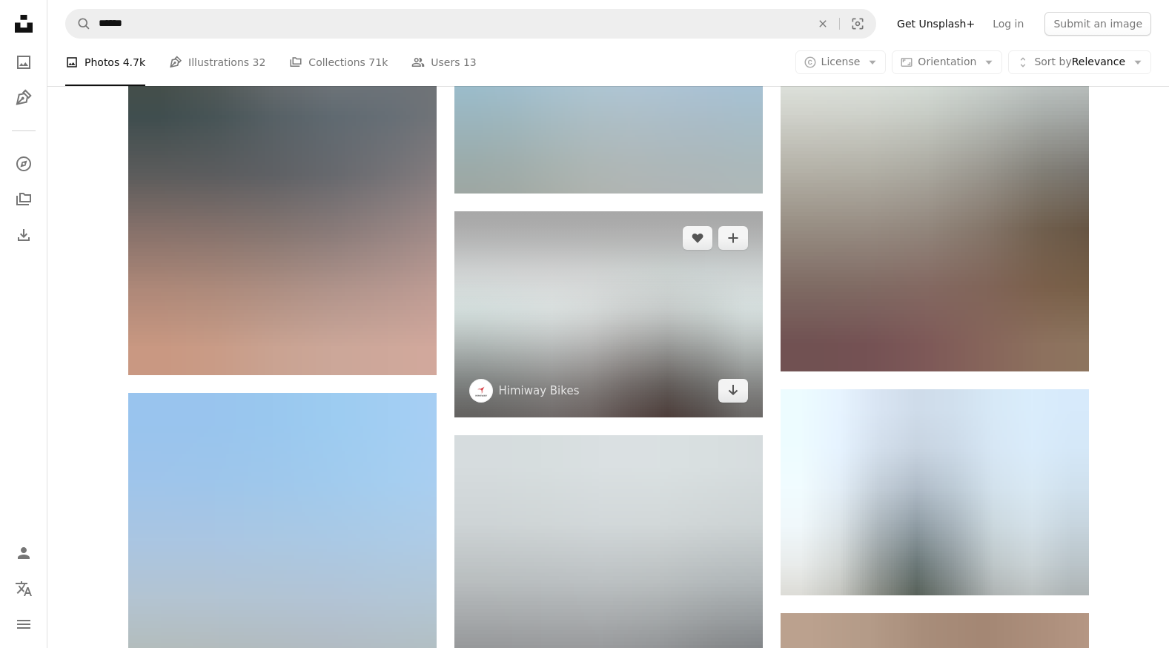
scroll to position [125617, 0]
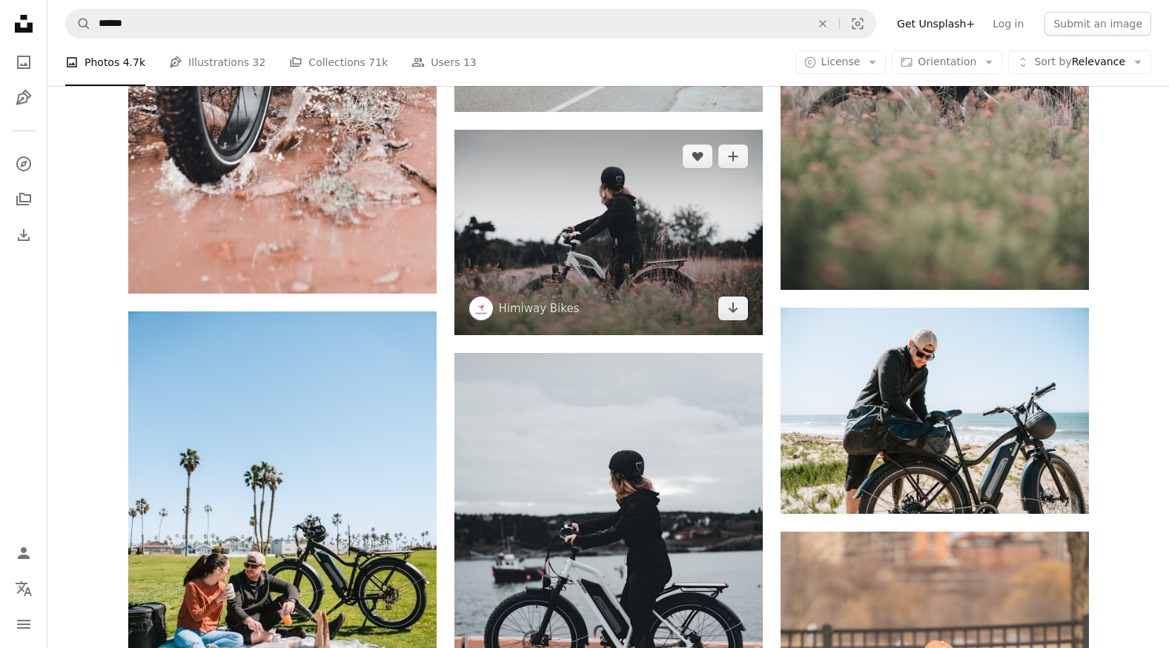
click at [751, 335] on img at bounding box center [609, 232] width 308 height 205
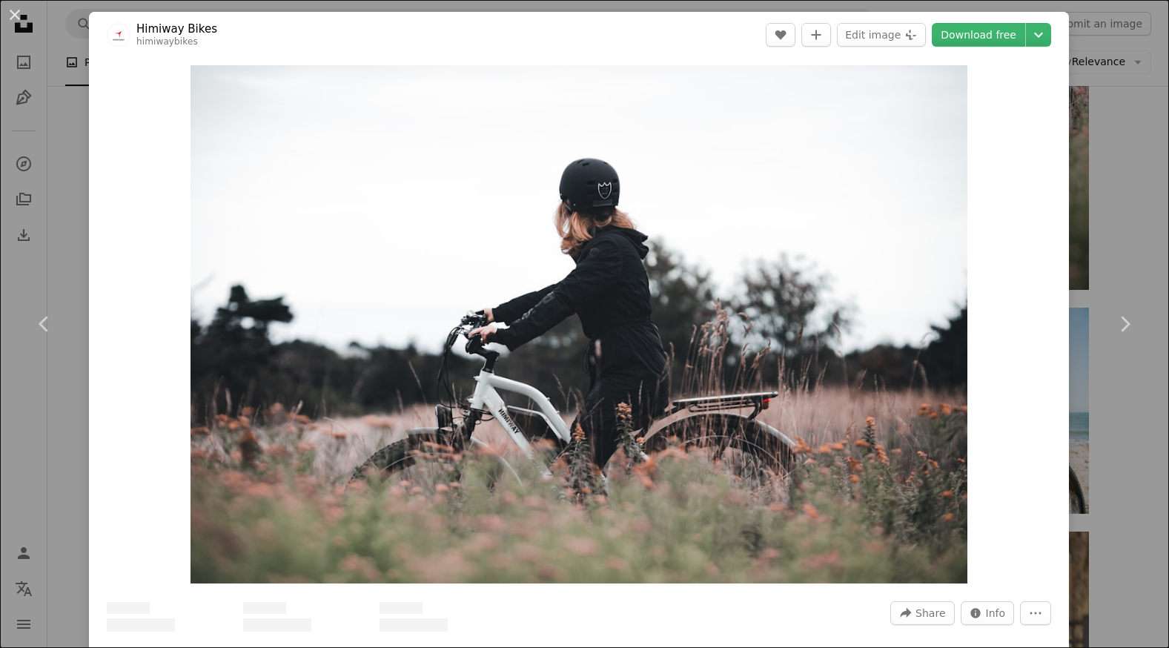
click at [1114, 397] on div "An X shape Chevron left Chevron right Himiway Bikes himiwaybikes A heart A plus…" at bounding box center [584, 324] width 1169 height 648
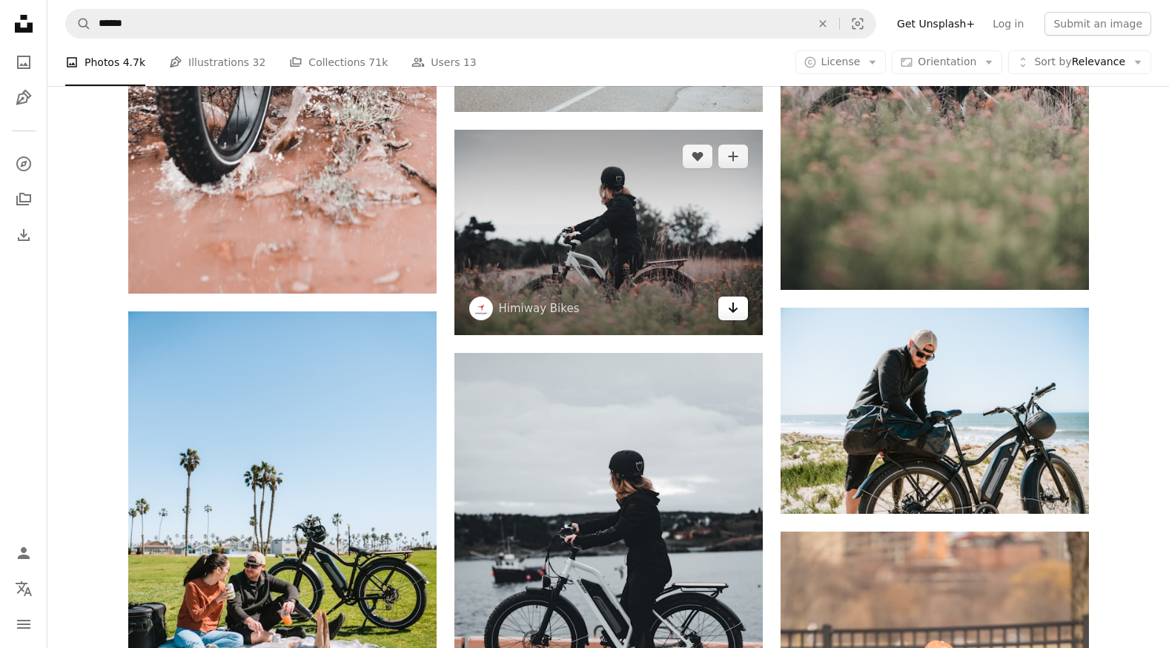
click at [741, 320] on link "Arrow pointing down" at bounding box center [734, 309] width 30 height 24
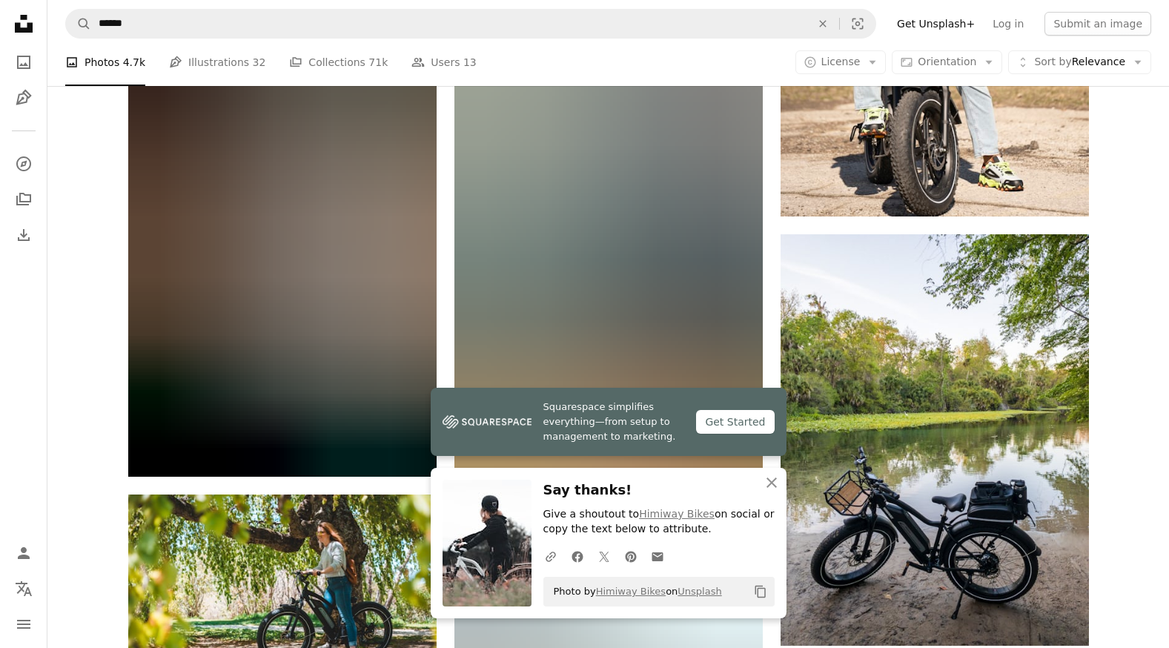
scroll to position [126507, 0]
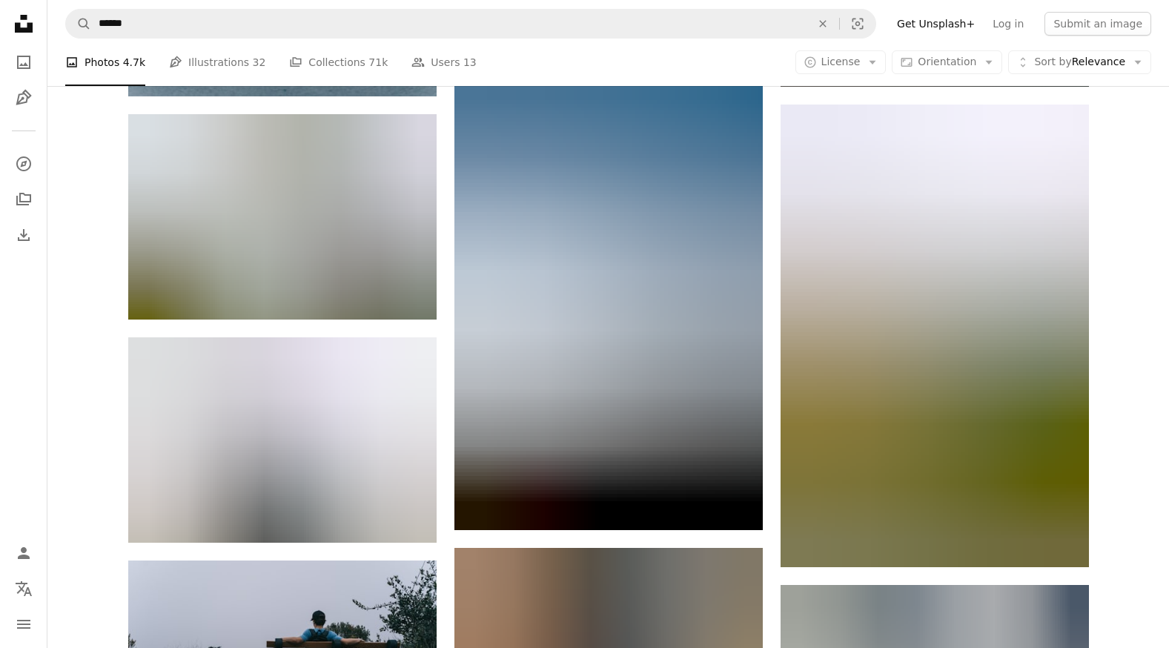
scroll to position [128435, 0]
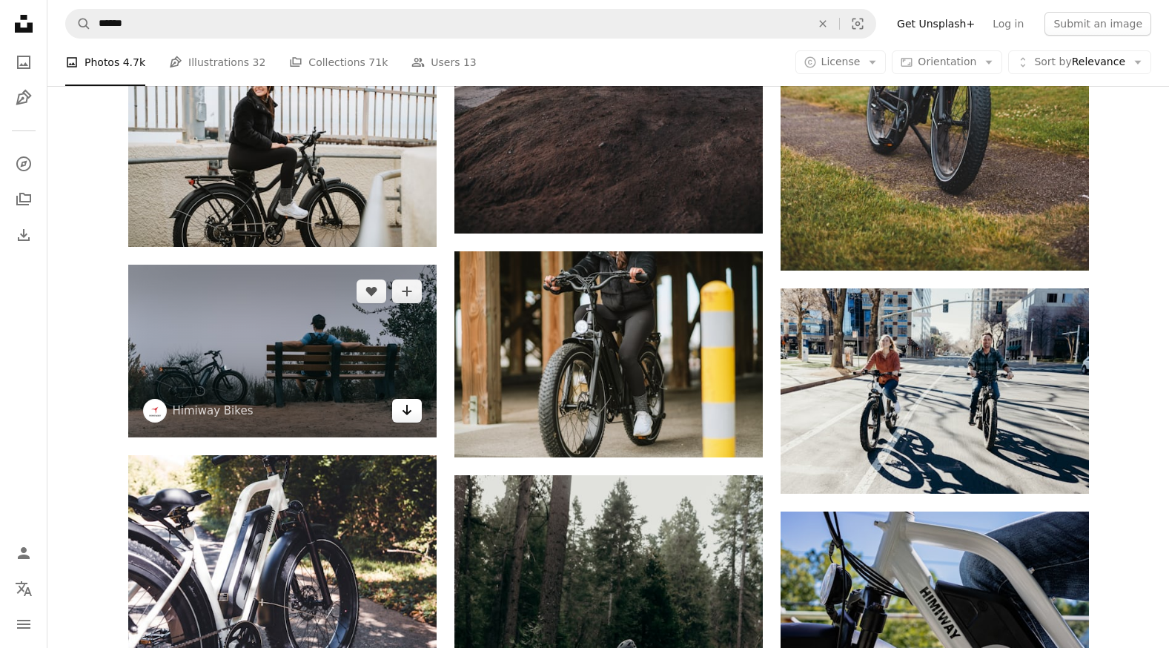
click at [403, 419] on icon "Arrow pointing down" at bounding box center [407, 410] width 12 height 18
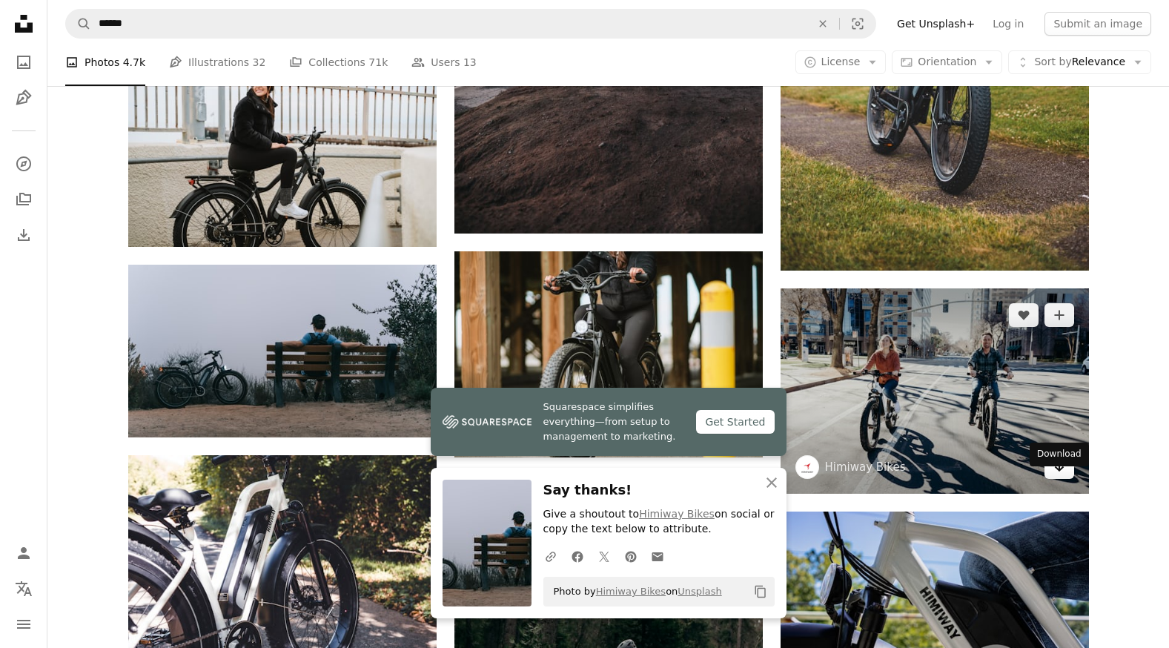
click at [1056, 475] on icon "Arrow pointing down" at bounding box center [1060, 467] width 12 height 18
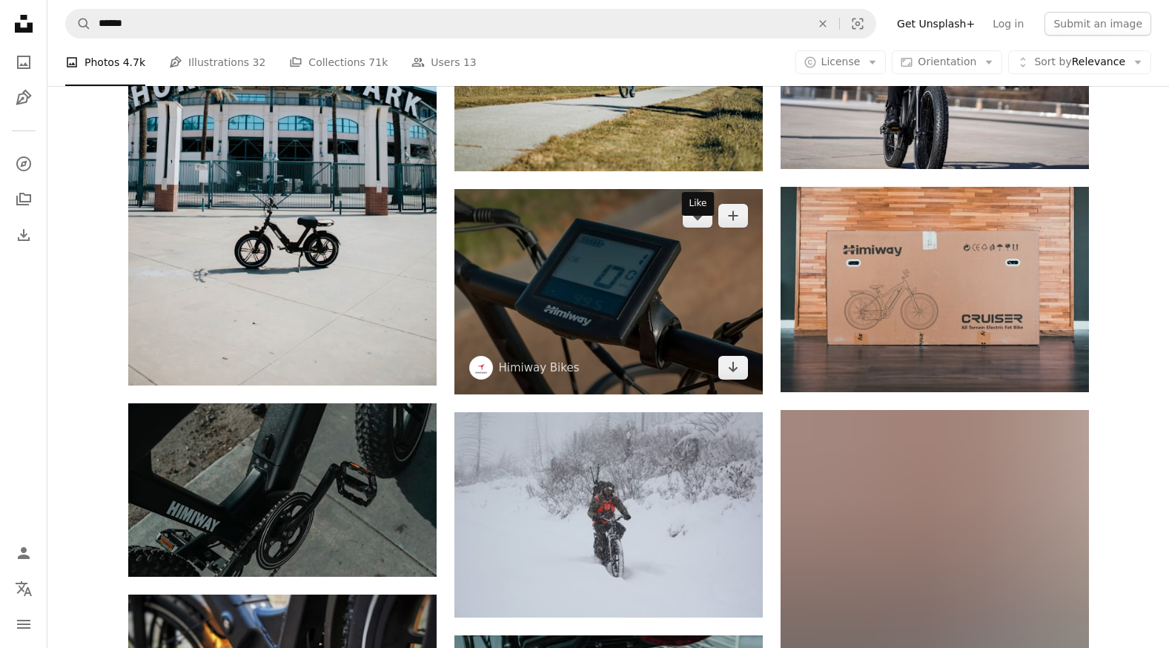
scroll to position [129769, 0]
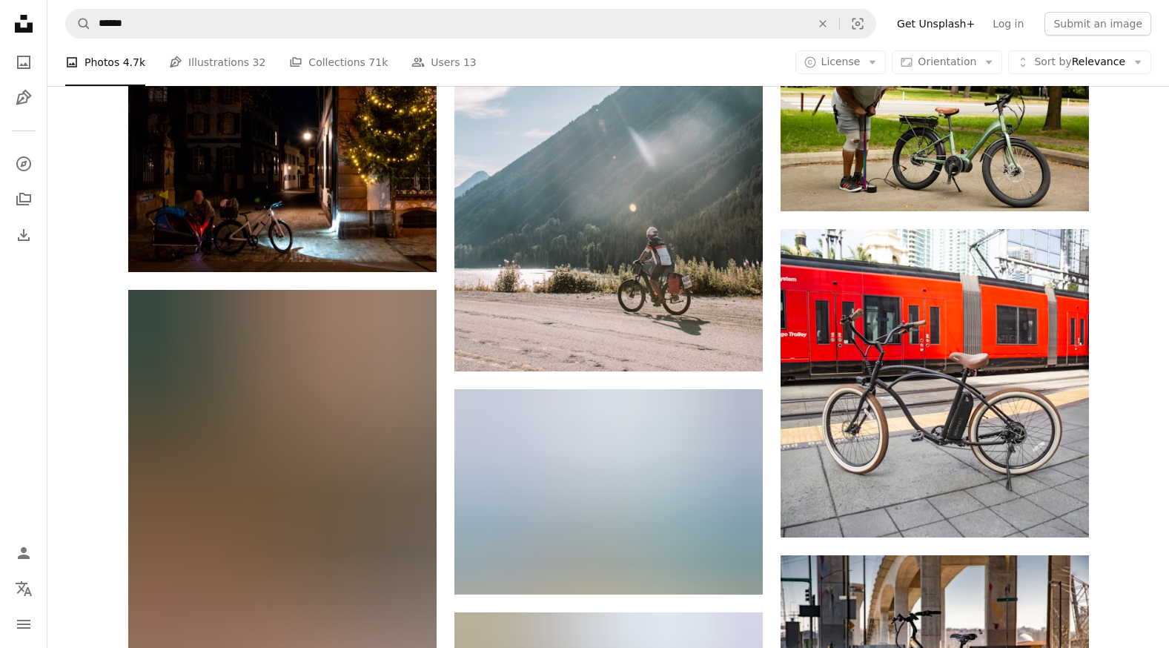
scroll to position [142746, 0]
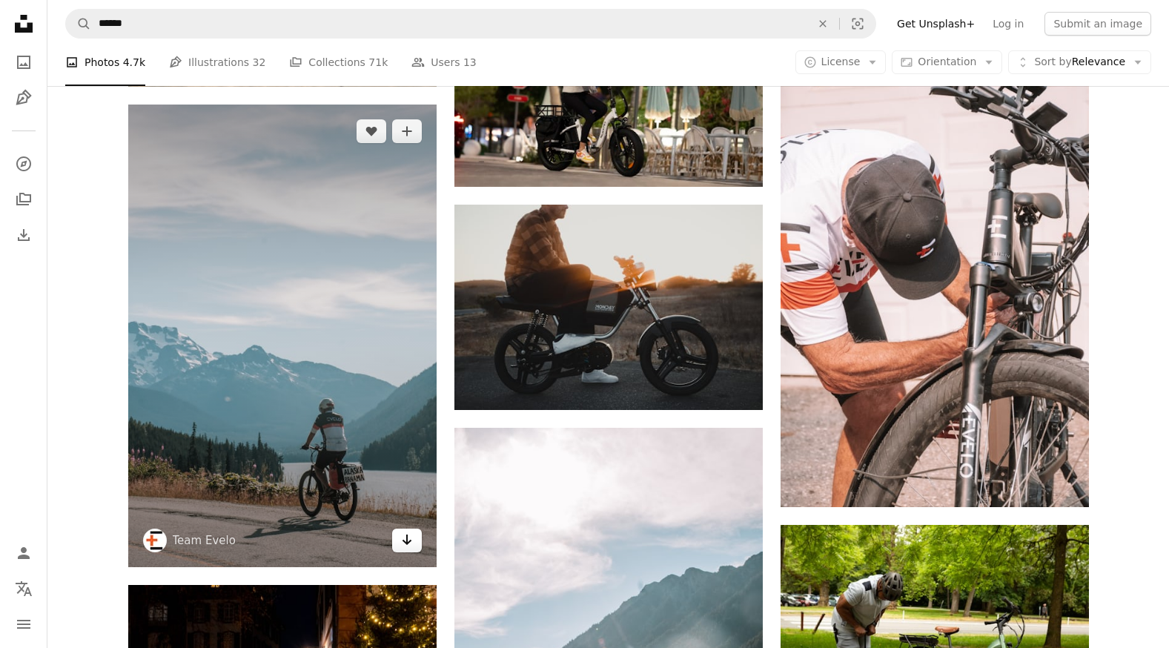
click at [414, 552] on link "Arrow pointing down" at bounding box center [407, 541] width 30 height 24
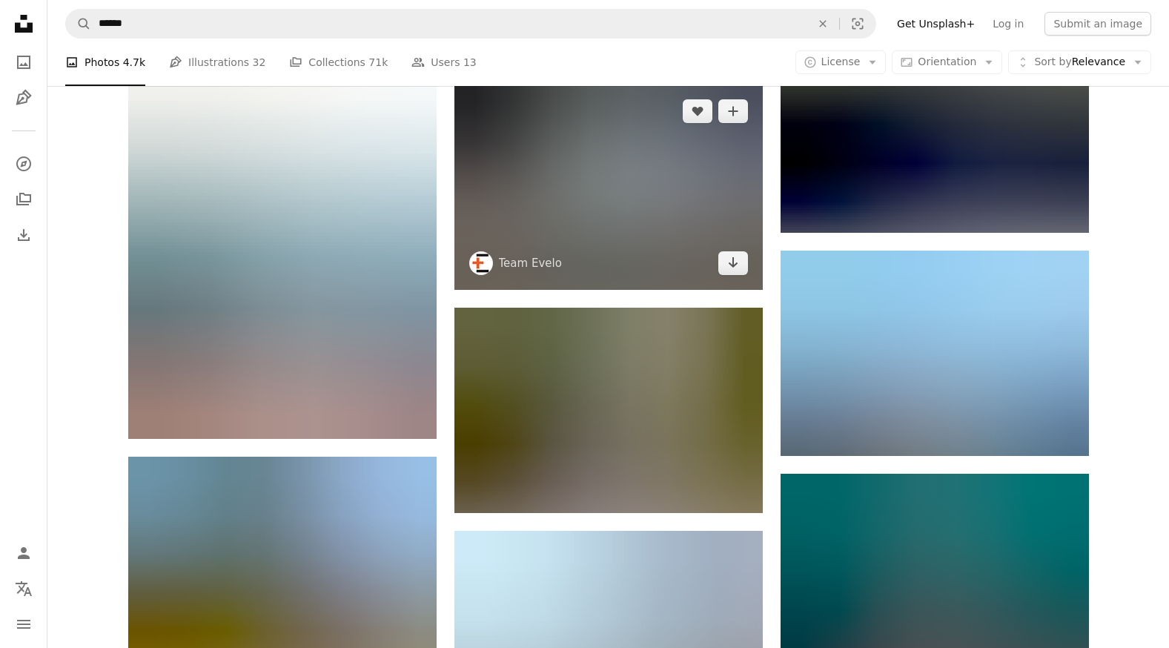
scroll to position [144303, 0]
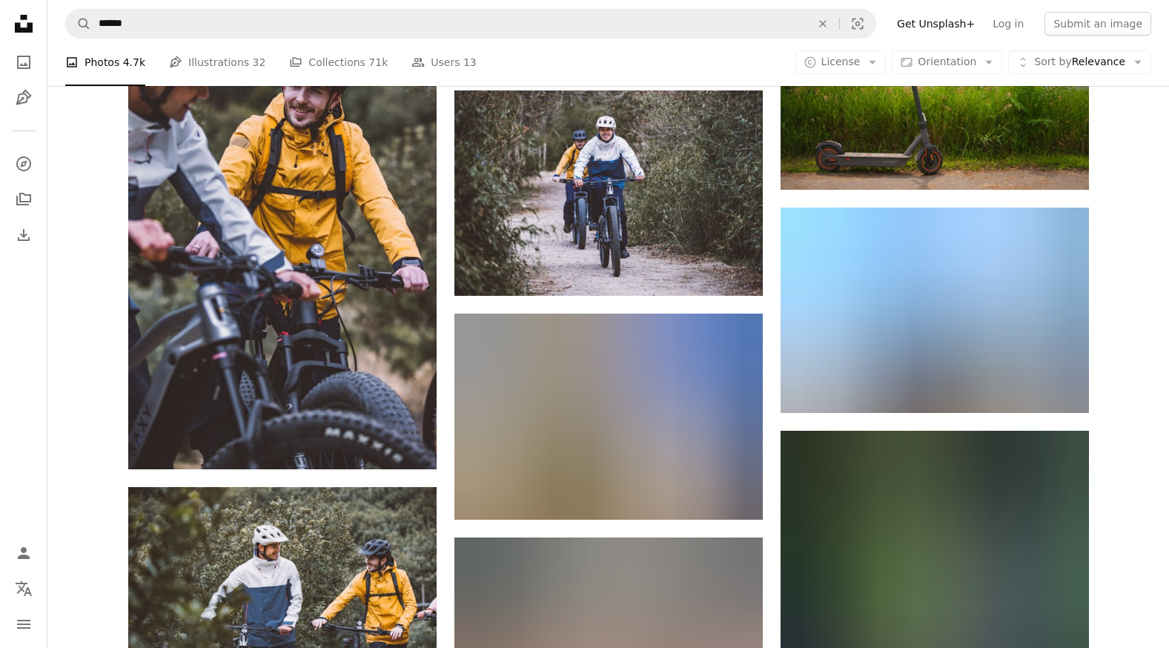
scroll to position [153721, 0]
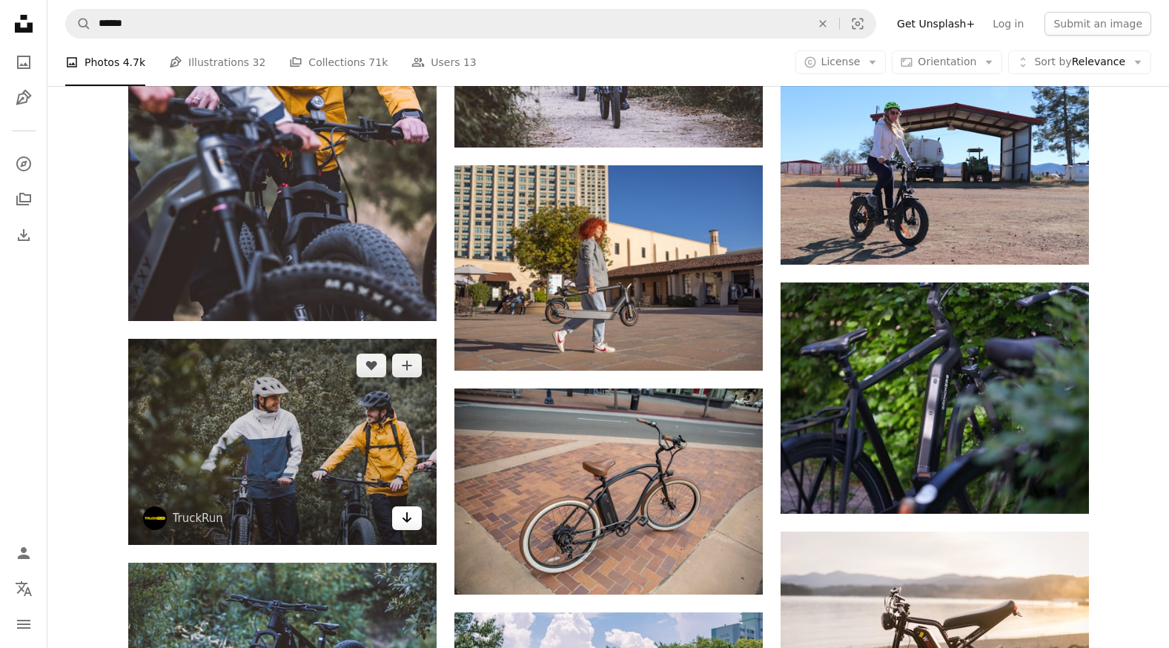
click at [405, 526] on icon "Arrow pointing down" at bounding box center [407, 518] width 12 height 18
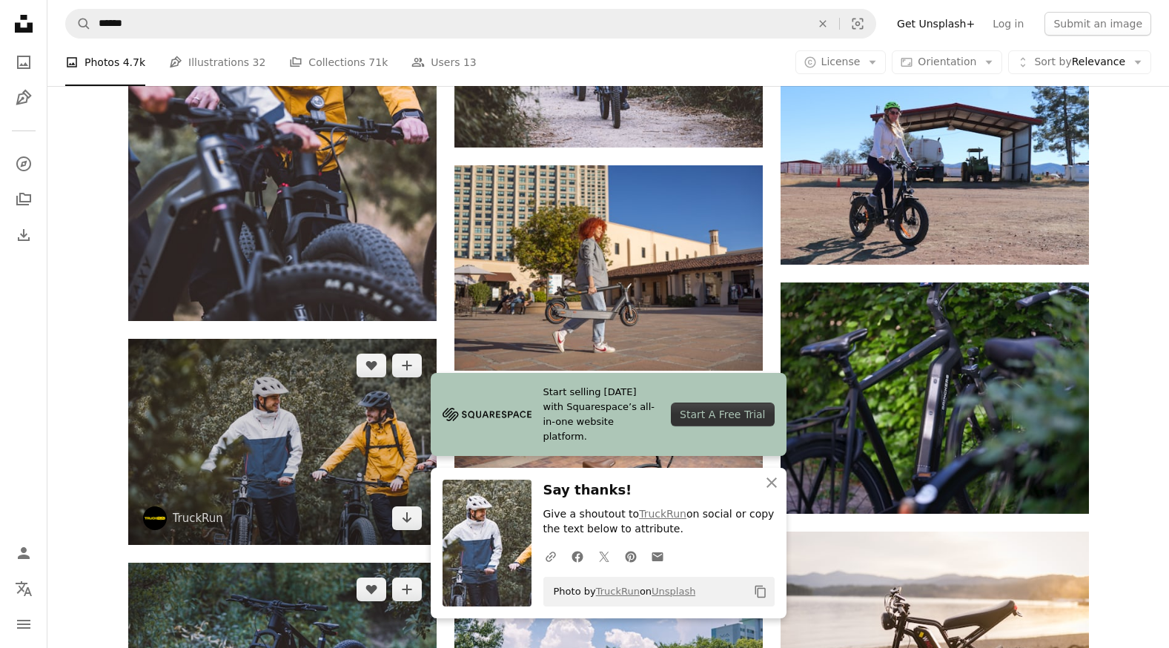
scroll to position [154092, 0]
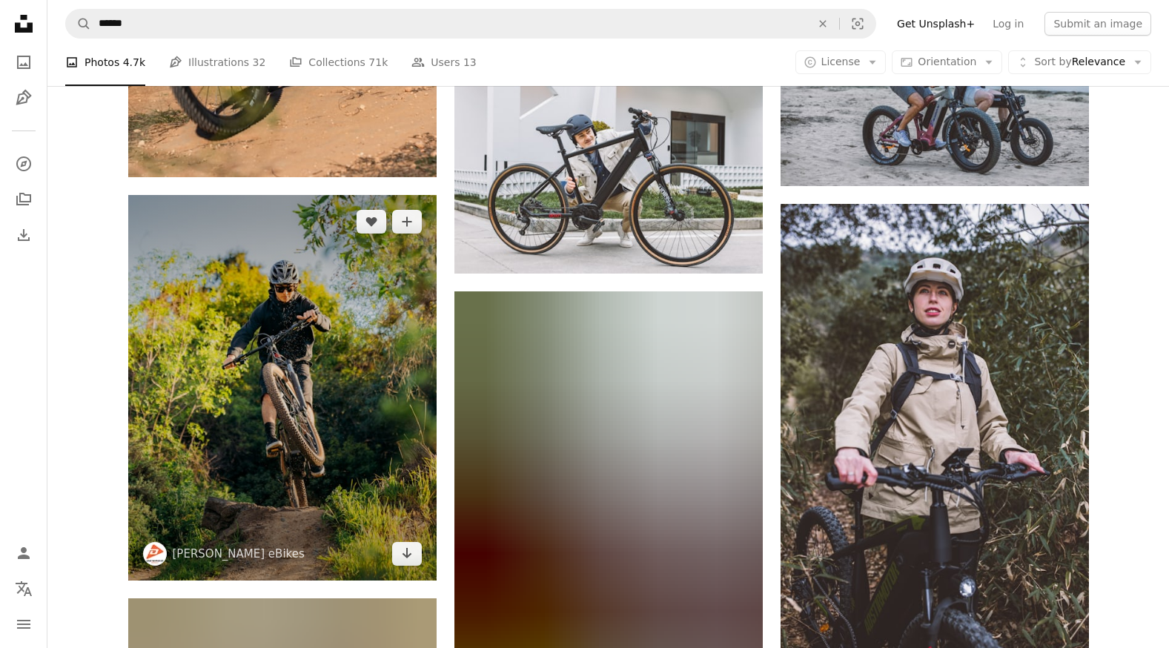
scroll to position [156465, 0]
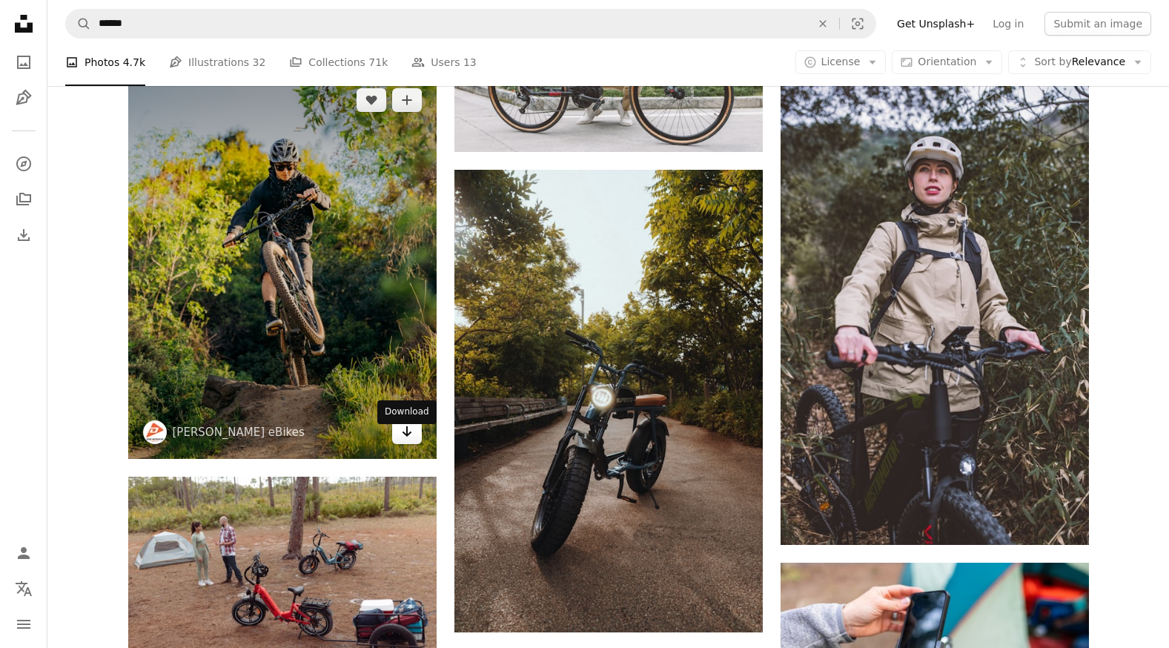
click at [403, 437] on icon "Download" at bounding box center [407, 431] width 10 height 10
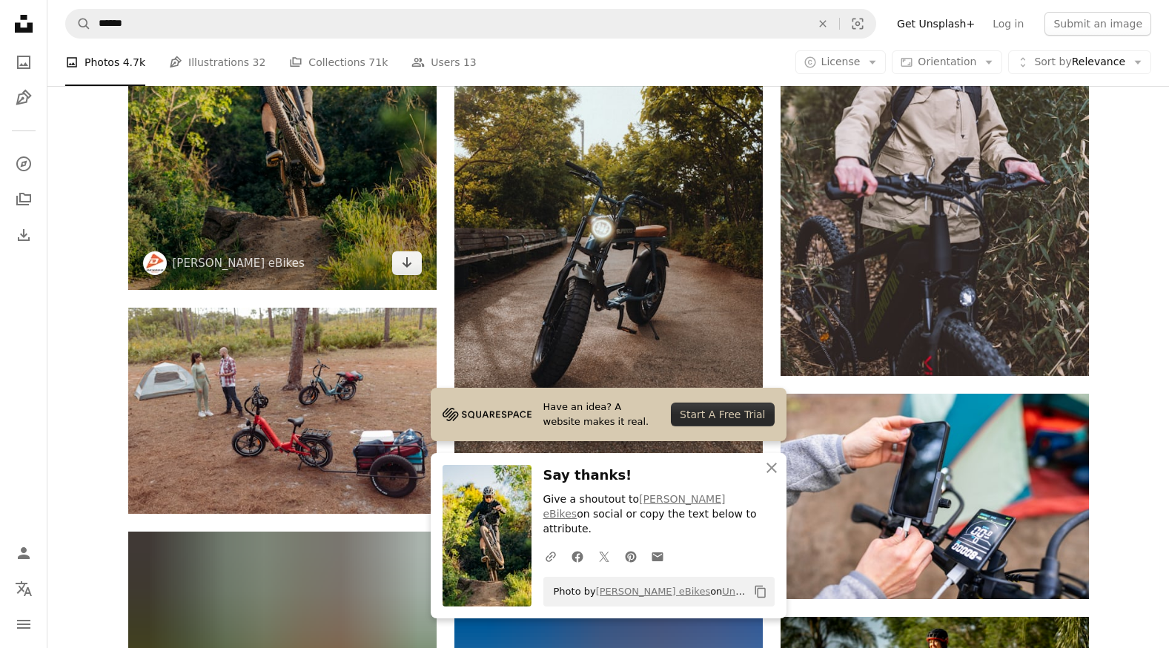
scroll to position [156761, 0]
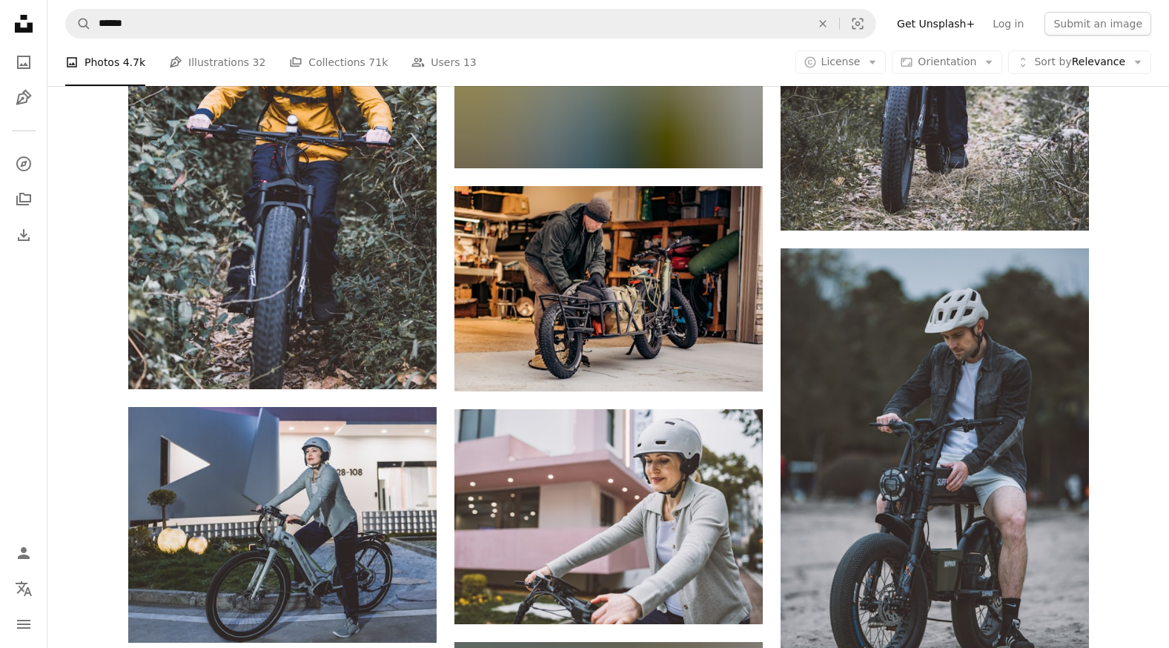
scroll to position [159431, 0]
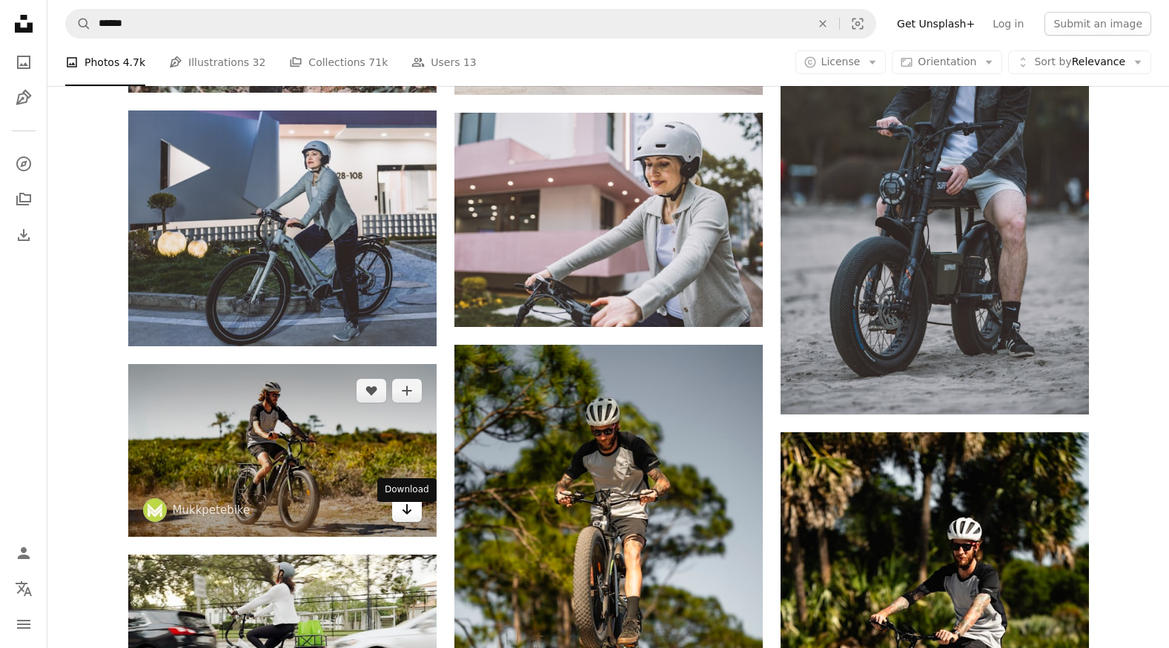
click at [408, 518] on icon "Arrow pointing down" at bounding box center [407, 510] width 12 height 18
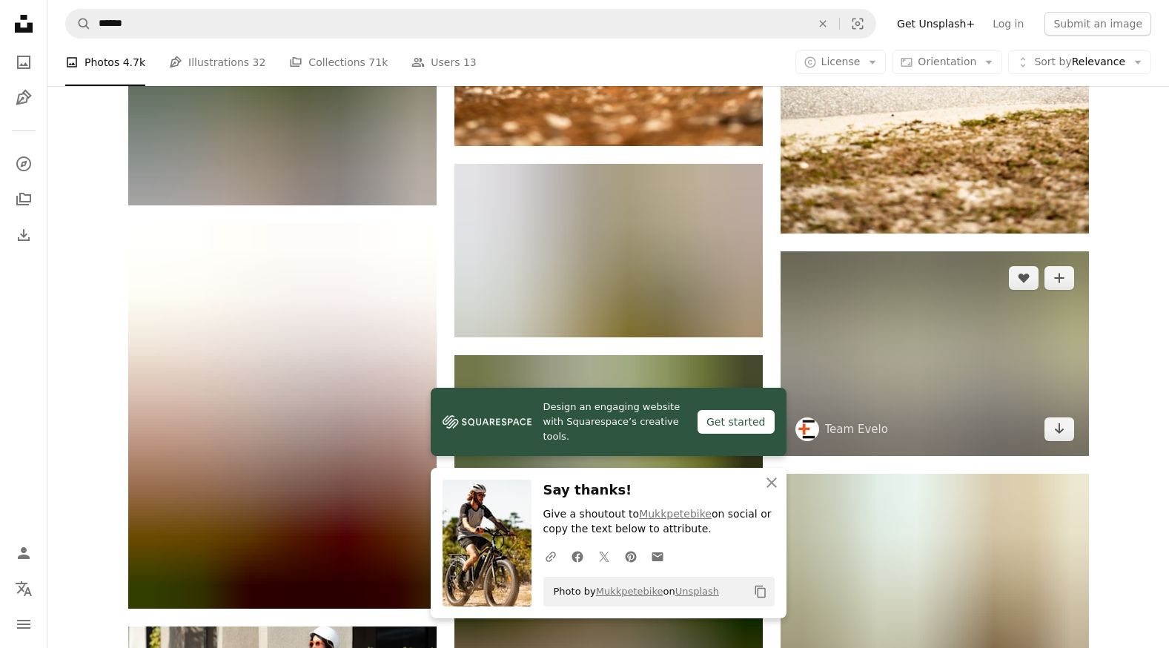
scroll to position [160247, 0]
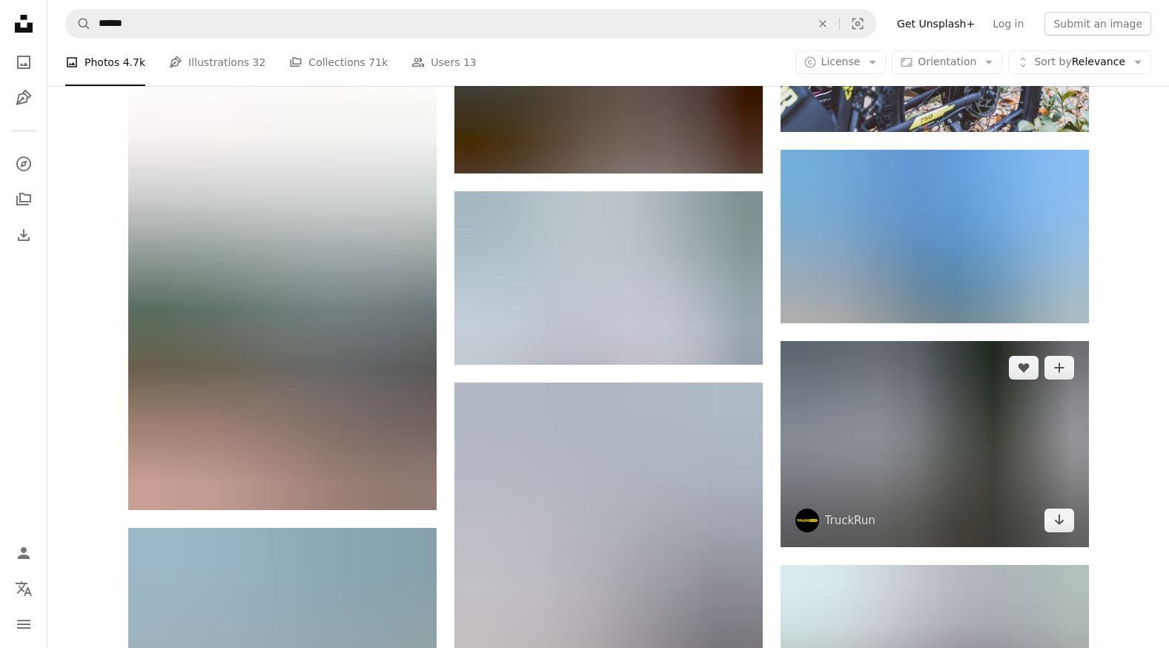
scroll to position [160988, 0]
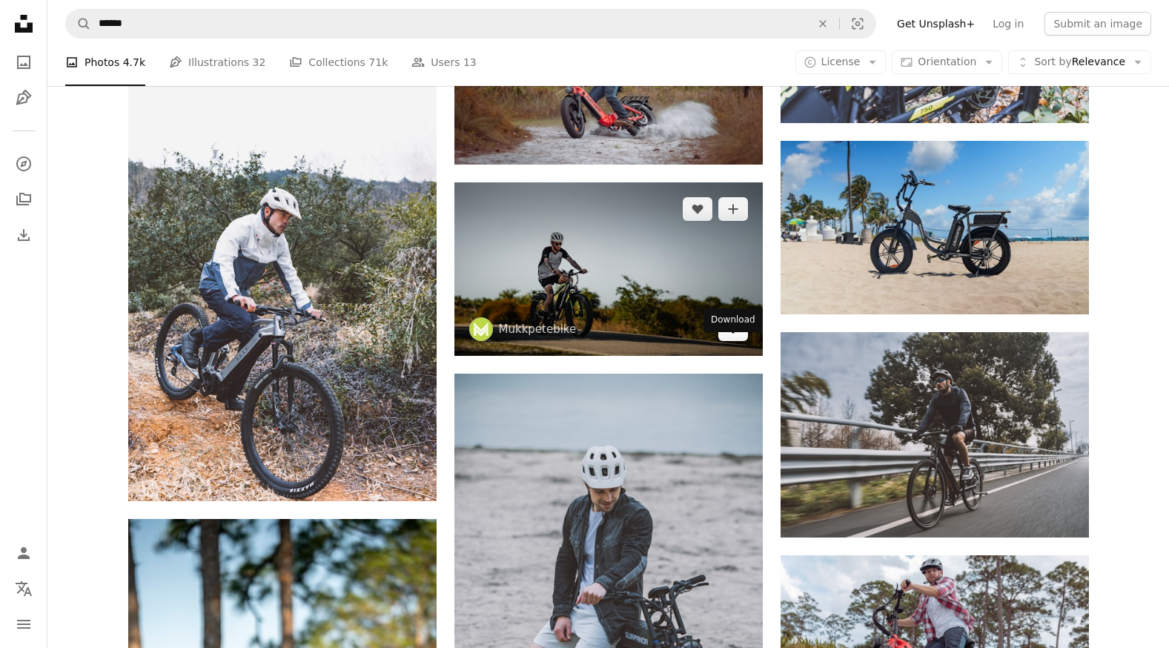
click at [727, 337] on icon "Arrow pointing down" at bounding box center [733, 329] width 12 height 18
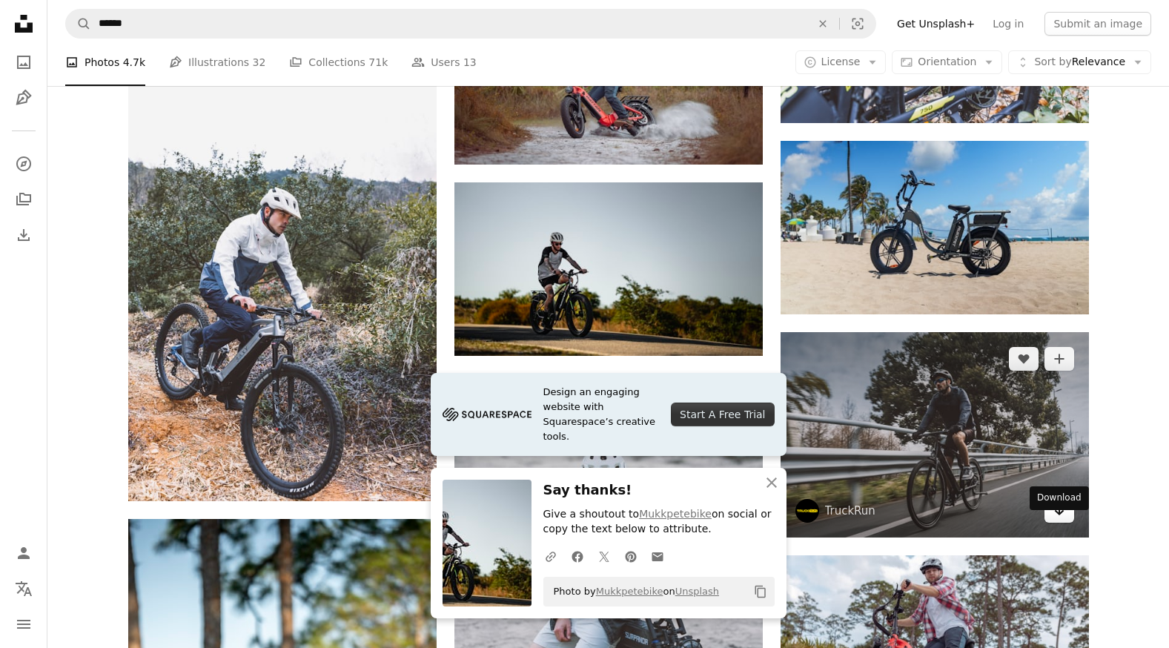
click at [1067, 523] on link "Arrow pointing down" at bounding box center [1060, 511] width 30 height 24
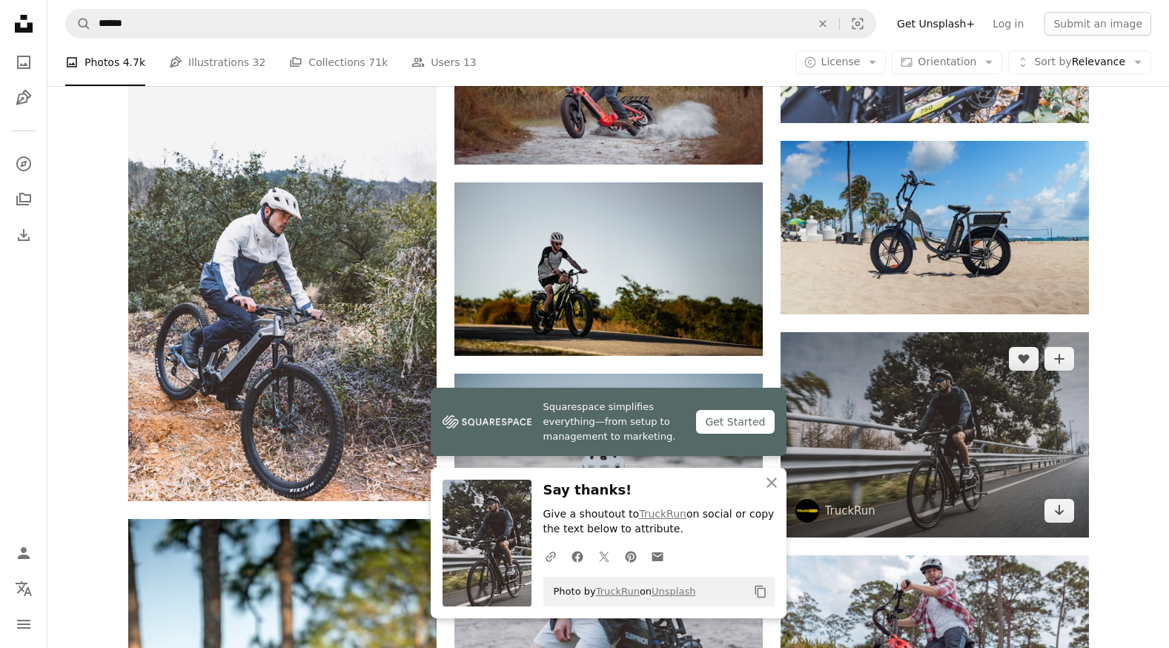
scroll to position [161359, 0]
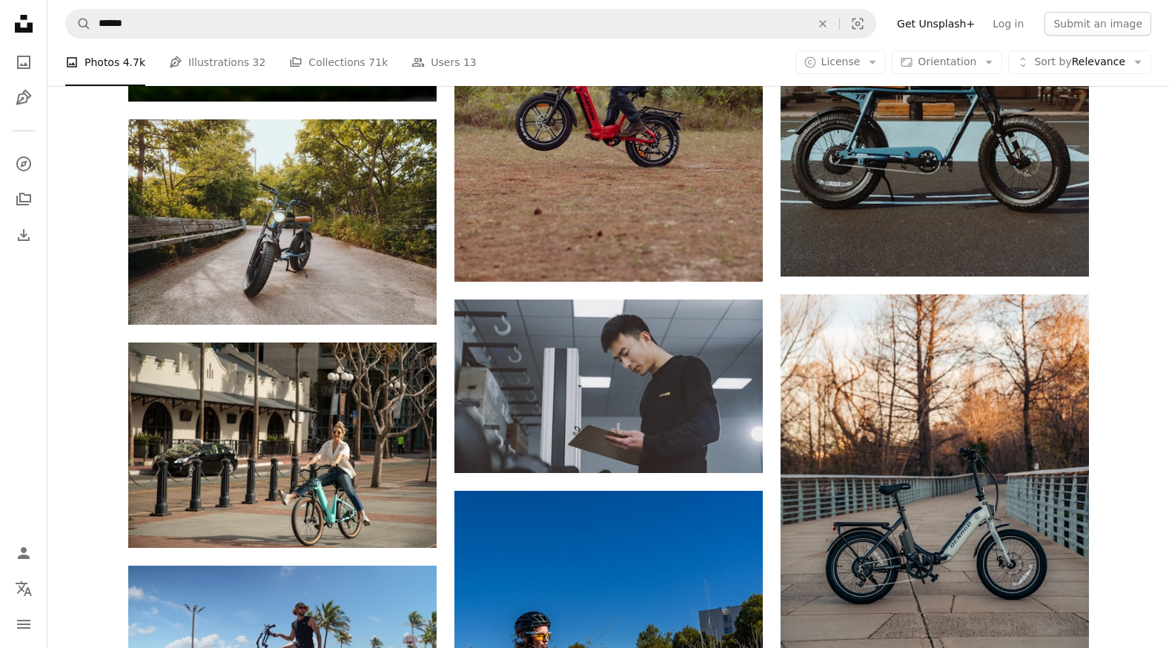
scroll to position [162026, 0]
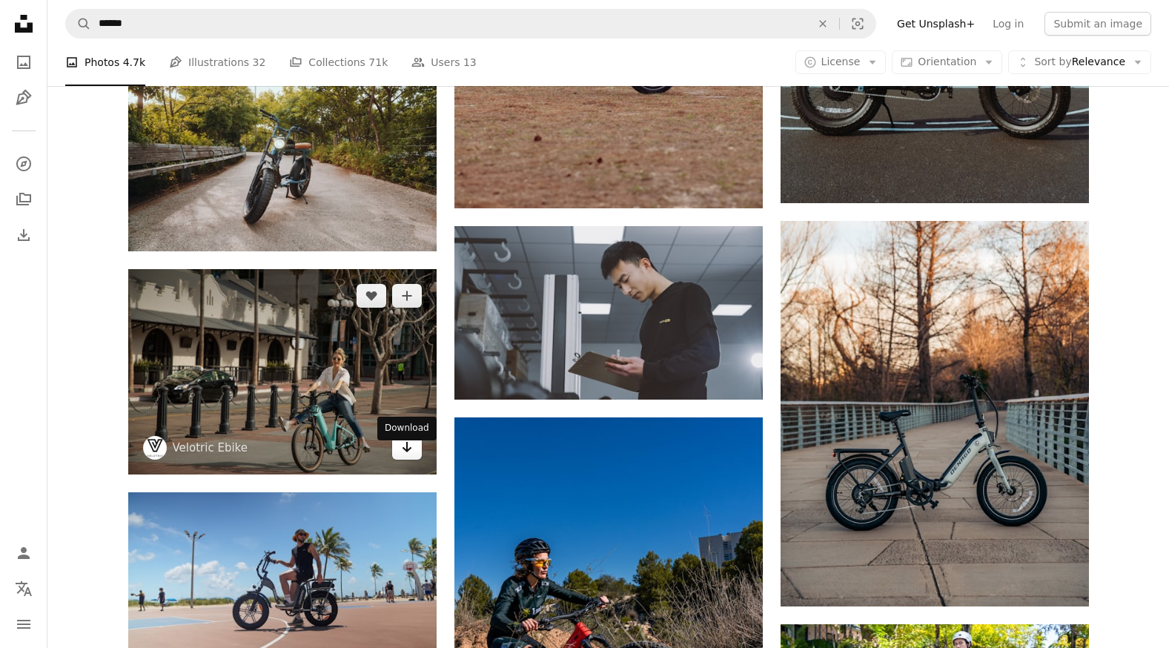
click at [410, 456] on icon "Arrow pointing down" at bounding box center [407, 447] width 12 height 18
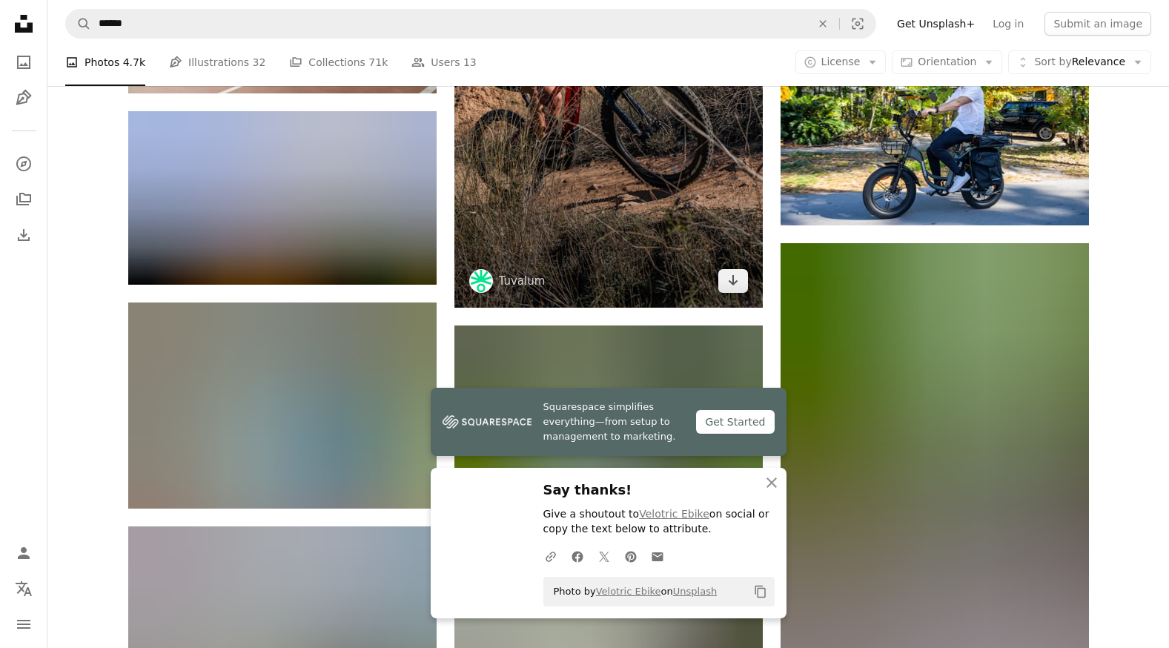
scroll to position [162694, 0]
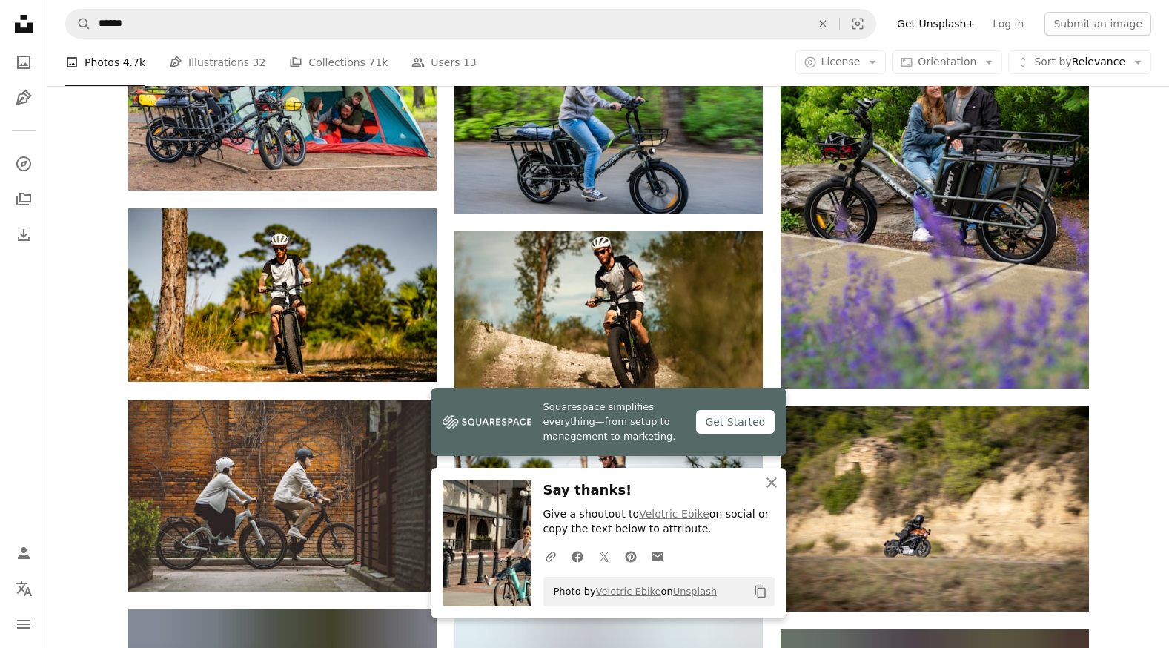
scroll to position [163064, 0]
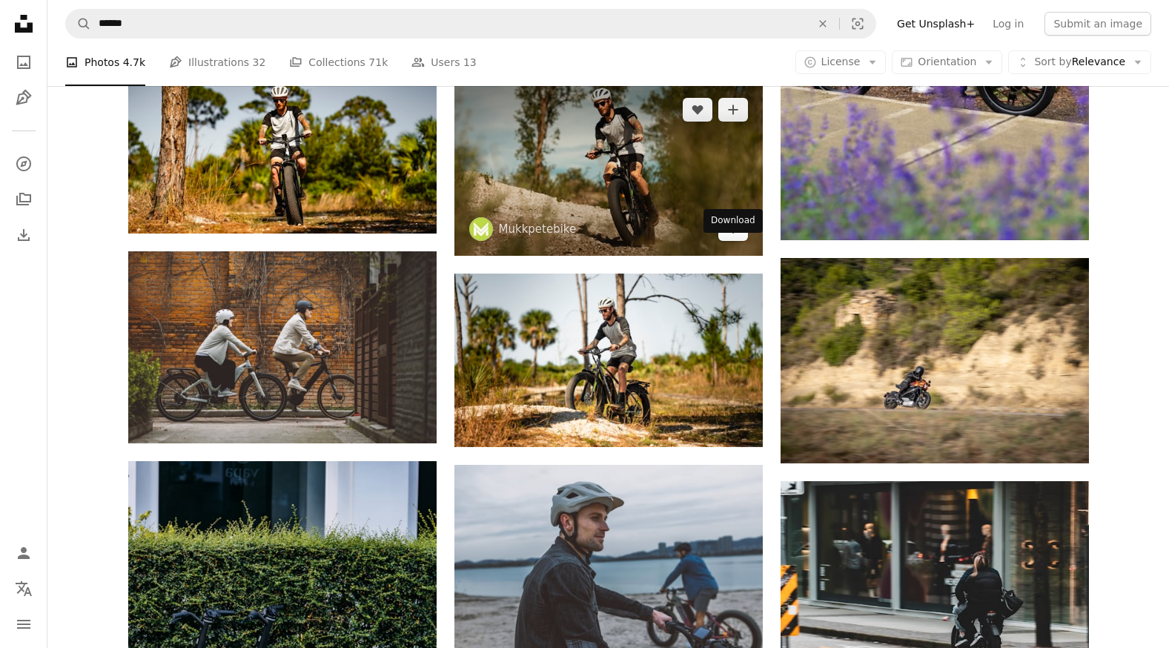
click at [719, 241] on link "Arrow pointing down" at bounding box center [734, 229] width 30 height 24
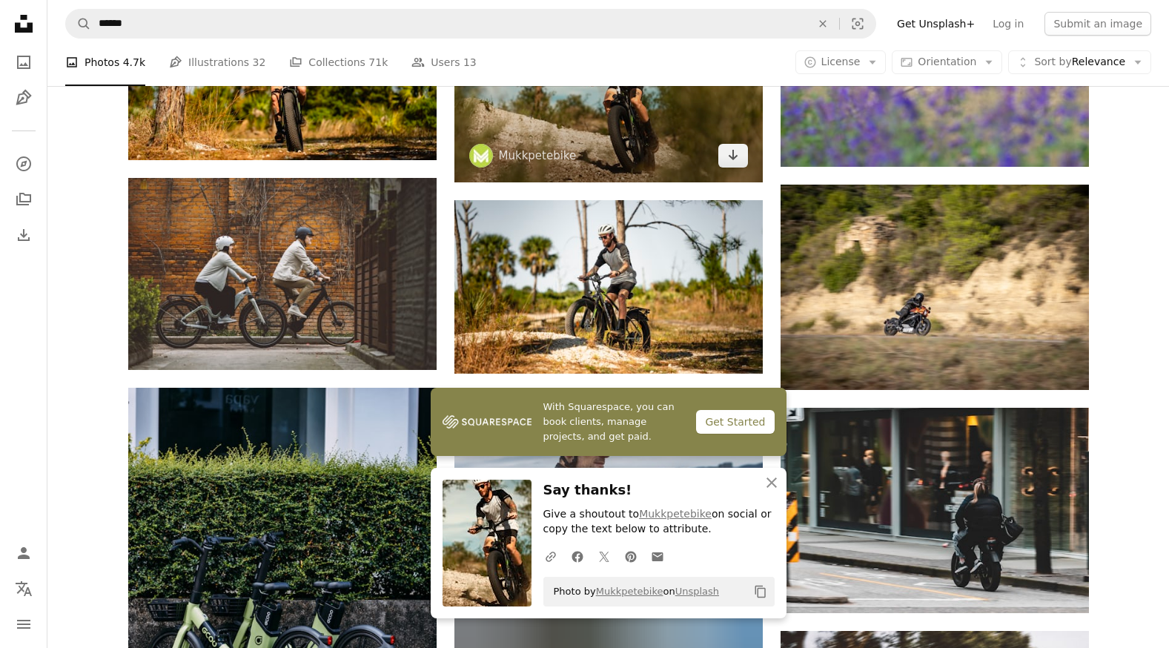
scroll to position [163213, 0]
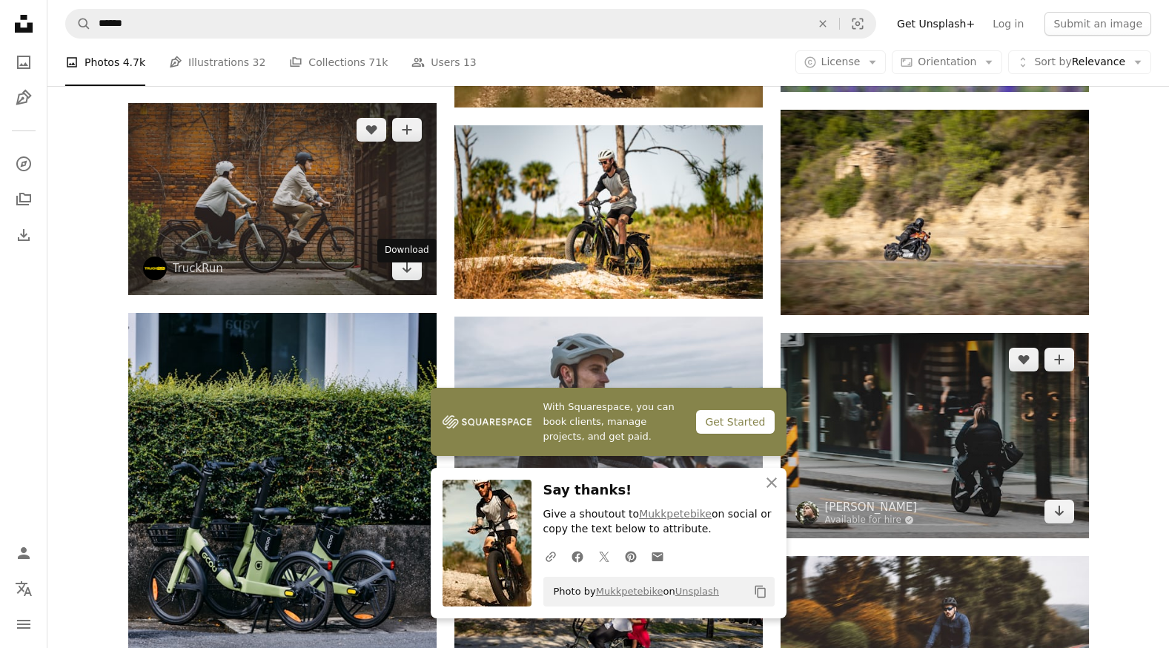
click at [412, 277] on icon "Arrow pointing down" at bounding box center [407, 268] width 12 height 18
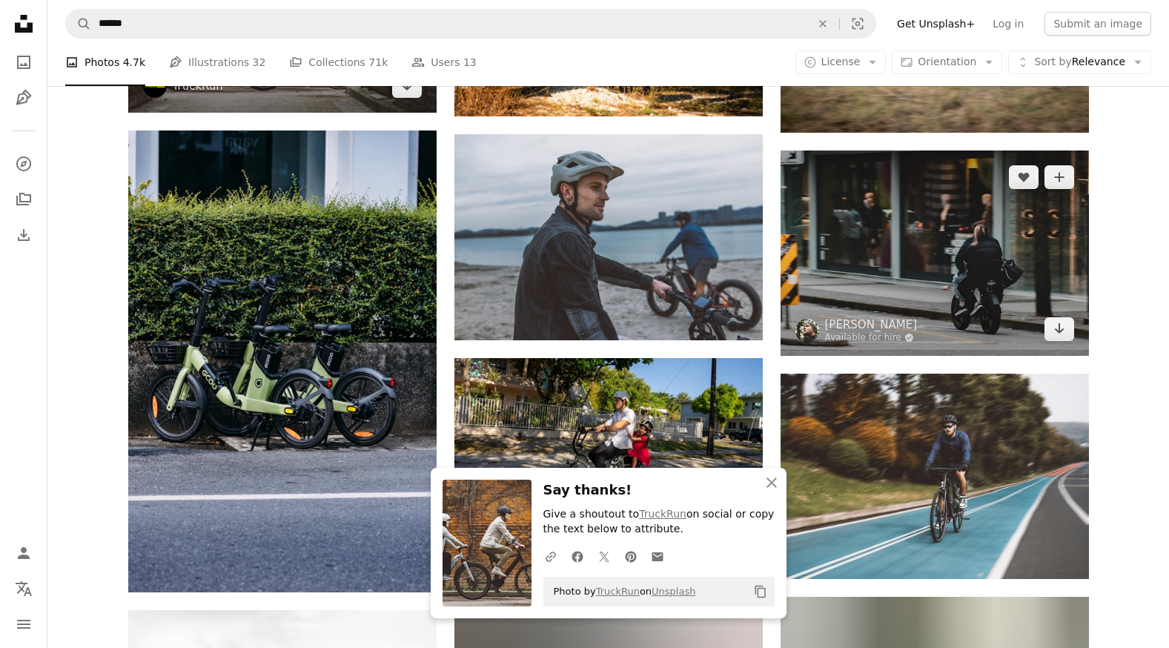
scroll to position [163496, 0]
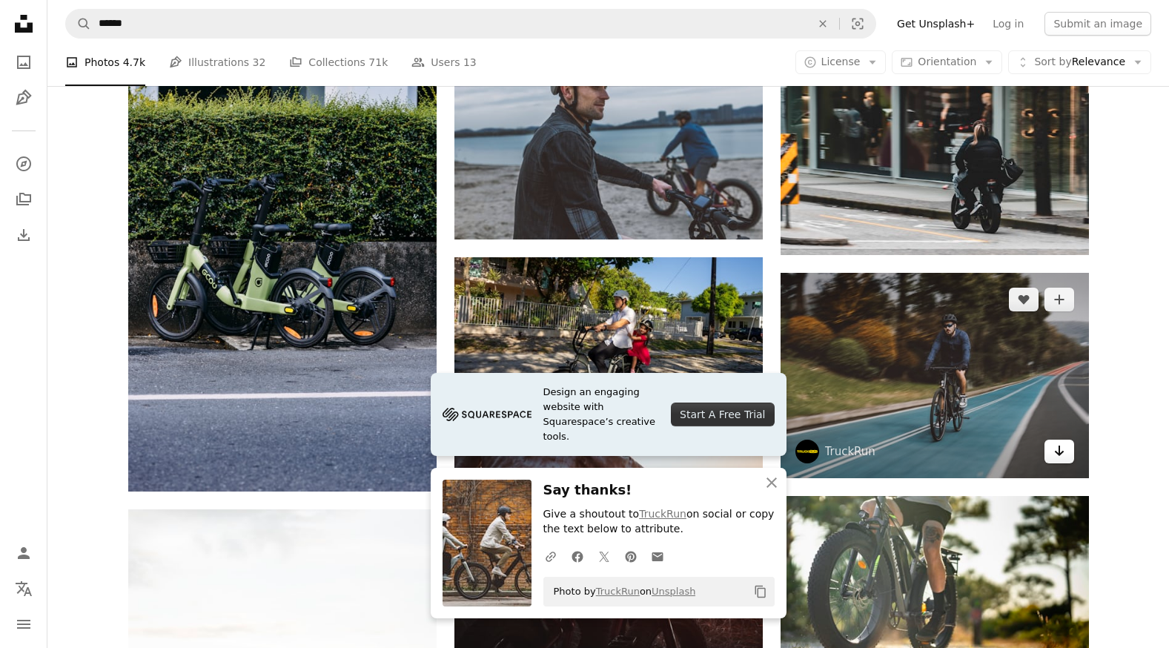
click at [1060, 456] on icon "Download" at bounding box center [1059, 451] width 10 height 10
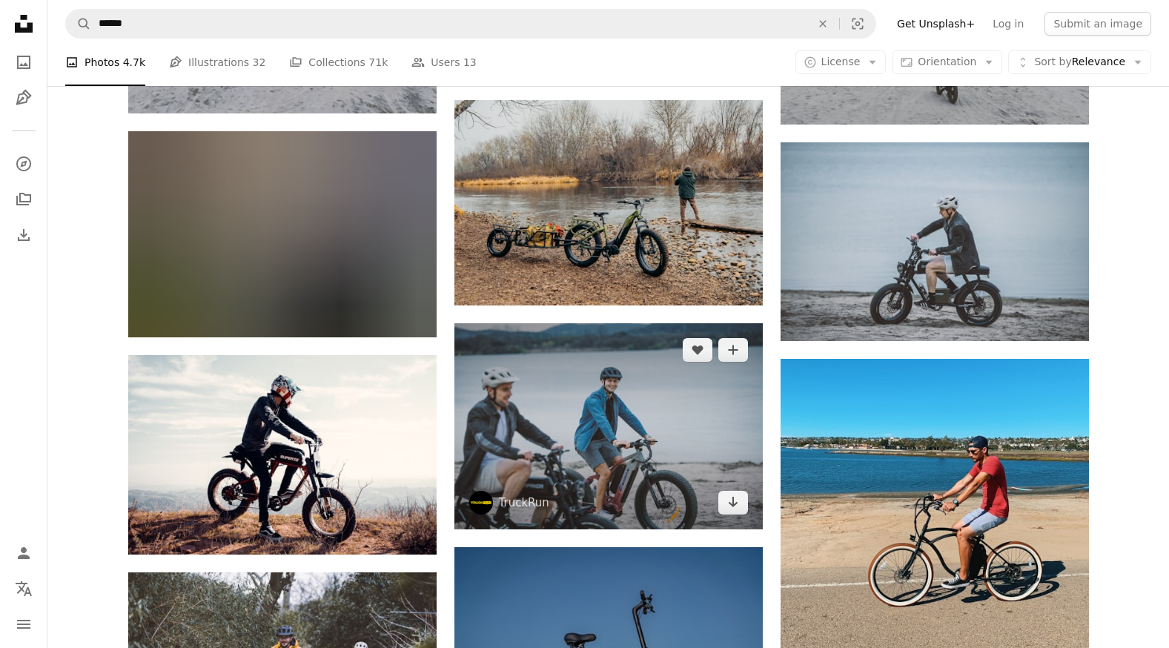
scroll to position [167889, 0]
